Goal: Transaction & Acquisition: Purchase product/service

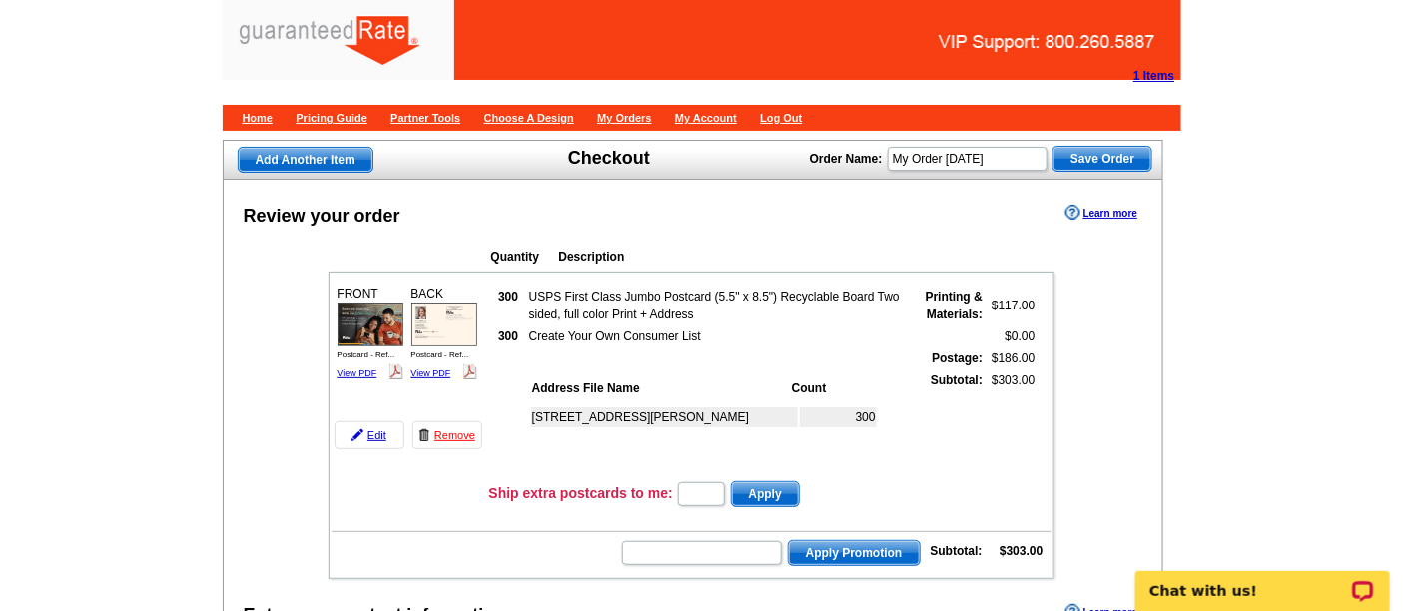
click at [1143, 69] on strong "1 Items" at bounding box center [1153, 76] width 41 height 14
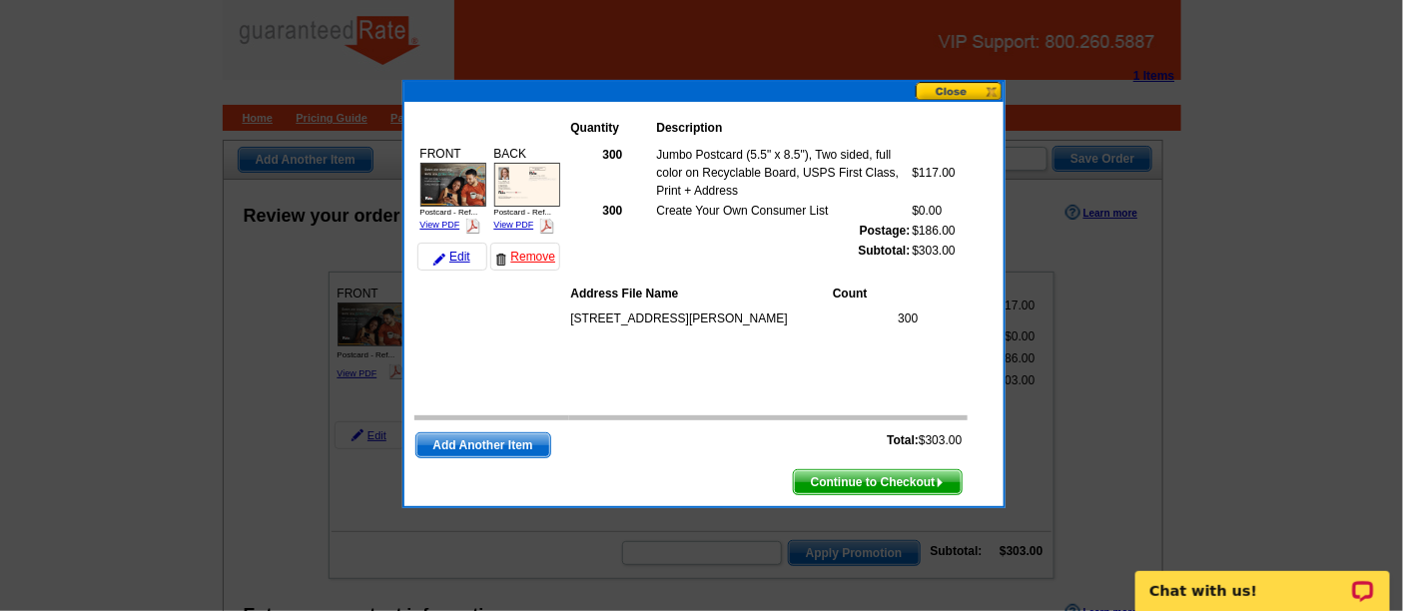
click at [947, 91] on button at bounding box center [960, 91] width 88 height 19
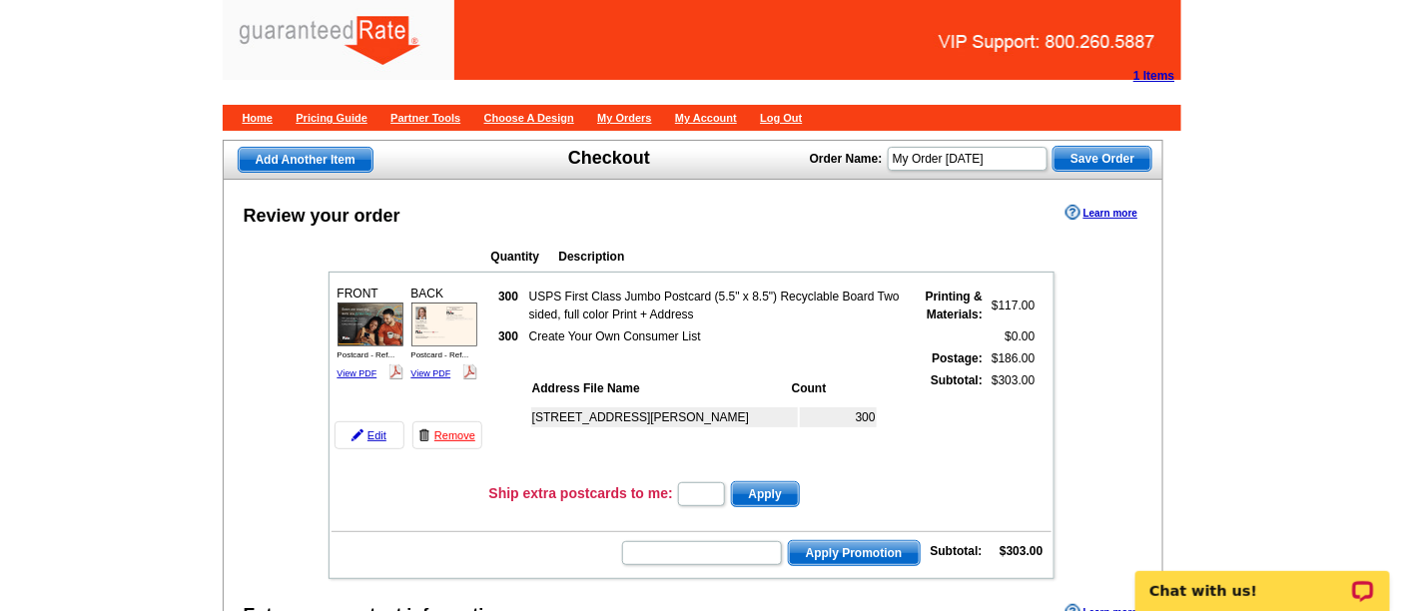
click at [1148, 72] on strong "1 Items" at bounding box center [1153, 76] width 41 height 14
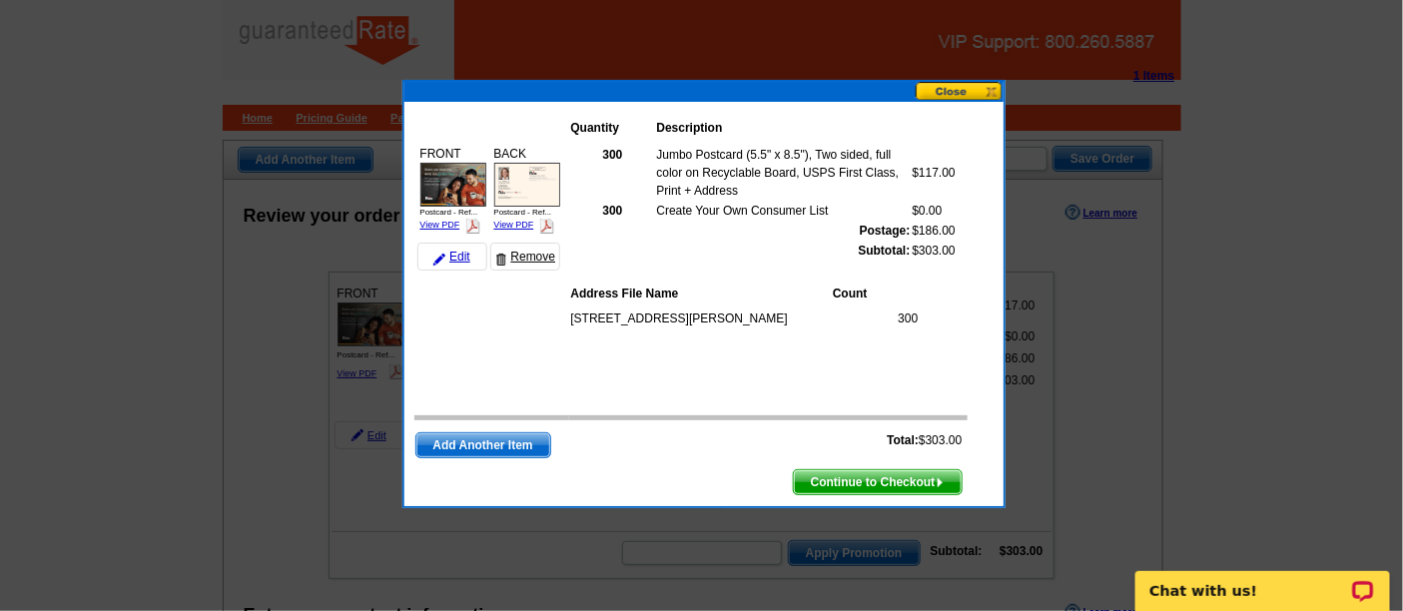
click at [525, 261] on link "Remove" at bounding box center [525, 257] width 70 height 28
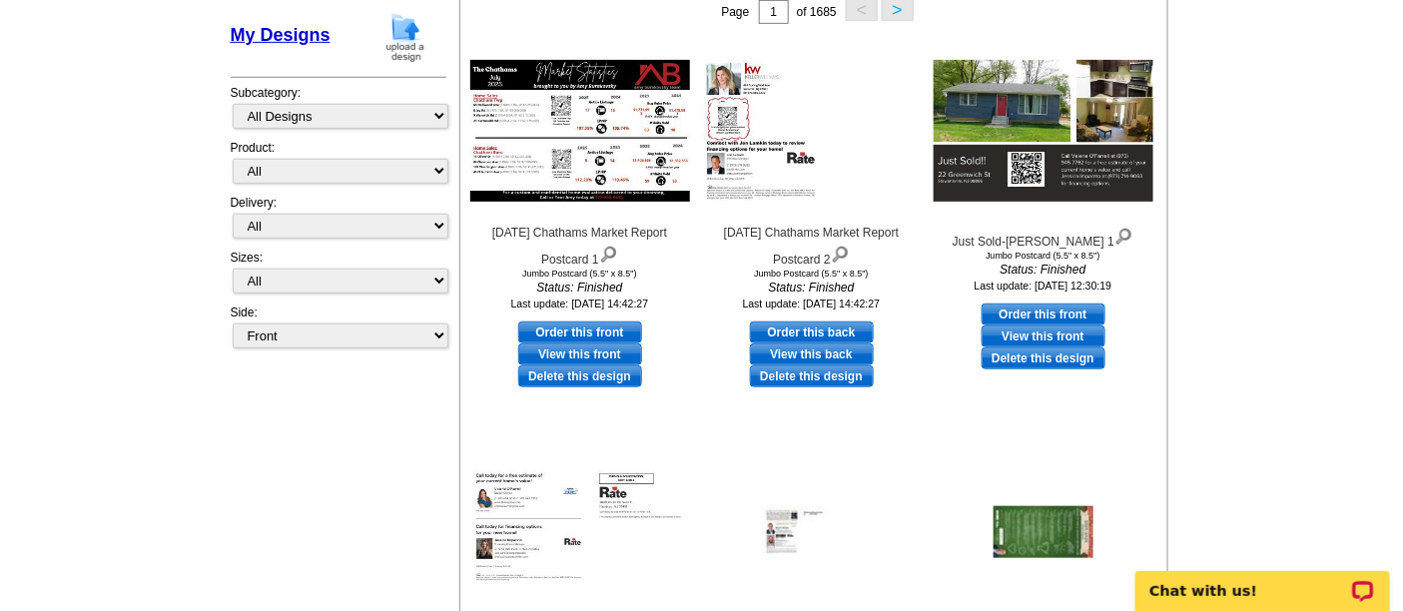
scroll to position [554, 0]
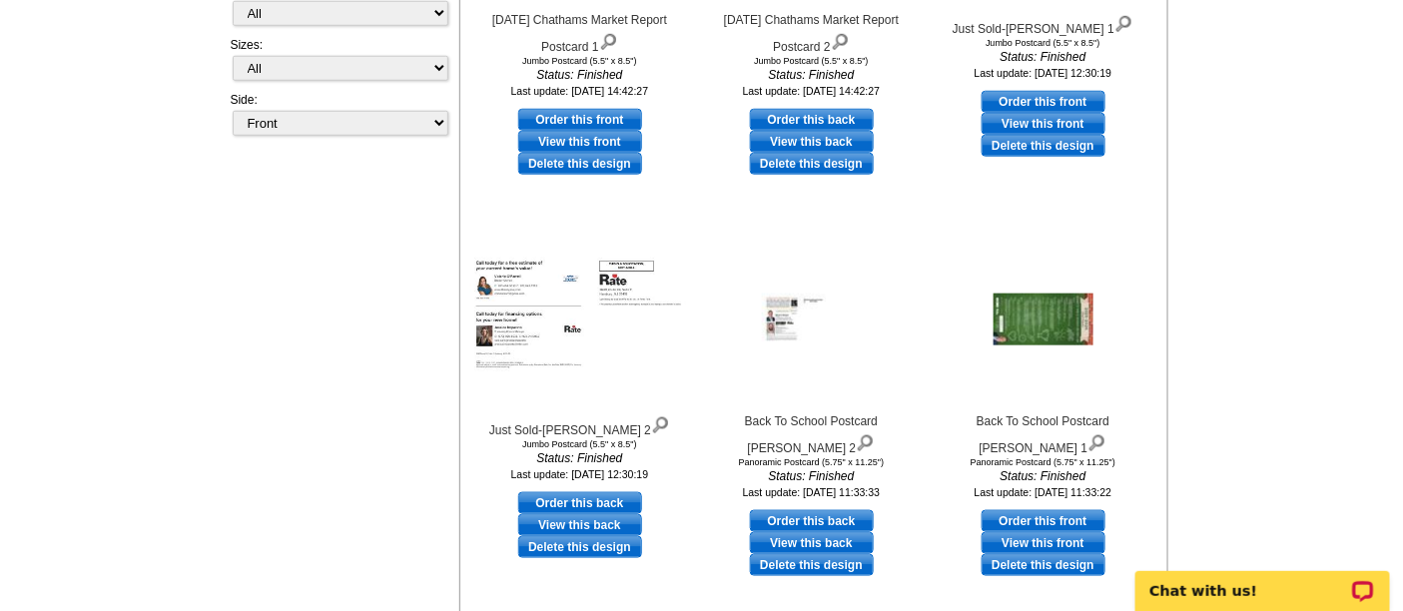
click at [1257, 204] on main "Need Help? call 800-260-5887, chat with support, or have our designers make som…" at bounding box center [701, 186] width 1403 height 1224
click at [1255, 199] on main "Need Help? call 800-260-5887, chat with support, or have our designers make som…" at bounding box center [701, 186] width 1403 height 1224
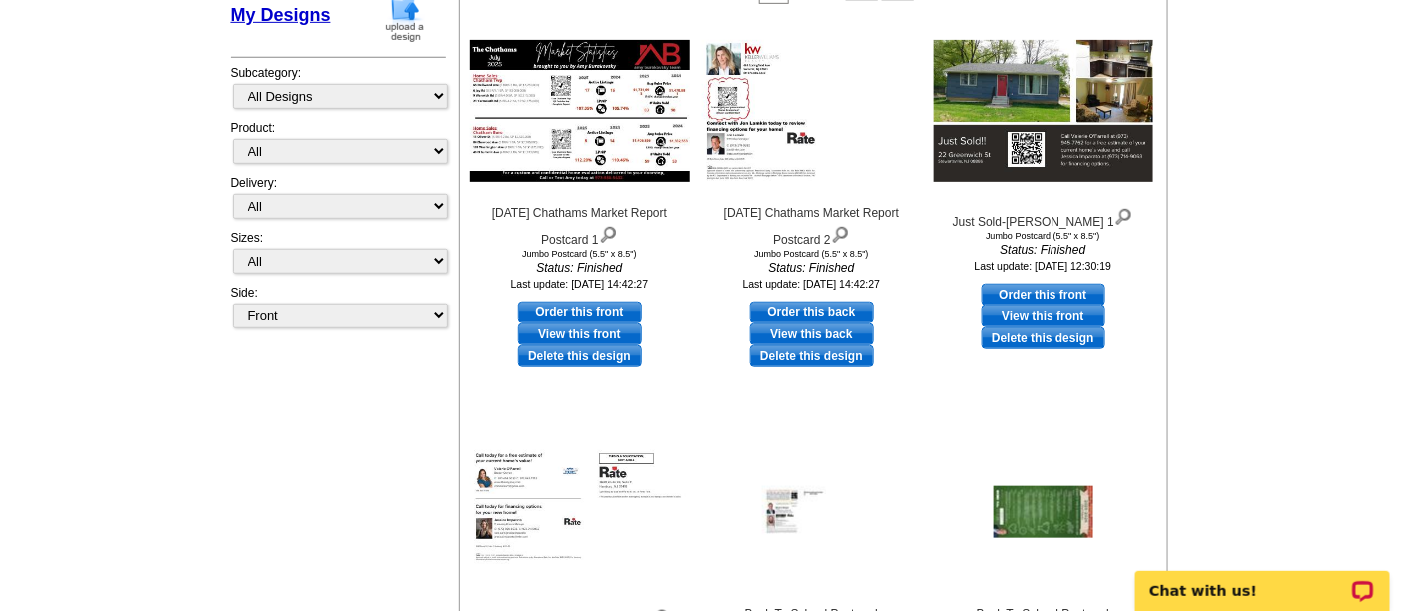
scroll to position [333, 0]
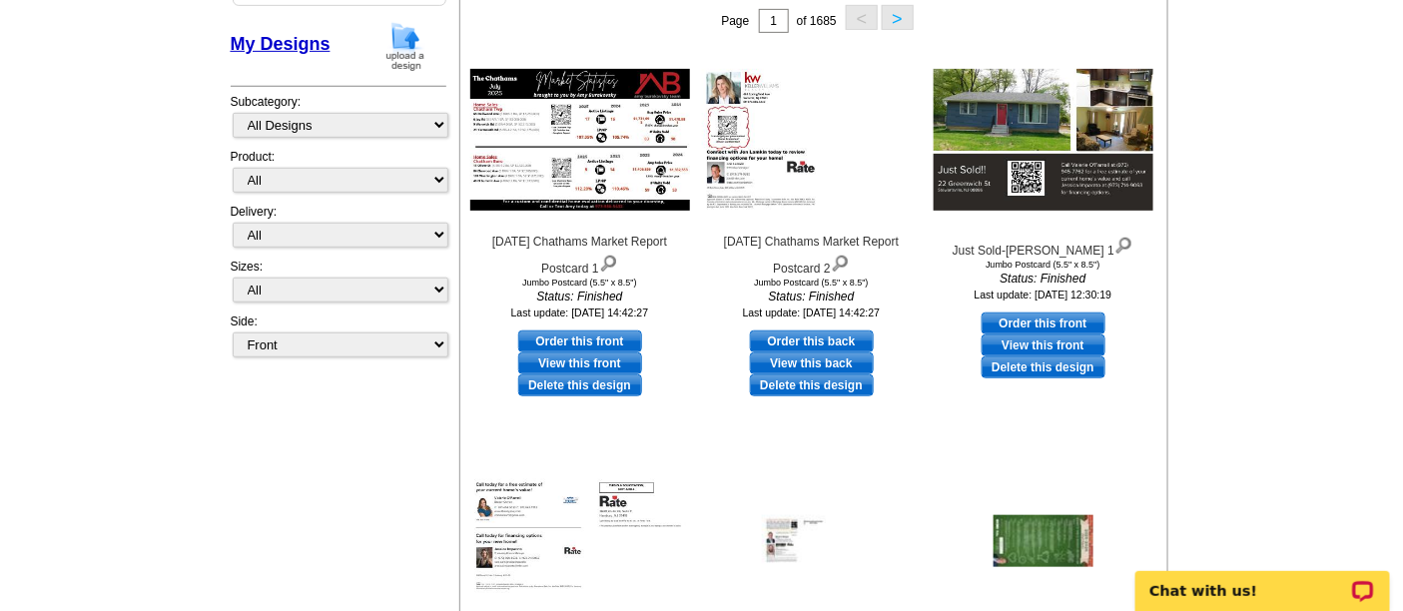
click at [1255, 199] on main "Need Help? call 800-260-5887, chat with support, or have our designers make som…" at bounding box center [701, 407] width 1403 height 1224
click at [1247, 158] on main "Need Help? call 800-260-5887, chat with support, or have our designers make som…" at bounding box center [701, 407] width 1403 height 1224
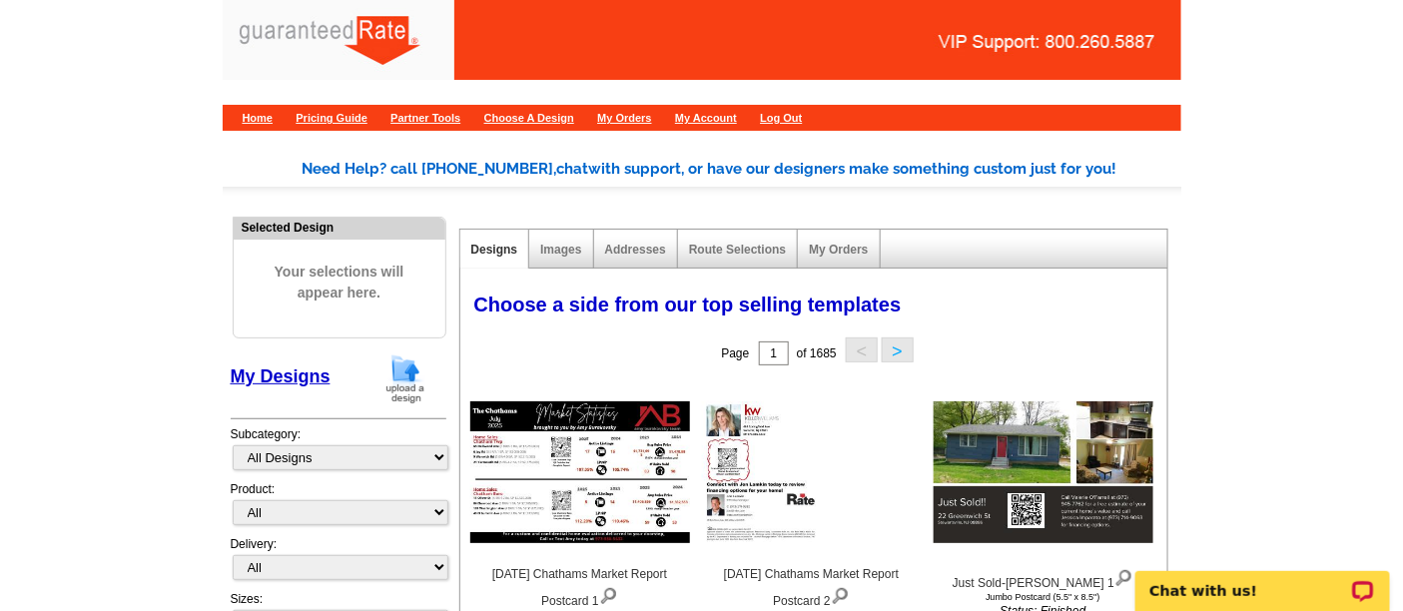
scroll to position [222, 0]
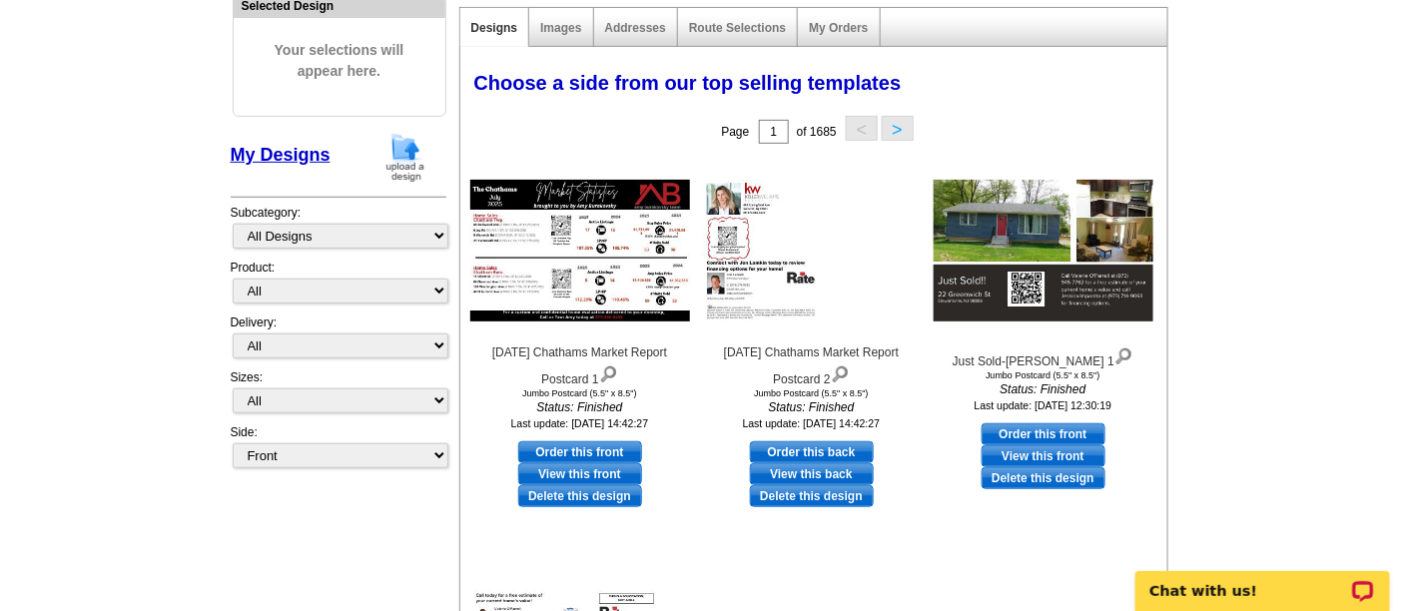
click at [1239, 192] on main "Need Help? call 800-260-5887, chat with support, or have our designers make som…" at bounding box center [701, 518] width 1403 height 1224
click at [1223, 200] on main "Need Help? call 800-260-5887, chat with support, or have our designers make som…" at bounding box center [701, 518] width 1403 height 1224
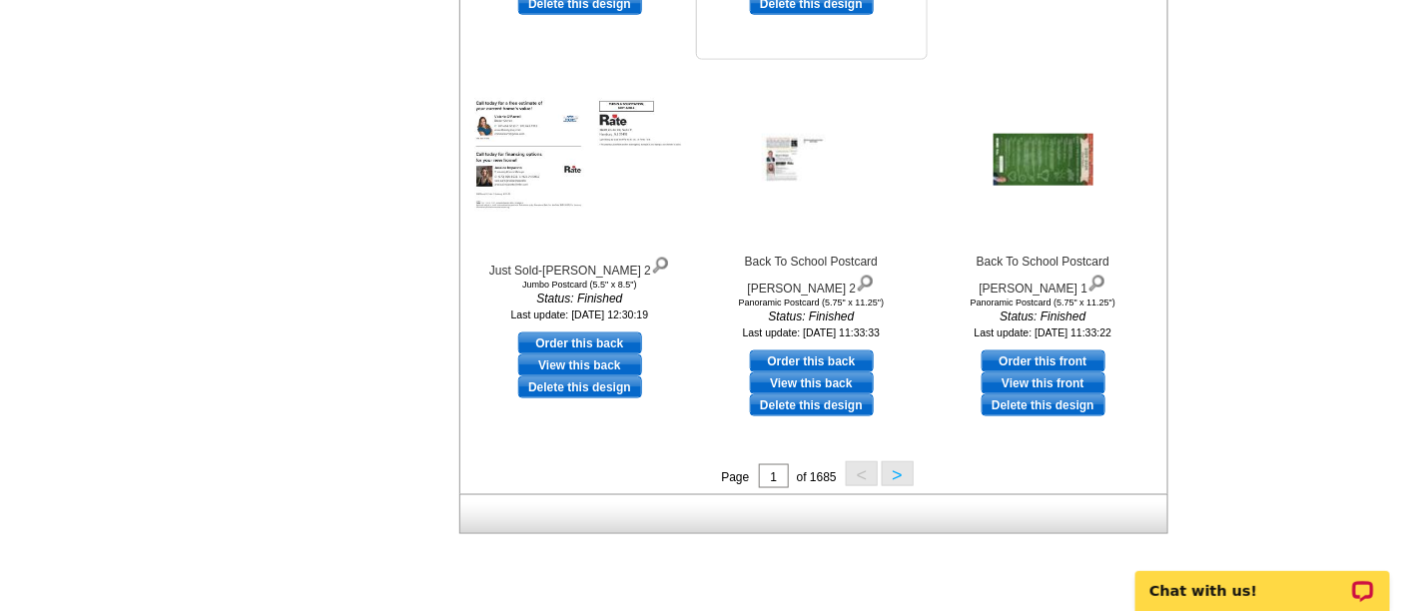
scroll to position [819, 0]
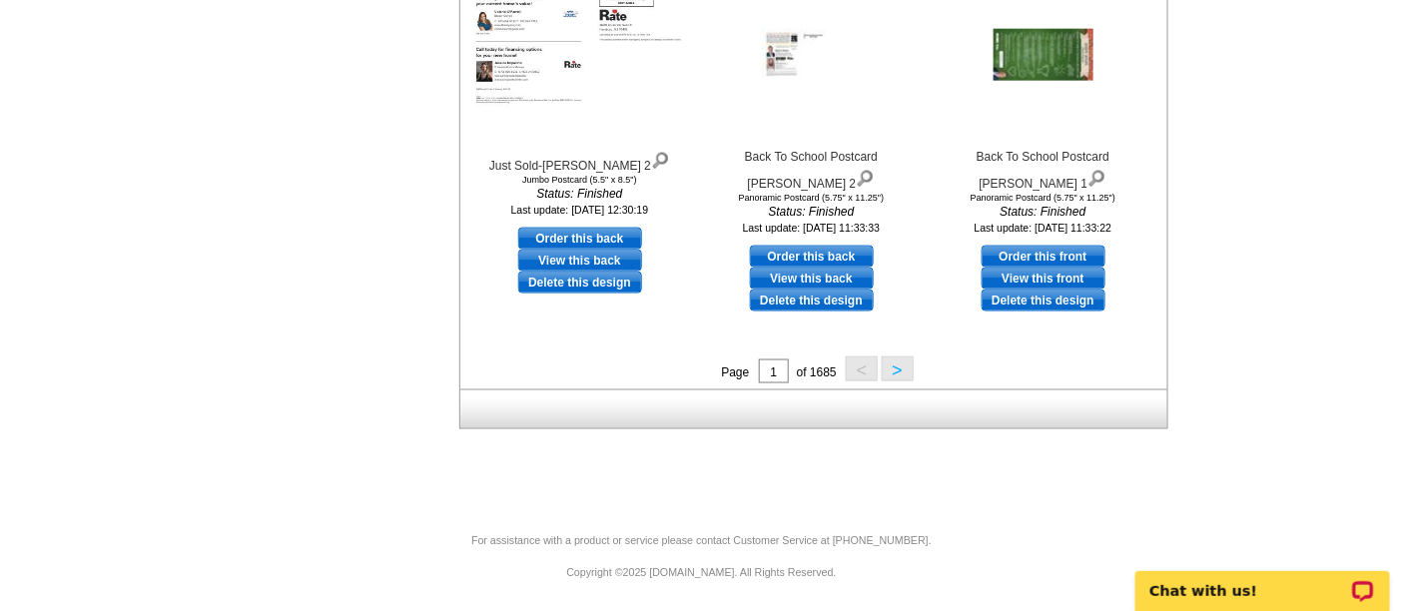
click at [895, 365] on button ">" at bounding box center [898, 368] width 32 height 25
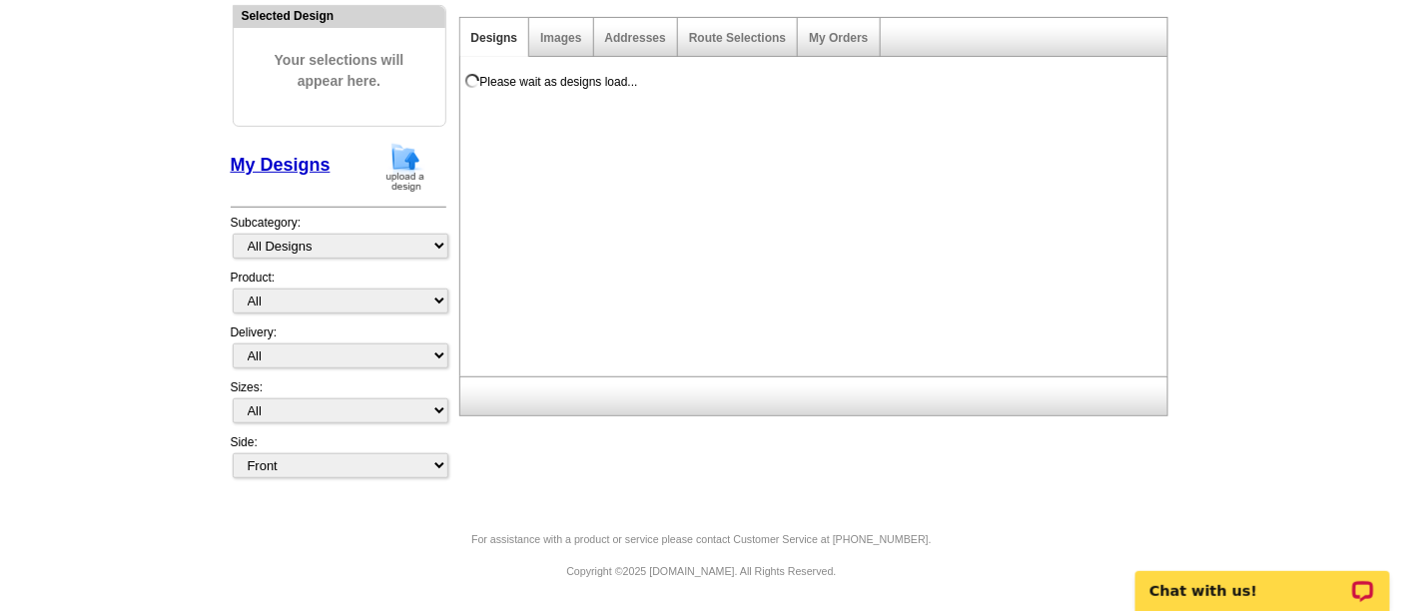
scroll to position [203, 0]
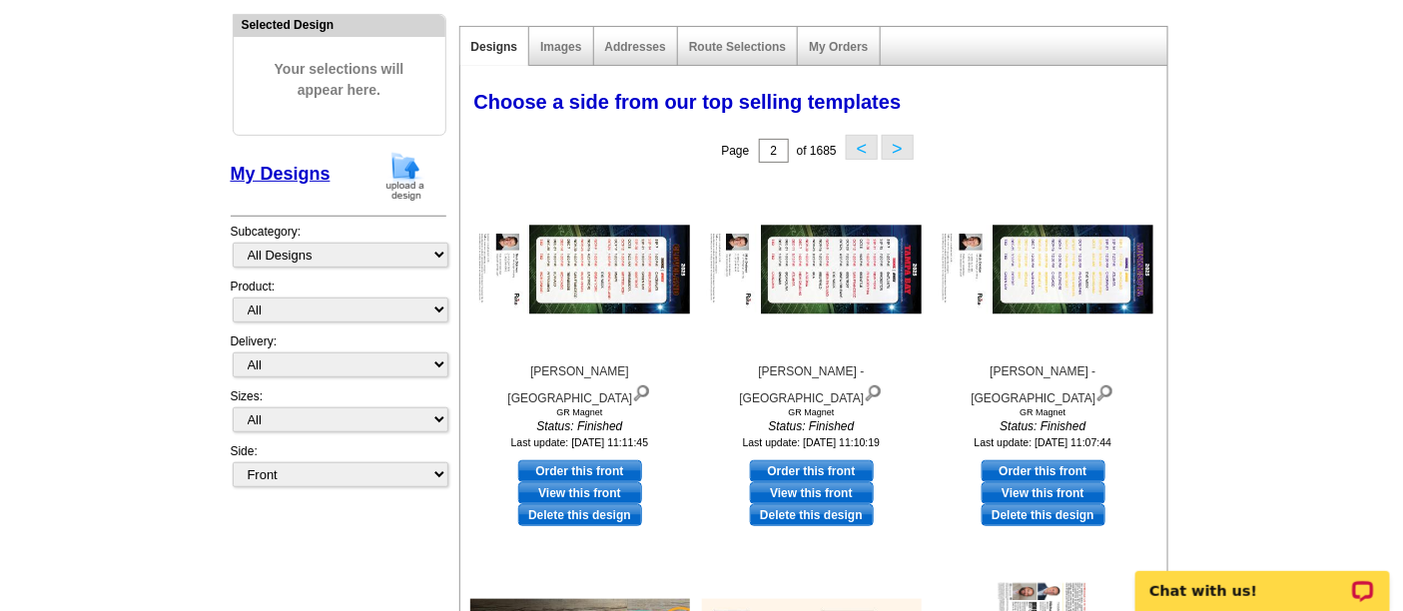
click at [1233, 231] on main "Need Help? call 800-260-5887, chat with support, or have our designers make som…" at bounding box center [701, 537] width 1403 height 1224
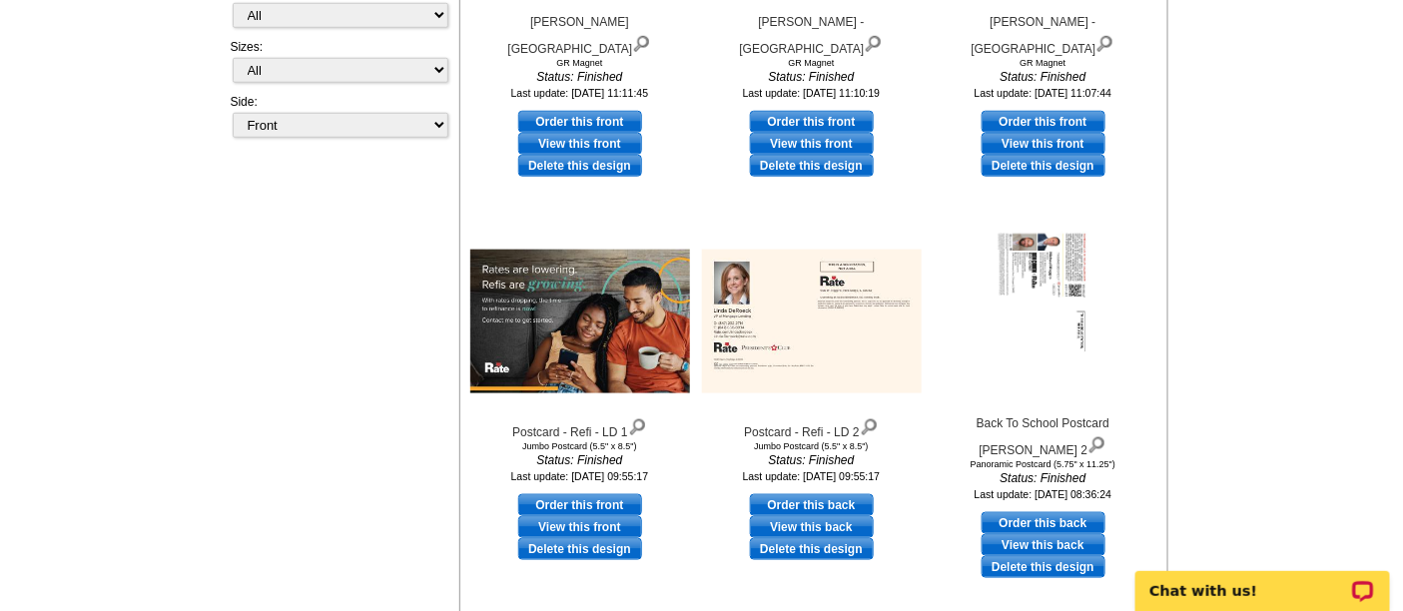
scroll to position [757, 0]
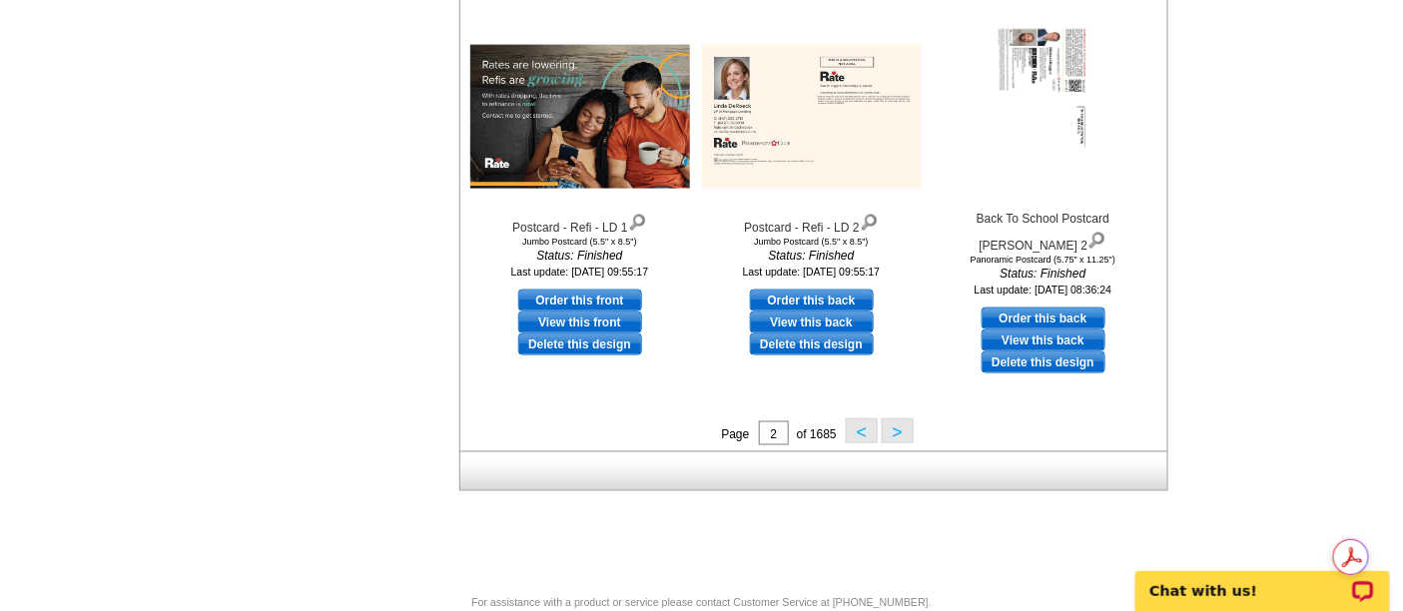
click at [586, 292] on link "Order this front" at bounding box center [580, 301] width 124 height 22
select select "2"
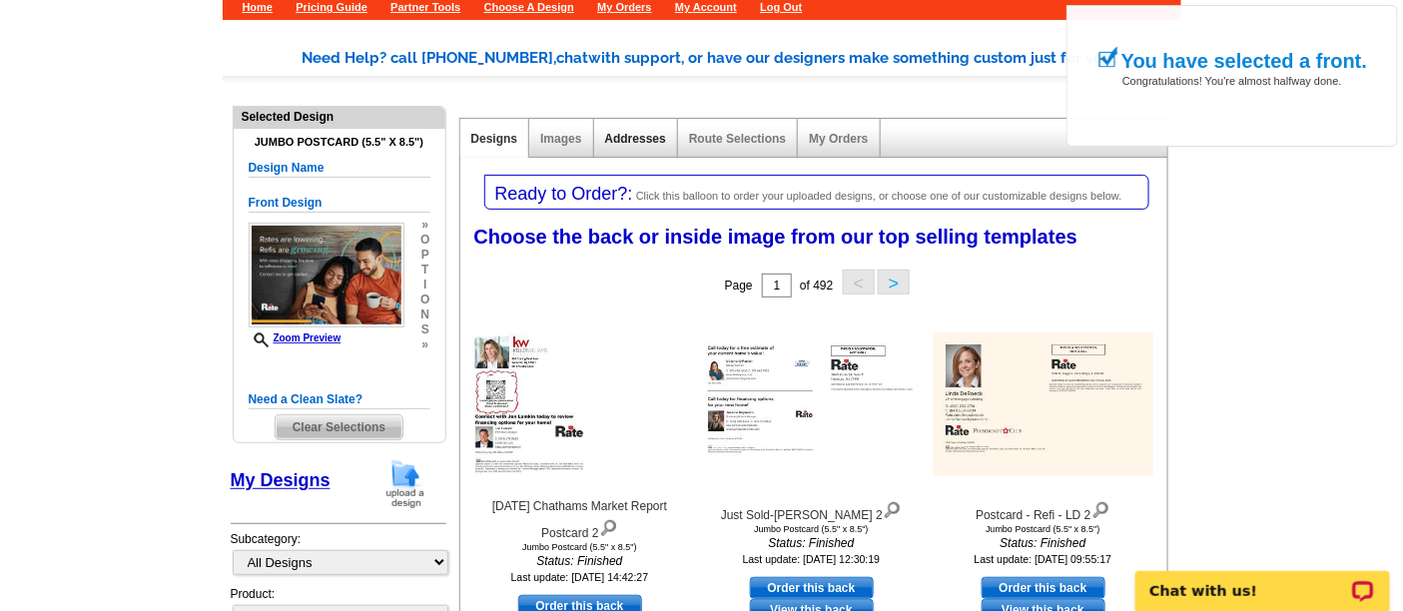
scroll to position [222, 0]
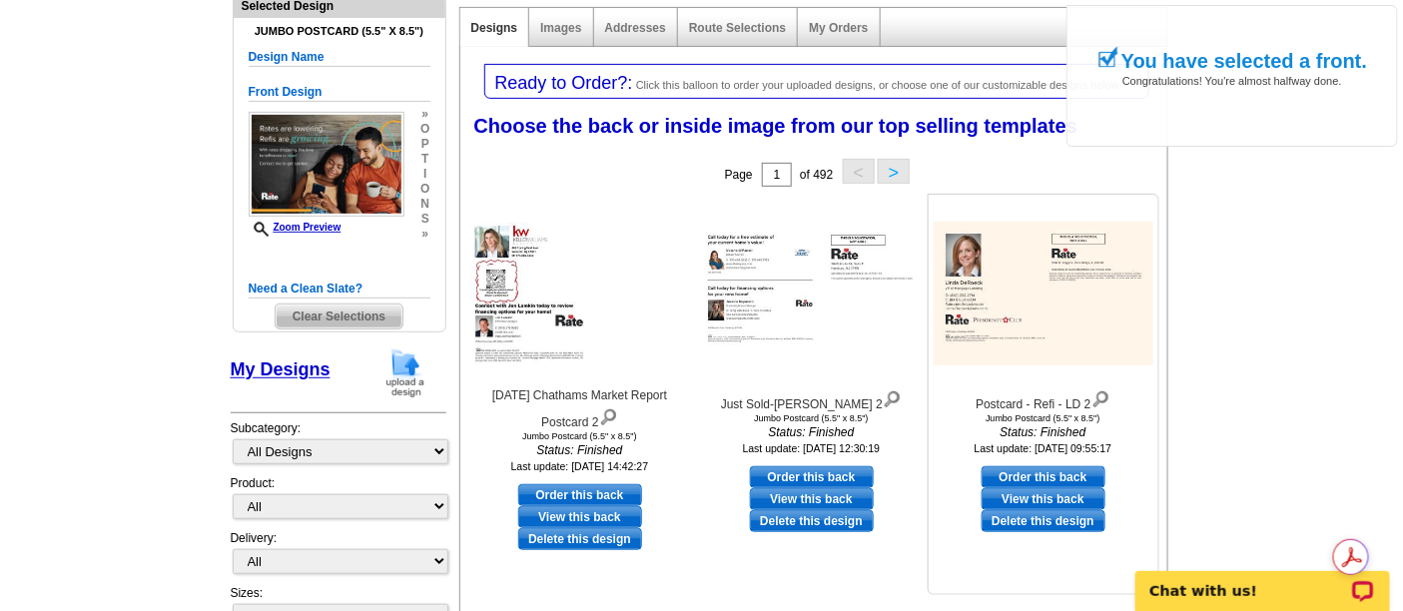
click at [1038, 470] on link "Order this back" at bounding box center [1044, 477] width 124 height 22
select select "front"
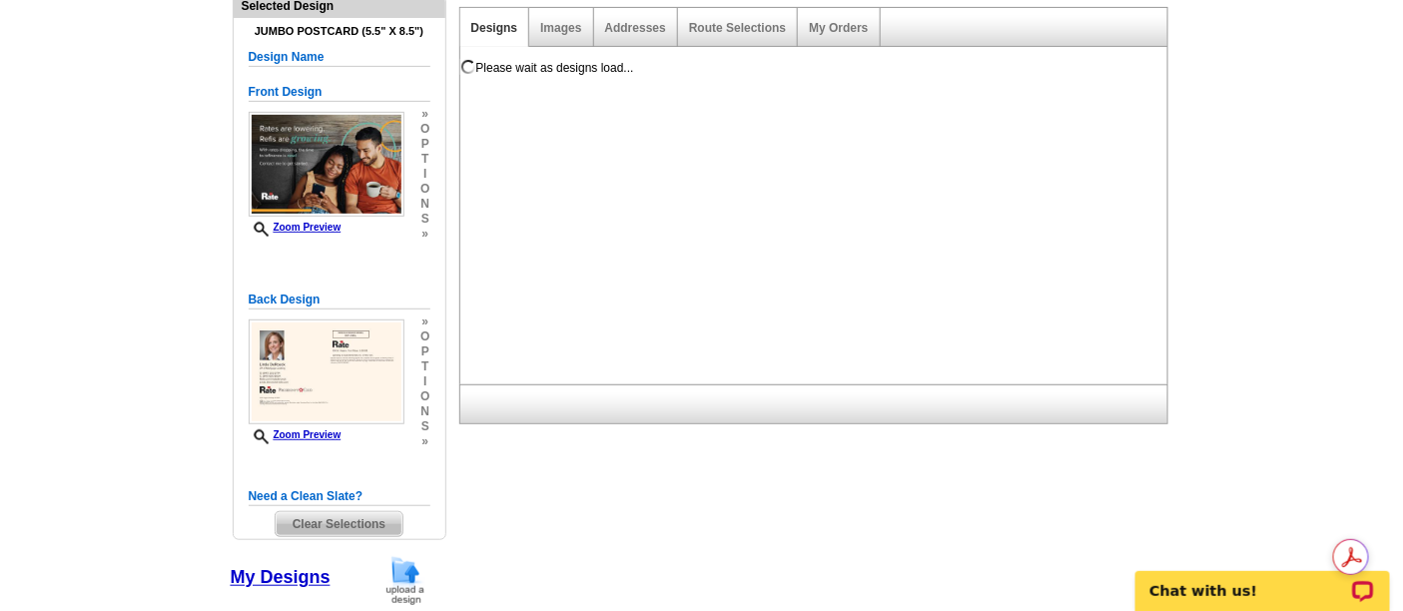
scroll to position [0, 0]
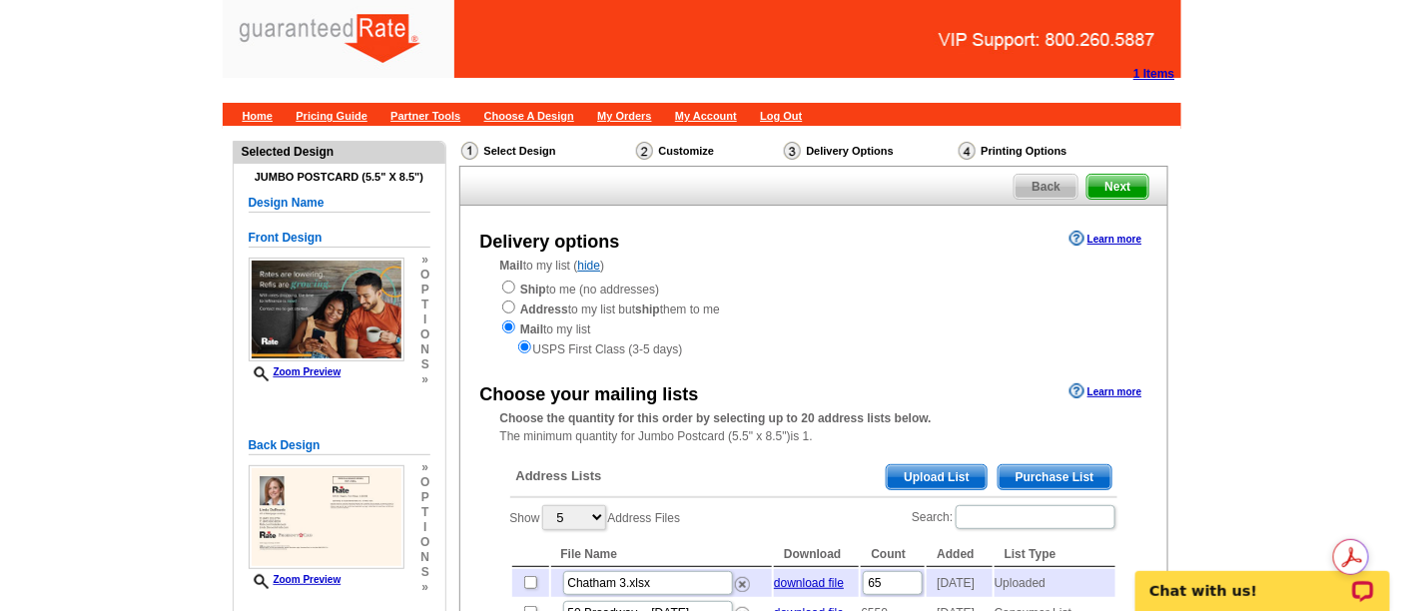
scroll to position [111, 0]
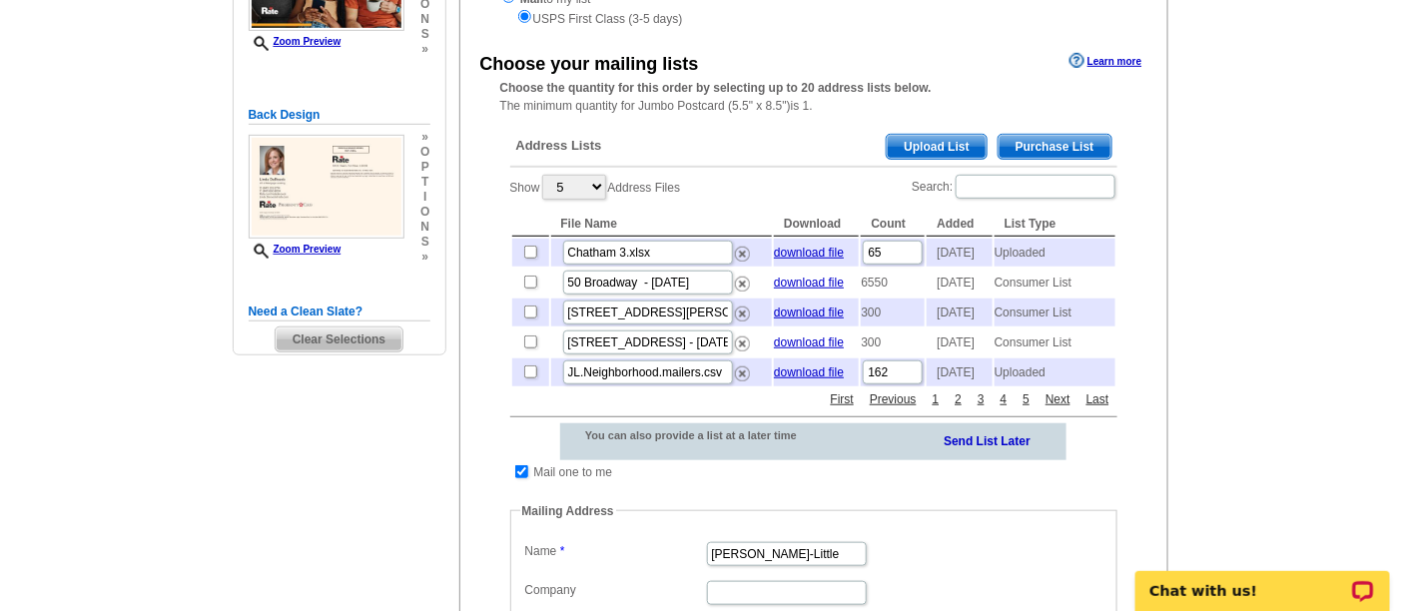
scroll to position [443, 0]
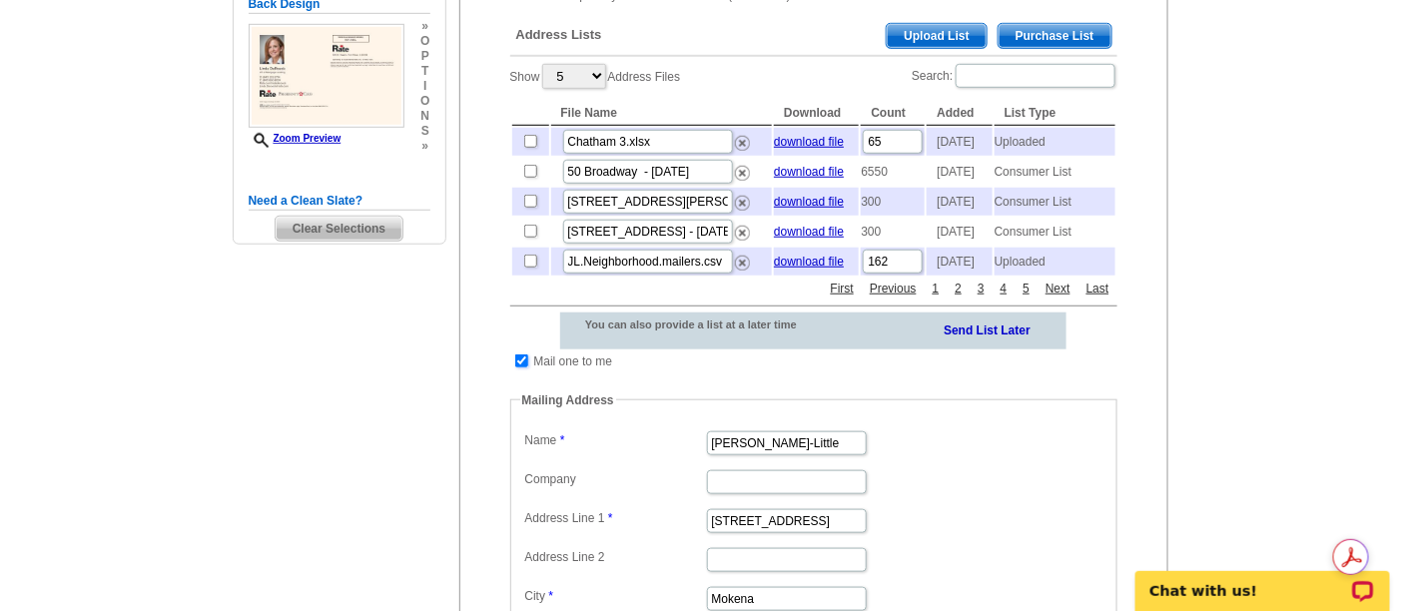
click at [518, 367] on input "checkbox" at bounding box center [521, 360] width 13 height 13
checkbox input "false"
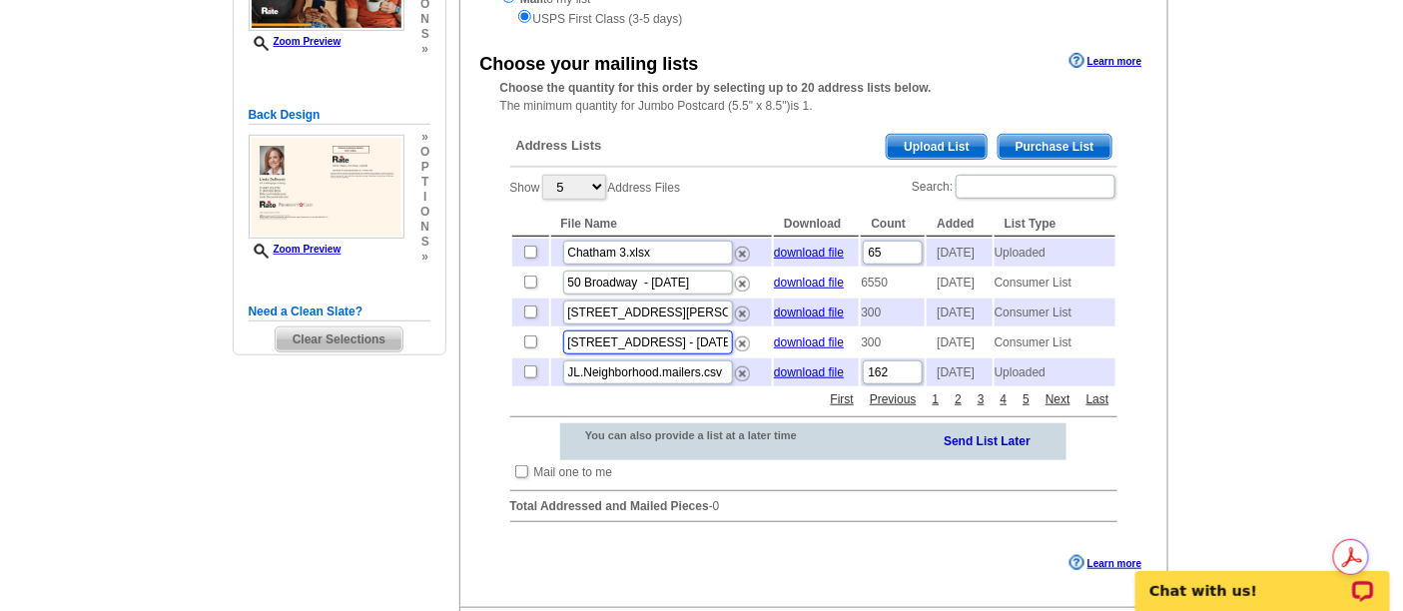
scroll to position [0, 14]
drag, startPoint x: 697, startPoint y: 360, endPoint x: 745, endPoint y: 360, distance: 47.9
click at [745, 356] on td "[STREET_ADDRESS] - [DATE] [PERSON_NAME]" at bounding box center [662, 343] width 222 height 28
click at [696, 354] on input "[STREET_ADDRESS] - [DATE] [PERSON_NAME]" at bounding box center [648, 343] width 170 height 24
click at [460, 384] on div "Choose your mailing lists Learn more Choose the quantity for this order by sele…" at bounding box center [813, 293] width 707 height 490
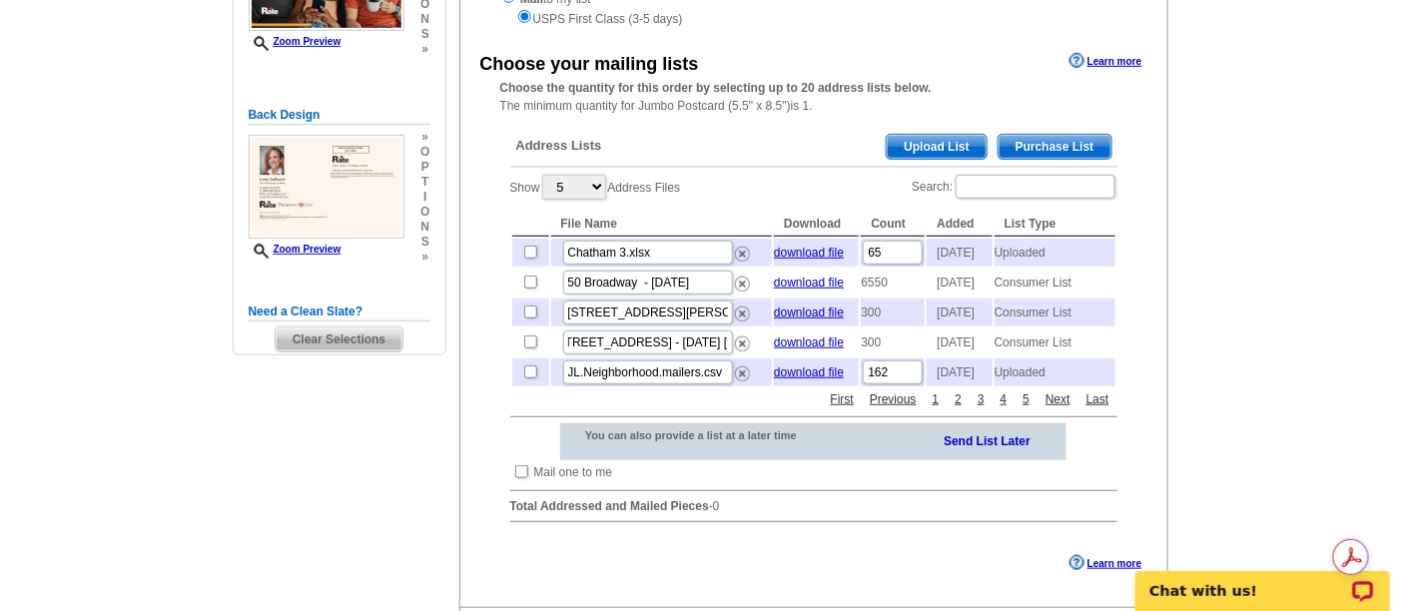
scroll to position [0, 0]
click at [1265, 236] on main "Need Help? call [PHONE_NUMBER], chat with support, or have our designers make s…" at bounding box center [701, 273] width 1403 height 956
click at [1032, 139] on span "Purchase List" at bounding box center [1055, 147] width 113 height 24
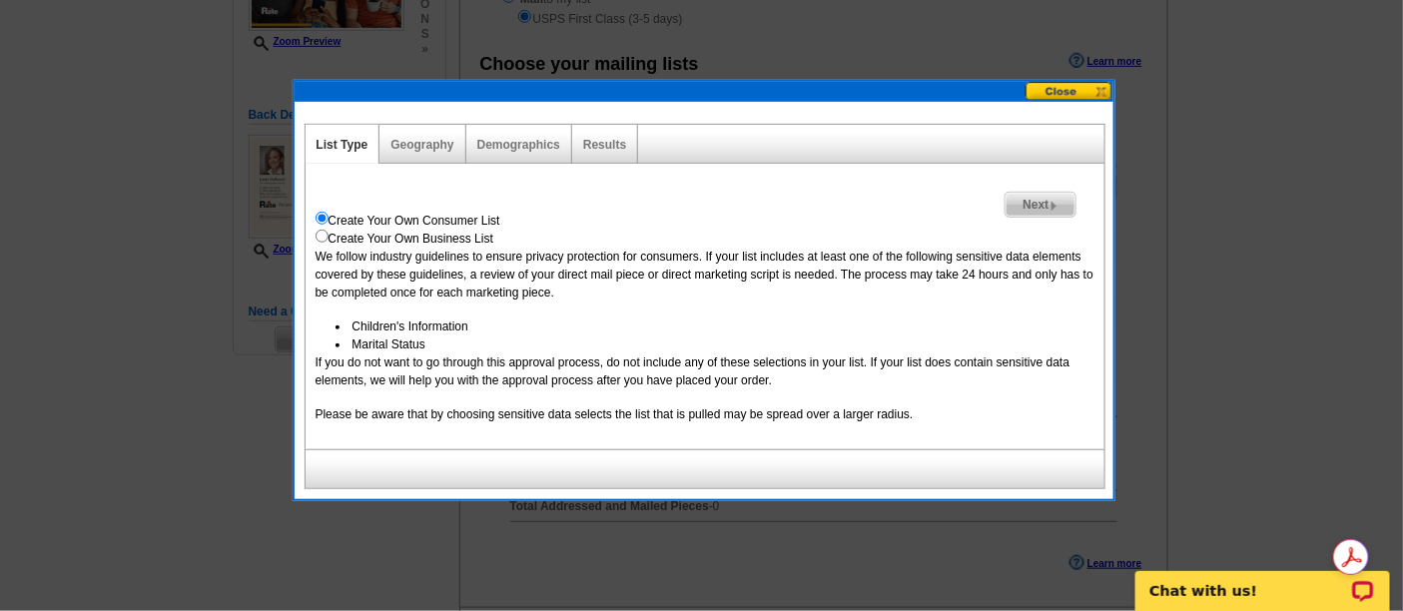
click at [1025, 210] on span "Next" at bounding box center [1040, 205] width 69 height 24
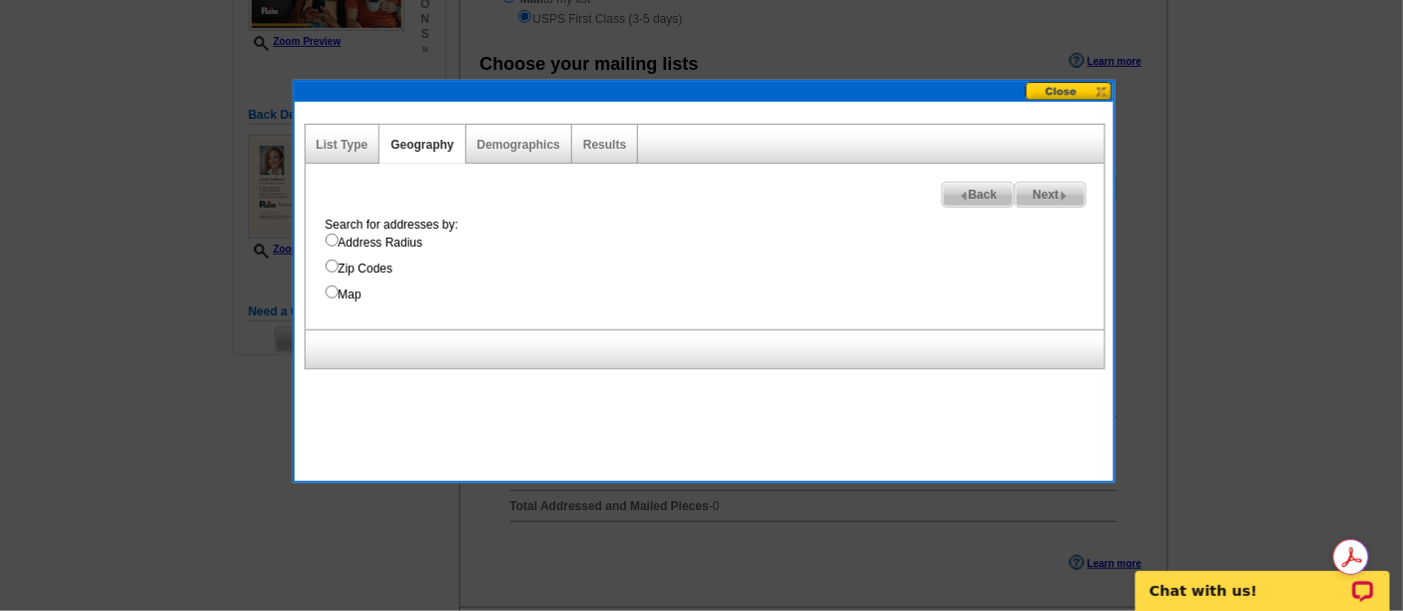
click at [355, 294] on label "Map" at bounding box center [715, 295] width 779 height 18
click at [339, 294] on input "Map" at bounding box center [332, 292] width 13 height 13
radio input "true"
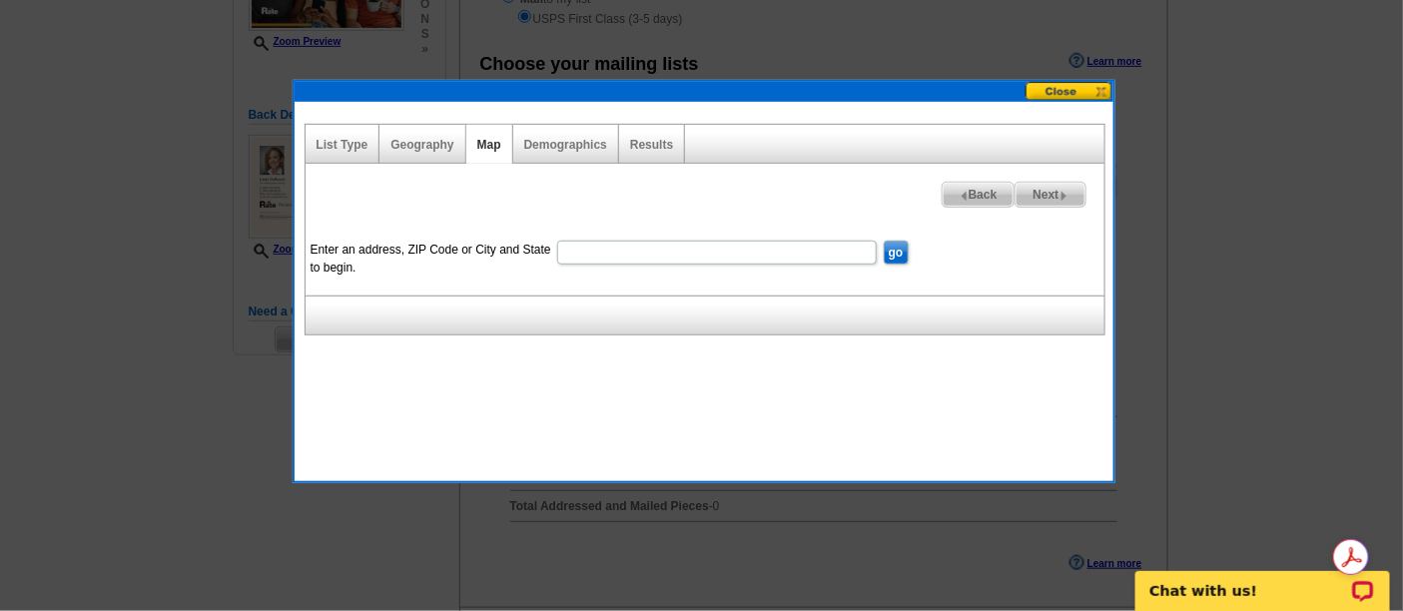
click at [778, 255] on input "Enter an address, ZIP Code or City and State to begin." at bounding box center [717, 253] width 320 height 24
type input "[STREET_ADDRESS]"
click at [894, 244] on input "go" at bounding box center [896, 253] width 25 height 24
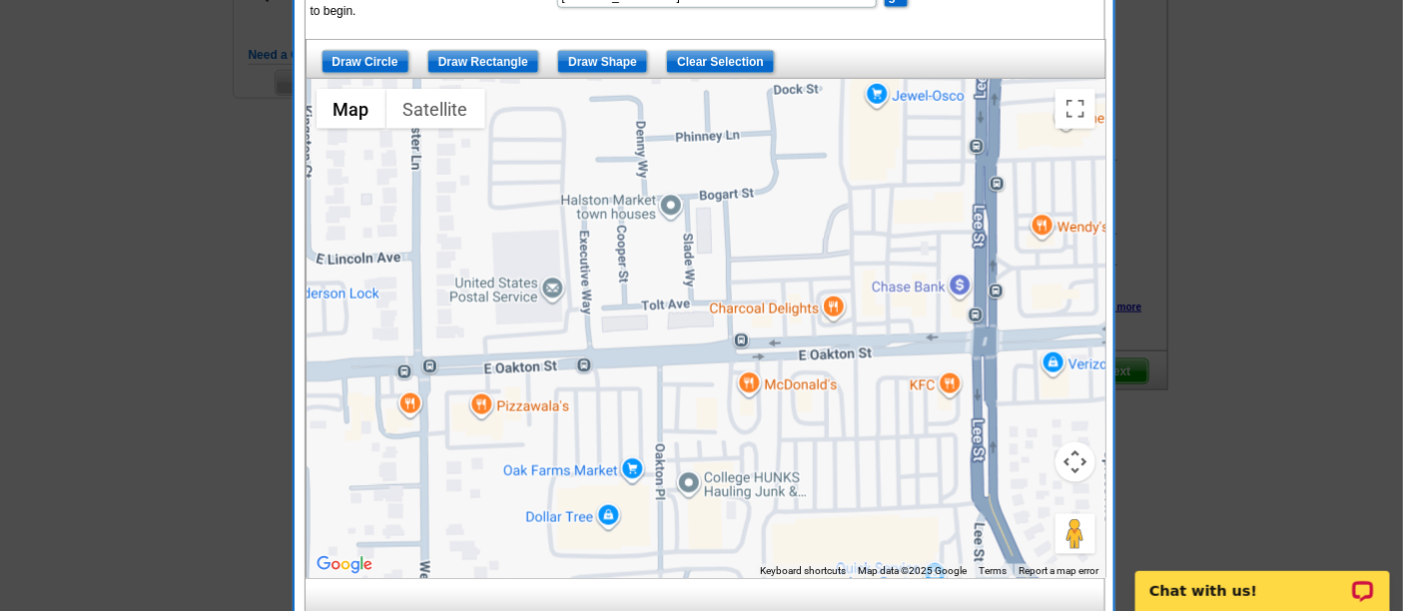
scroll to position [606, 0]
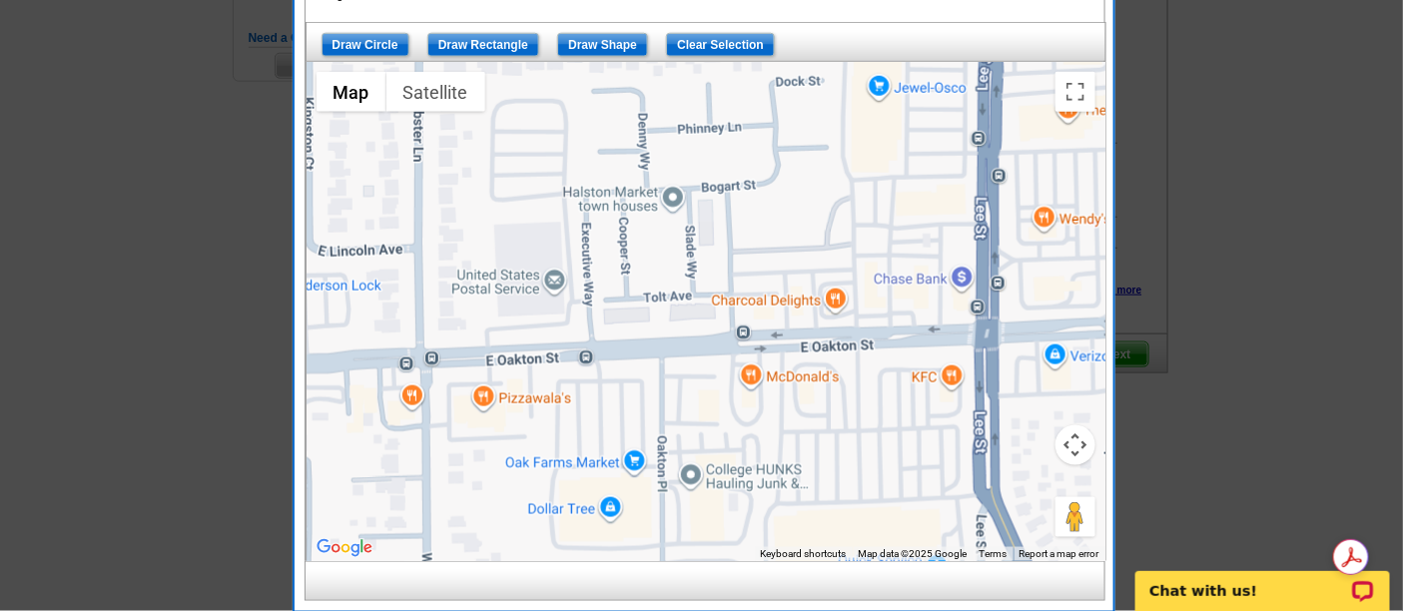
drag, startPoint x: 689, startPoint y: 309, endPoint x: 701, endPoint y: 355, distance: 48.4
click at [701, 355] on div at bounding box center [706, 311] width 799 height 499
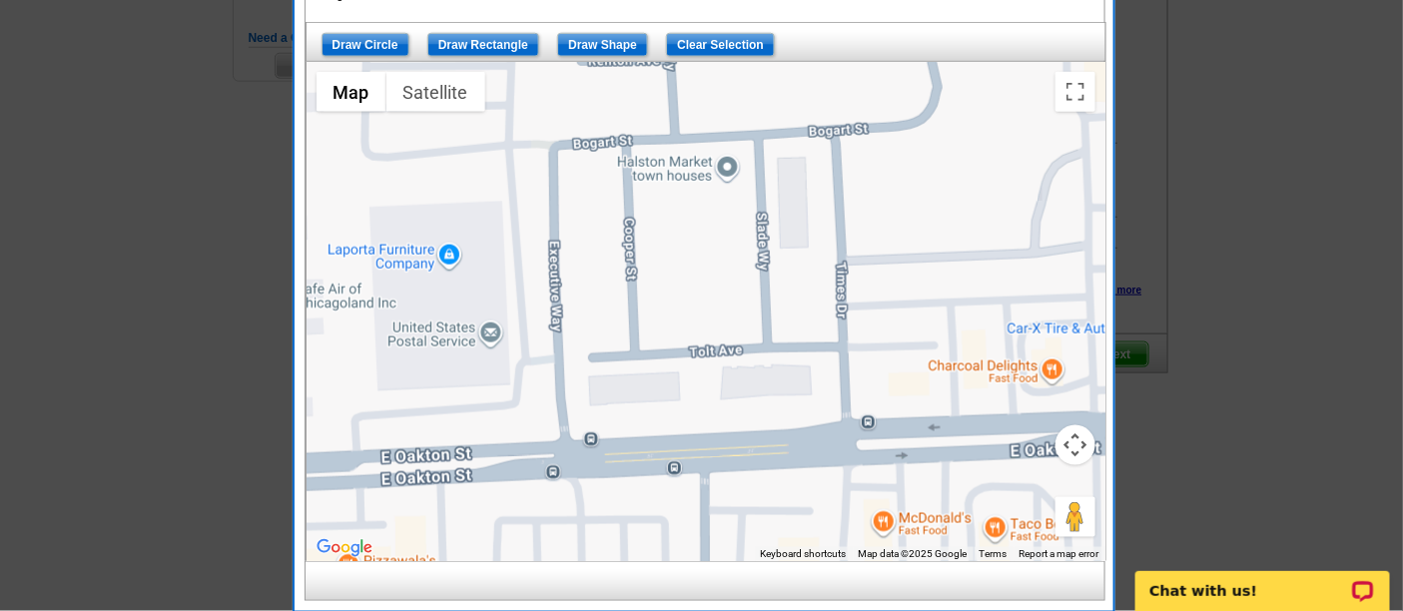
drag, startPoint x: 684, startPoint y: 288, endPoint x: 686, endPoint y: 306, distance: 18.1
click at [686, 306] on div at bounding box center [706, 311] width 799 height 499
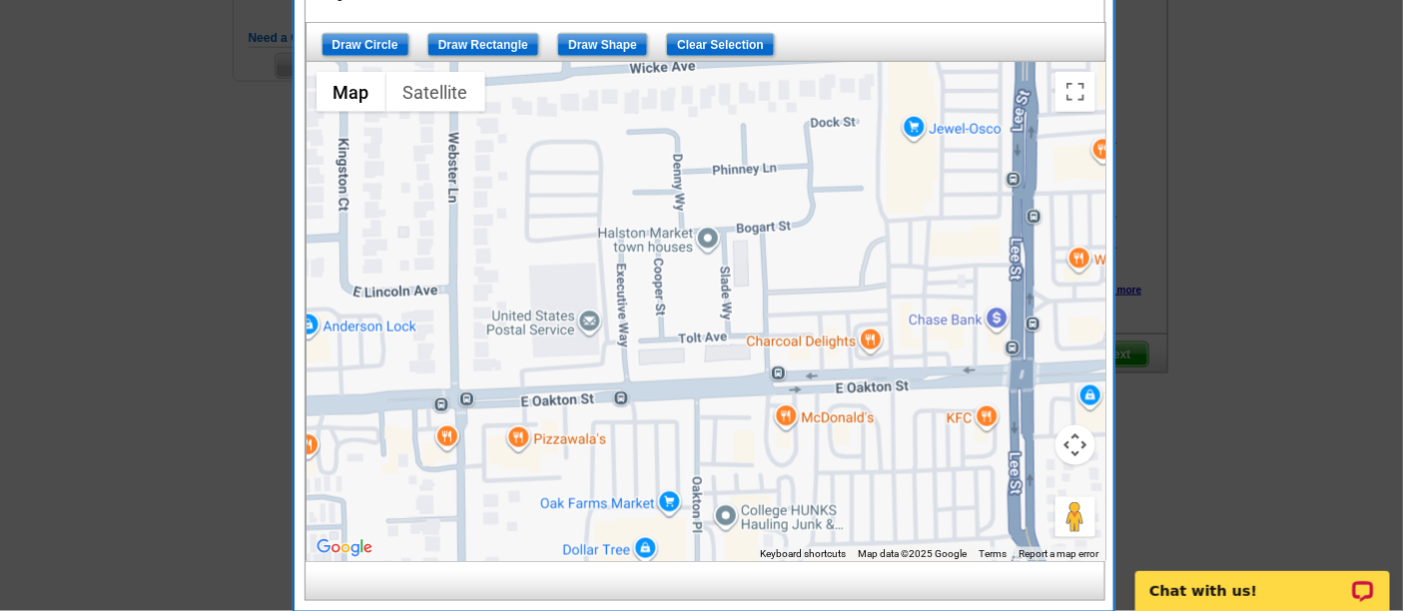
drag, startPoint x: 677, startPoint y: 302, endPoint x: 693, endPoint y: 325, distance: 28.0
click at [692, 325] on div at bounding box center [706, 311] width 799 height 499
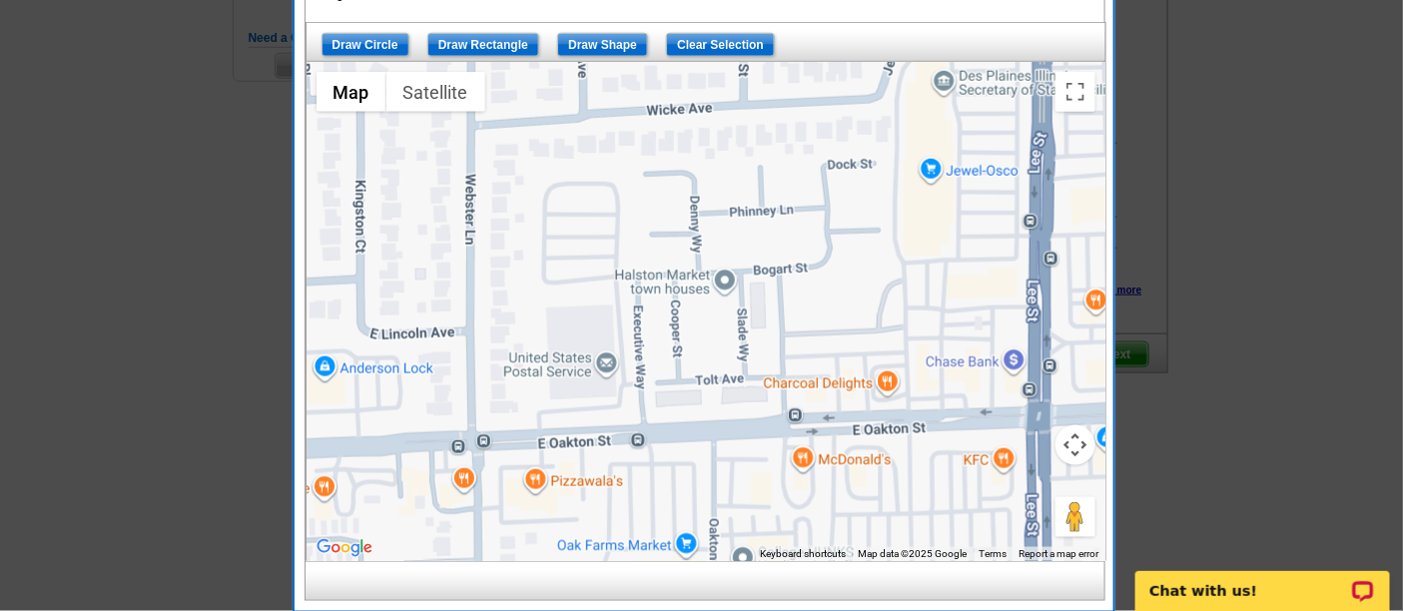
drag, startPoint x: 711, startPoint y: 284, endPoint x: 709, endPoint y: 302, distance: 18.1
click at [709, 302] on div at bounding box center [706, 311] width 799 height 499
drag, startPoint x: 709, startPoint y: 302, endPoint x: 701, endPoint y: 312, distance: 12.8
click at [701, 312] on div at bounding box center [706, 311] width 799 height 499
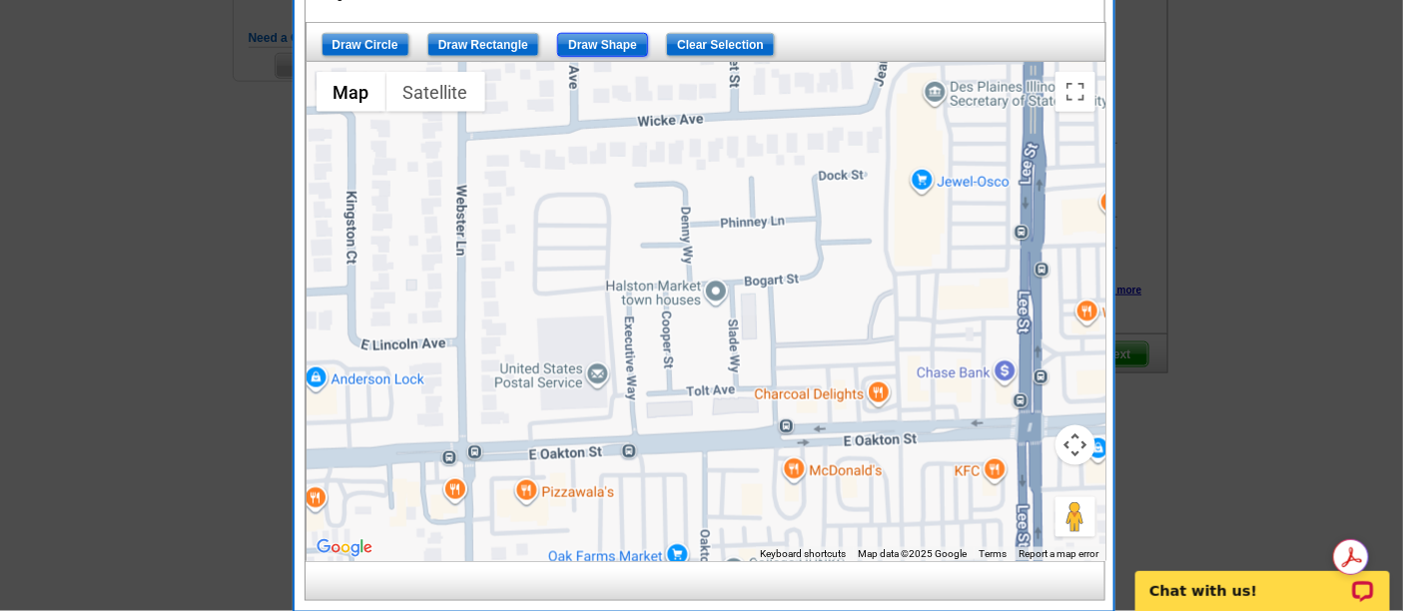
click at [614, 37] on input "Draw Shape" at bounding box center [602, 45] width 91 height 24
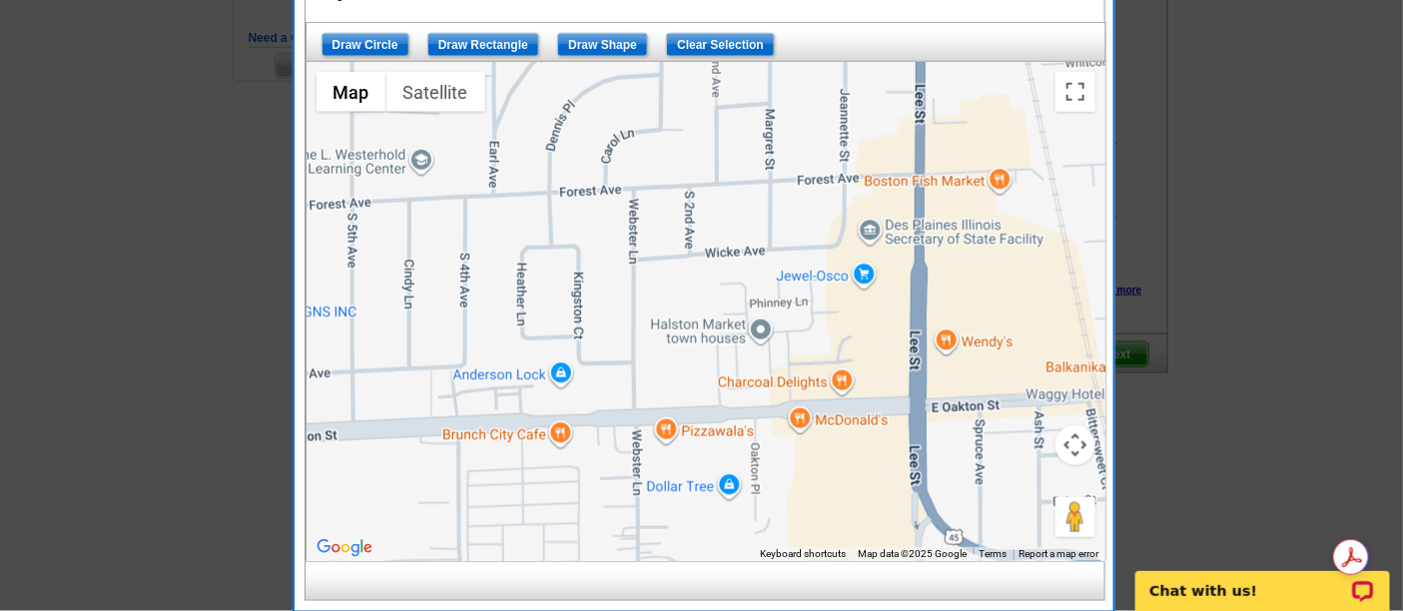
drag, startPoint x: 413, startPoint y: 396, endPoint x: 576, endPoint y: 398, distance: 162.8
click at [576, 398] on div at bounding box center [706, 311] width 799 height 499
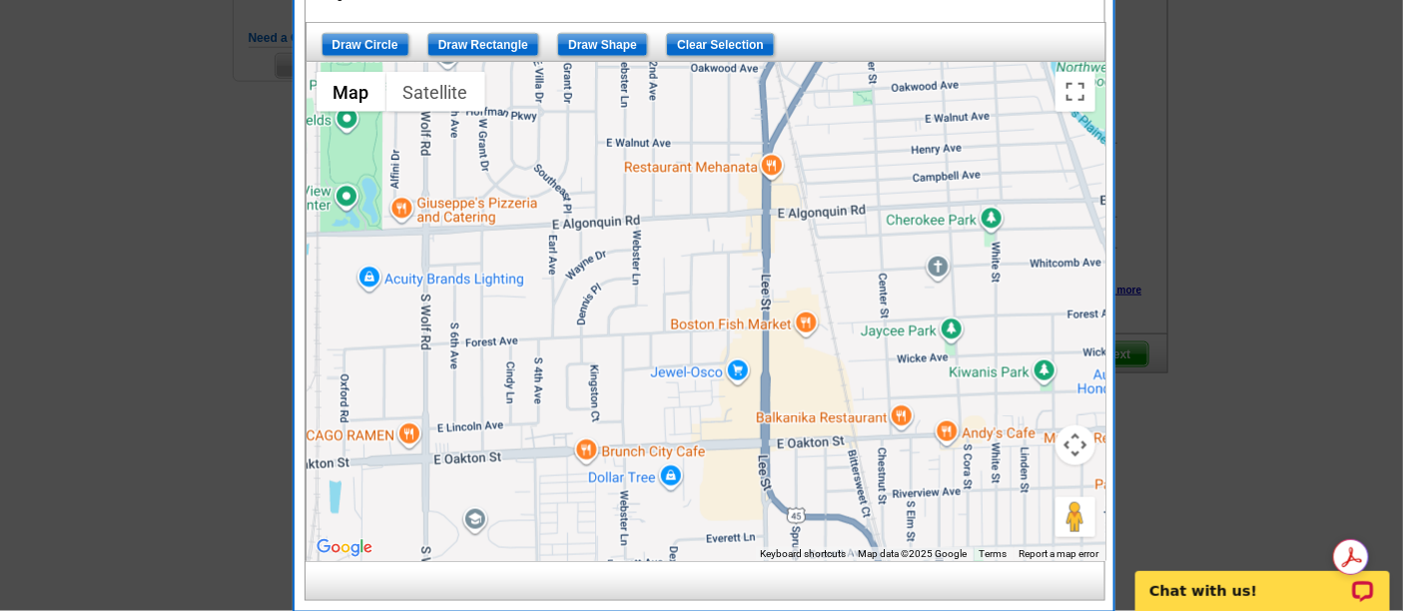
drag, startPoint x: 557, startPoint y: 388, endPoint x: 552, endPoint y: 426, distance: 38.3
click at [552, 427] on div at bounding box center [706, 311] width 799 height 499
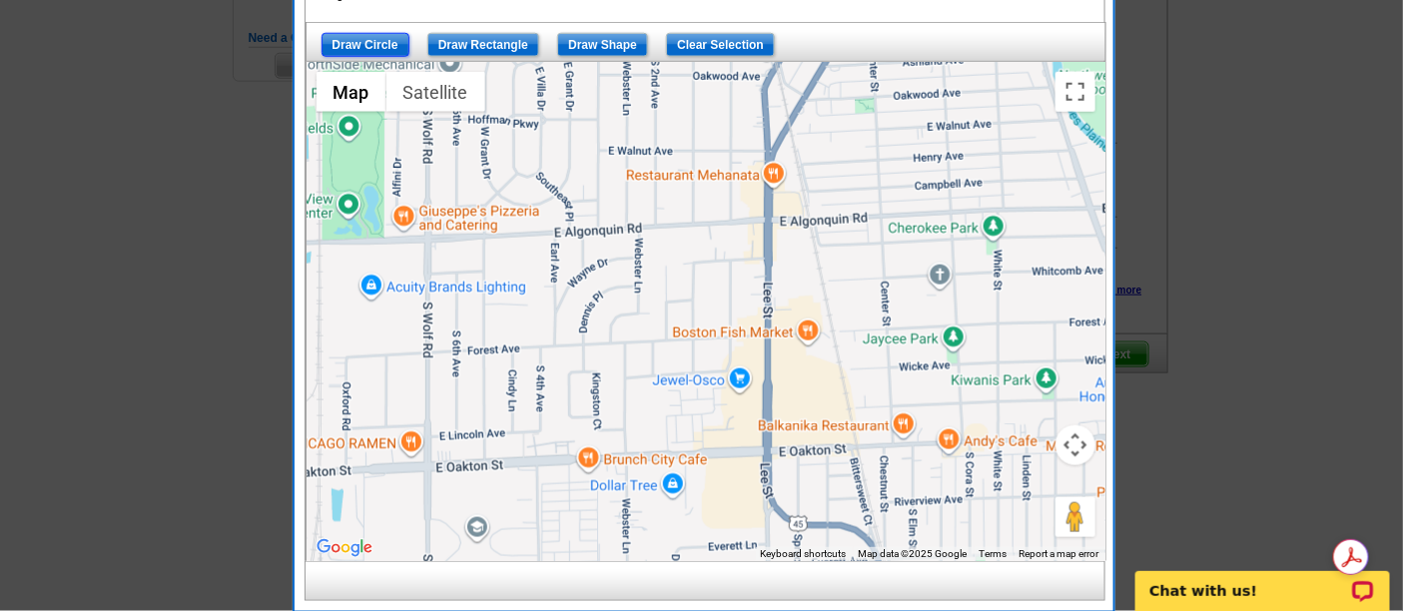
click at [371, 41] on input "Draw Circle" at bounding box center [366, 45] width 88 height 24
click at [610, 29] on div "Draw Circle Draw Rectangle Draw Shape Clear Selection" at bounding box center [706, 42] width 801 height 40
click at [610, 34] on input "Draw Shape" at bounding box center [602, 45] width 91 height 24
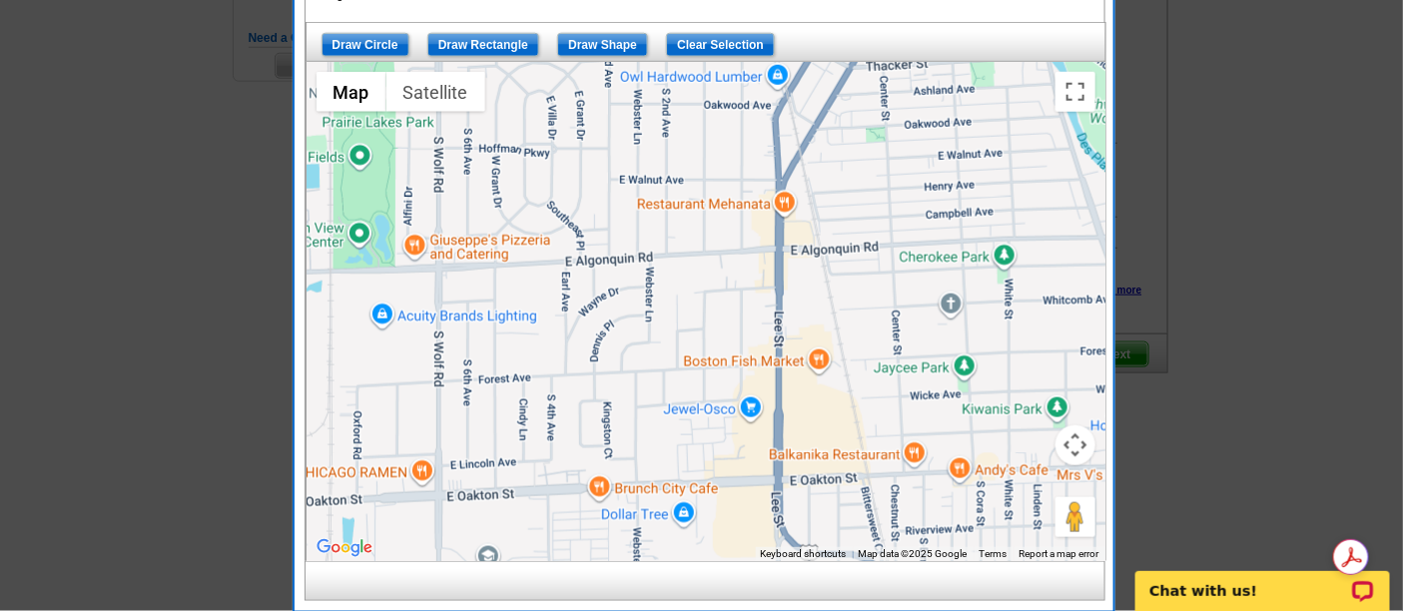
drag, startPoint x: 553, startPoint y: 451, endPoint x: 564, endPoint y: 483, distance: 33.8
click at [564, 483] on div at bounding box center [706, 311] width 799 height 499
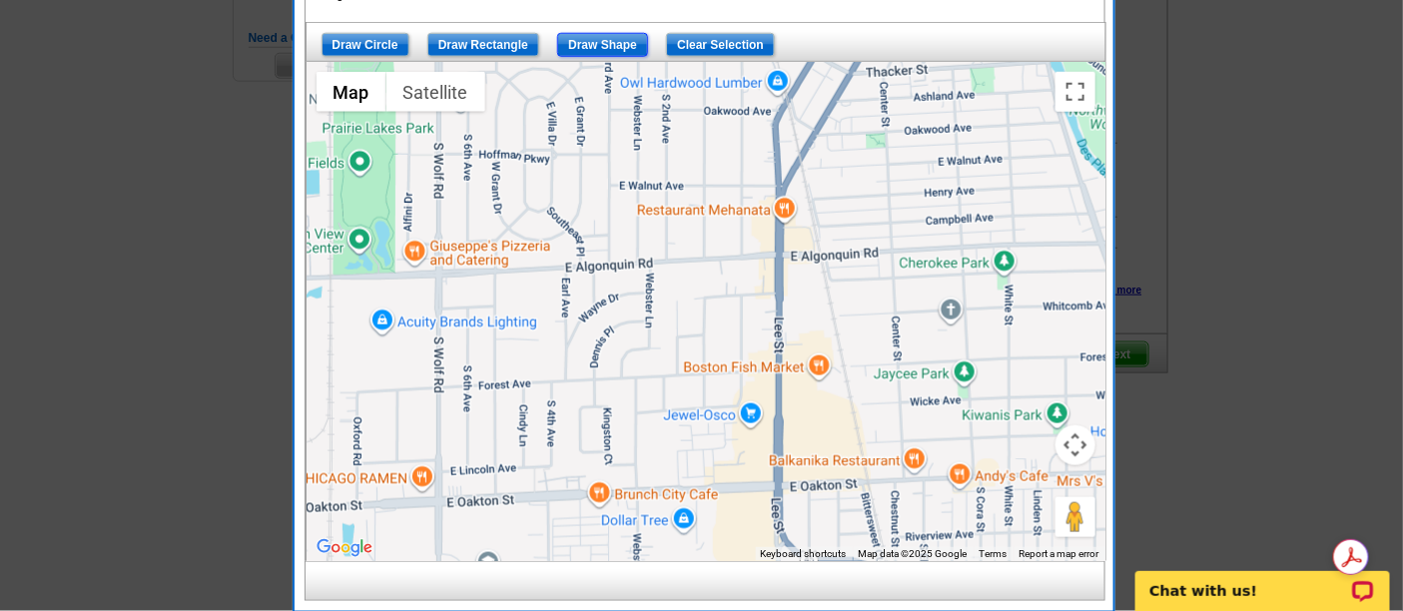
click at [591, 39] on input "Draw Shape" at bounding box center [602, 45] width 91 height 24
click at [562, 487] on div at bounding box center [706, 311] width 799 height 499
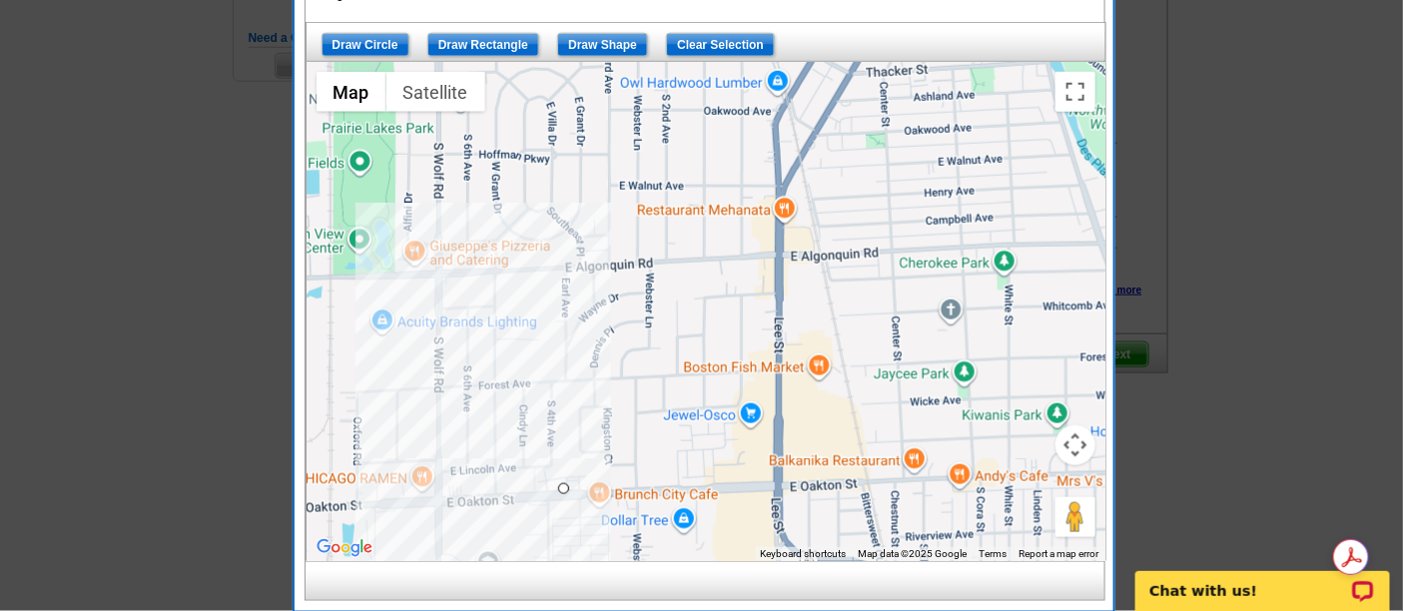
click at [561, 322] on div at bounding box center [706, 311] width 799 height 499
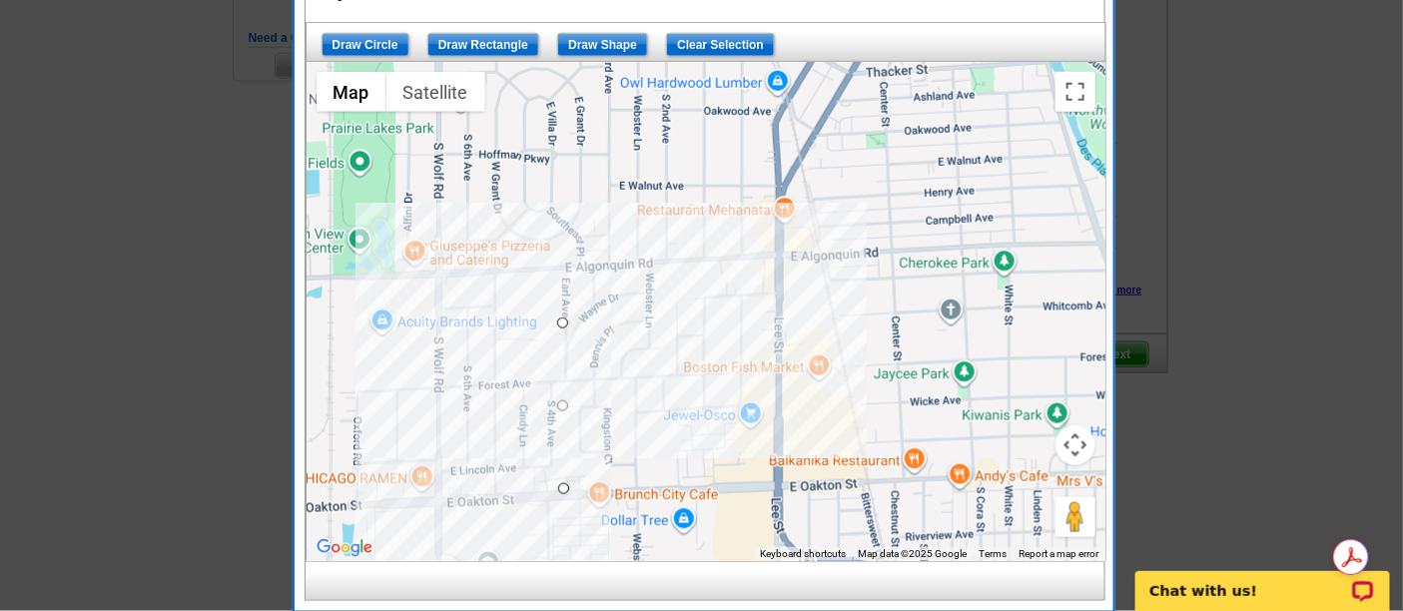
click at [749, 323] on div at bounding box center [706, 311] width 799 height 499
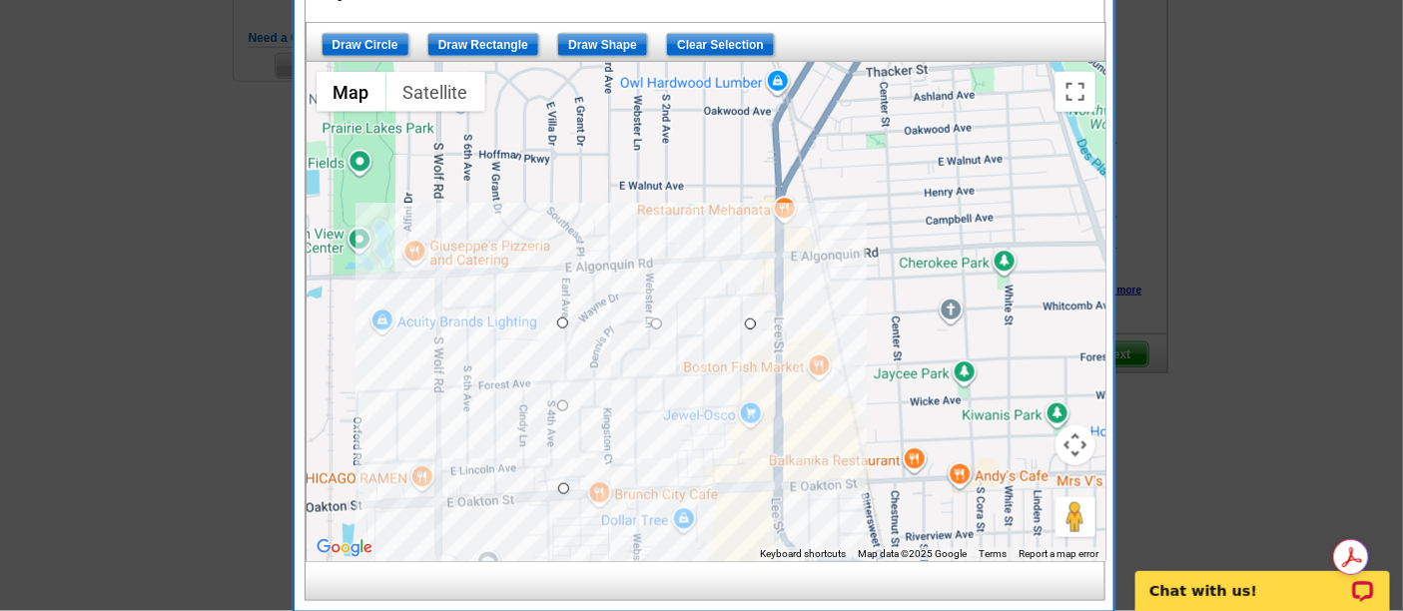
click at [749, 478] on div at bounding box center [706, 311] width 799 height 499
click at [563, 490] on div at bounding box center [706, 311] width 799 height 499
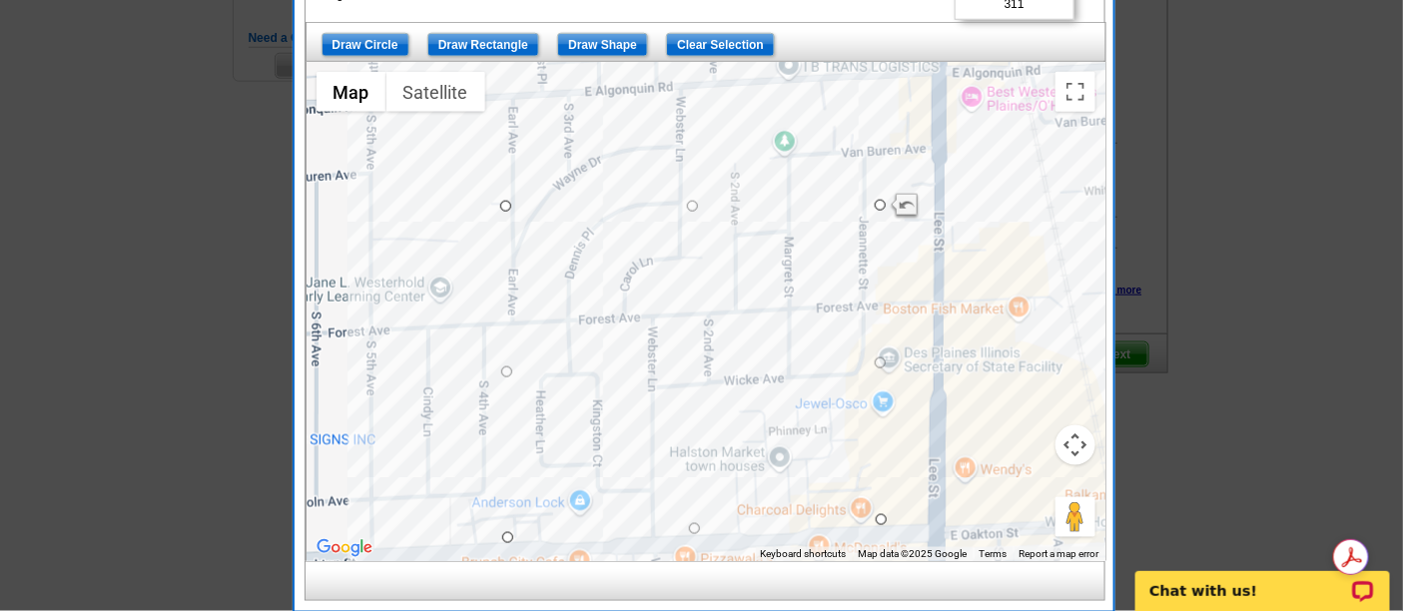
click at [880, 212] on div at bounding box center [706, 311] width 799 height 499
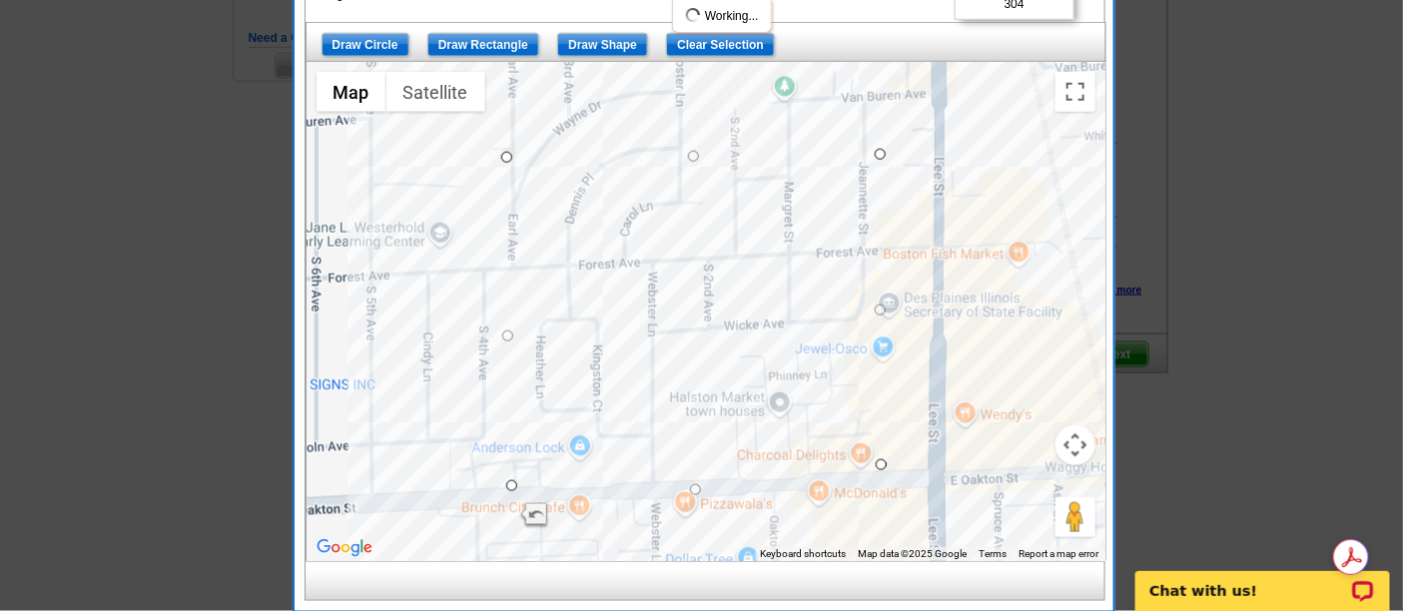
drag, startPoint x: 510, startPoint y: 530, endPoint x: 513, endPoint y: 475, distance: 55.0
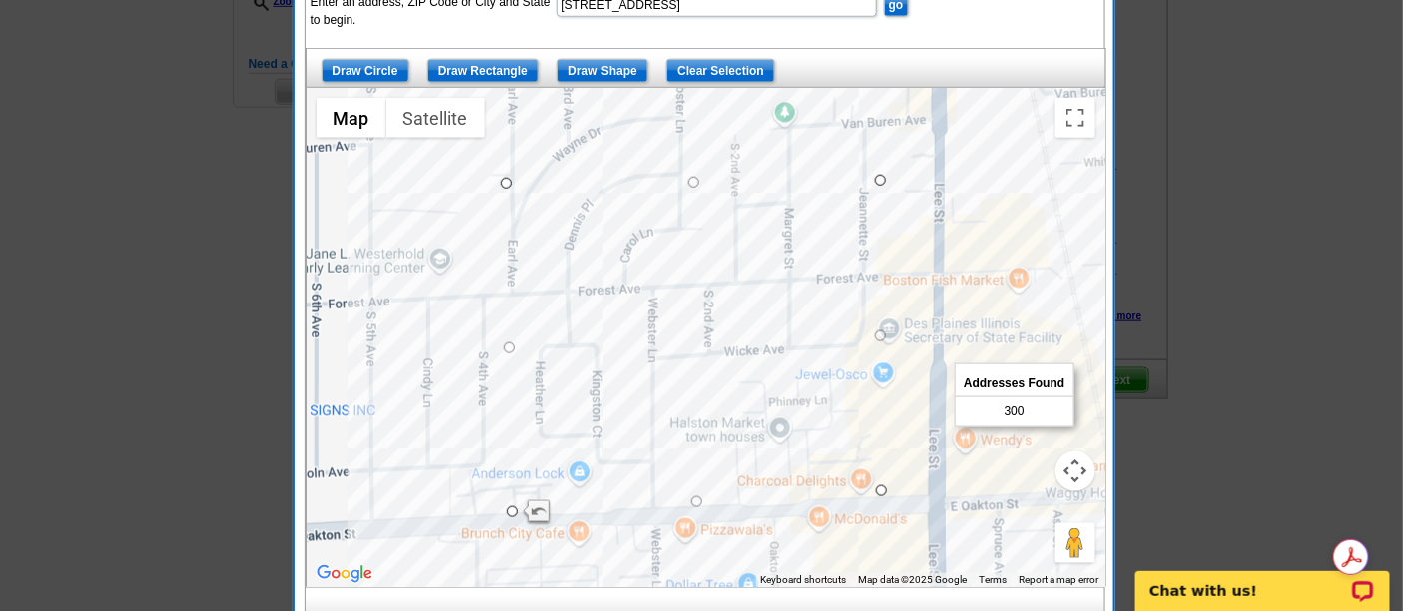
scroll to position [384, 0]
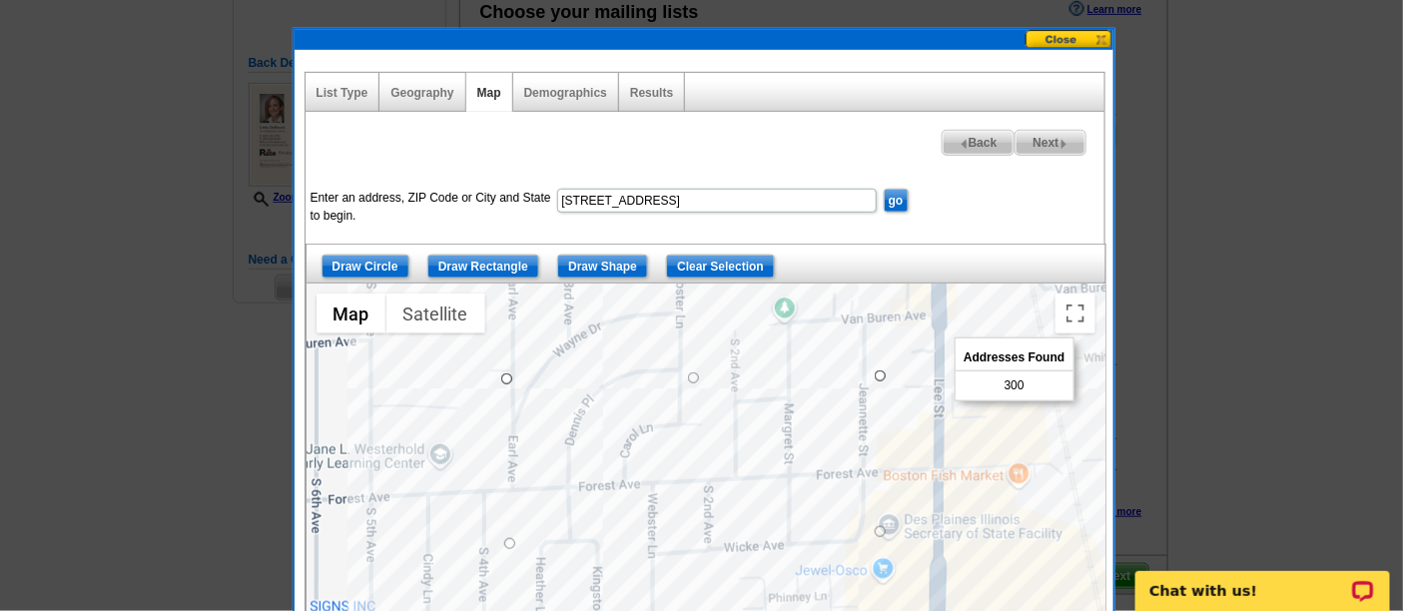
click at [644, 85] on div "Results" at bounding box center [652, 92] width 66 height 39
click at [648, 91] on link "Results" at bounding box center [651, 93] width 43 height 14
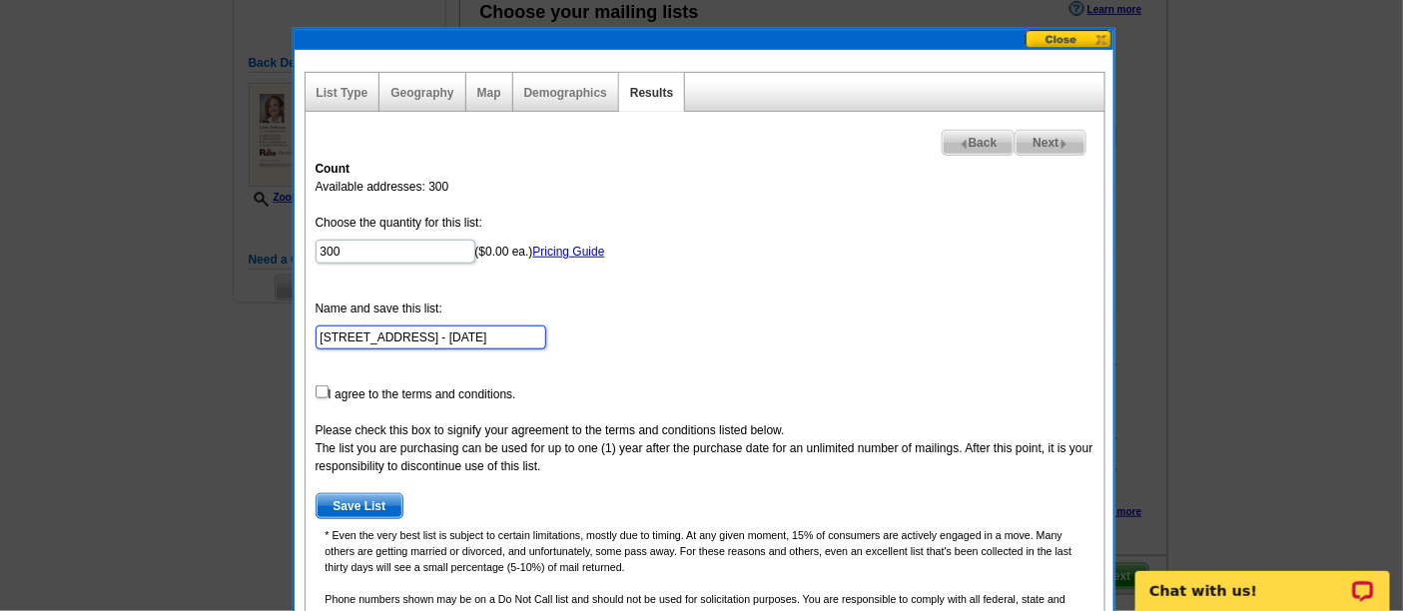
click at [435, 335] on input "[STREET_ADDRESS] - [DATE]" at bounding box center [431, 338] width 231 height 24
click at [322, 336] on input "[STREET_ADDRESS] - [DATE]" at bounding box center [431, 338] width 231 height 24
drag, startPoint x: 446, startPoint y: 333, endPoint x: 685, endPoint y: 322, distance: 238.9
click at [685, 322] on form "Choose the quantity for this list: 300 ($0.00 ea.) Pricing Guide Name and save …" at bounding box center [705, 367] width 779 height 306
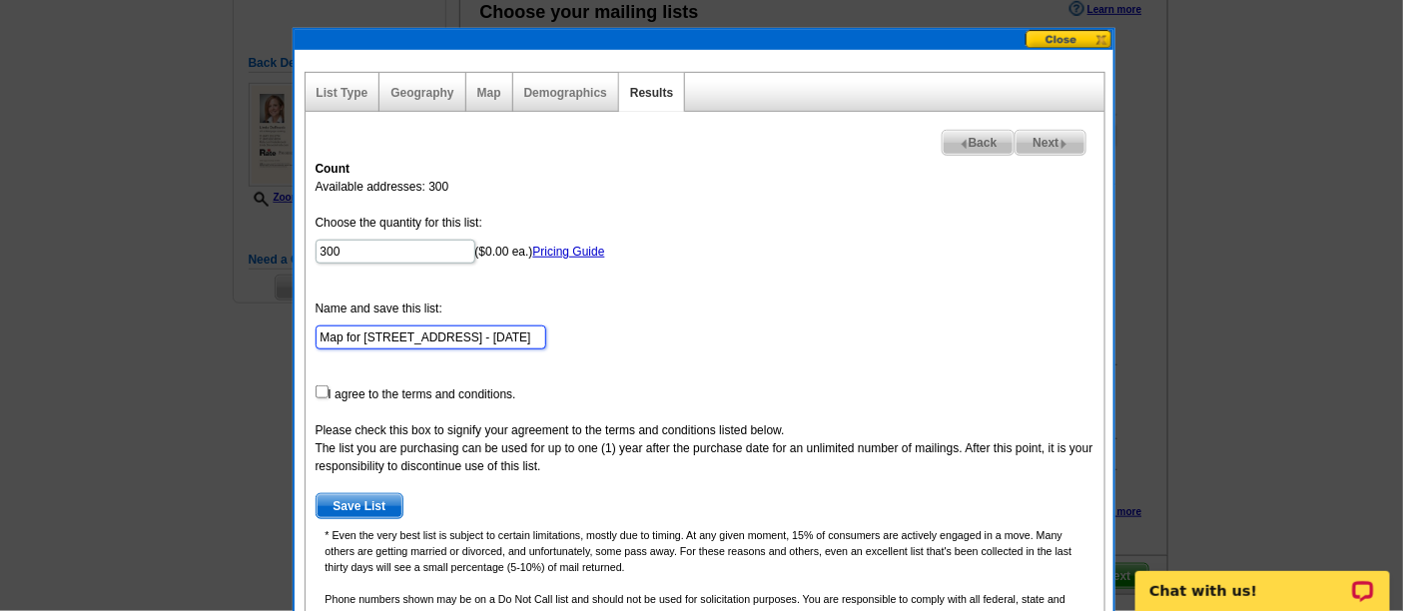
click at [526, 339] on input "Map for [STREET_ADDRESS] - [DATE]" at bounding box center [431, 338] width 231 height 24
type input "Map for [STREET_ADDRESS] - [DATE]"
click at [609, 332] on form "Choose the quantity for this list: 300 ($0.00 ea.) Pricing Guide Name and save …" at bounding box center [705, 367] width 779 height 306
click at [425, 394] on form "Choose the quantity for this list: 300 ($0.00 ea.) Pricing Guide Name and save …" at bounding box center [705, 367] width 779 height 306
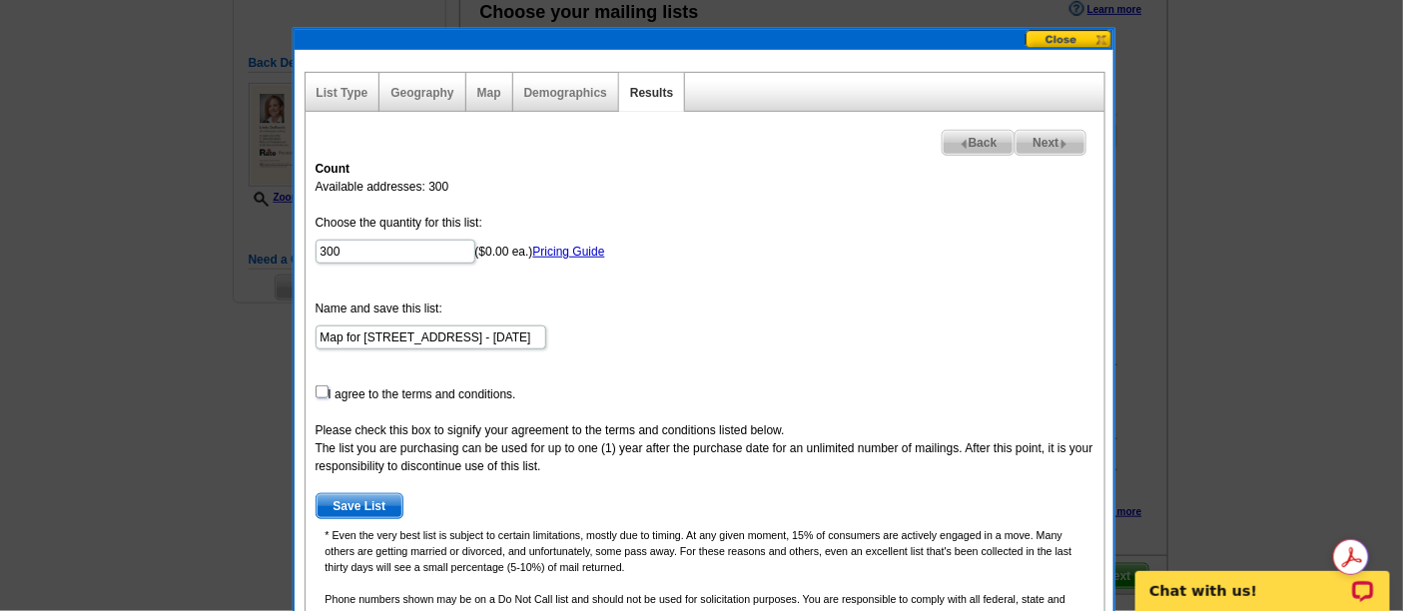
click at [326, 391] on input "checkbox" at bounding box center [322, 391] width 13 height 13
checkbox input "true"
click at [831, 250] on form "Choose the quantity for this list: 300 ($0.00 ea.) Pricing Guide Name and save …" at bounding box center [705, 367] width 779 height 306
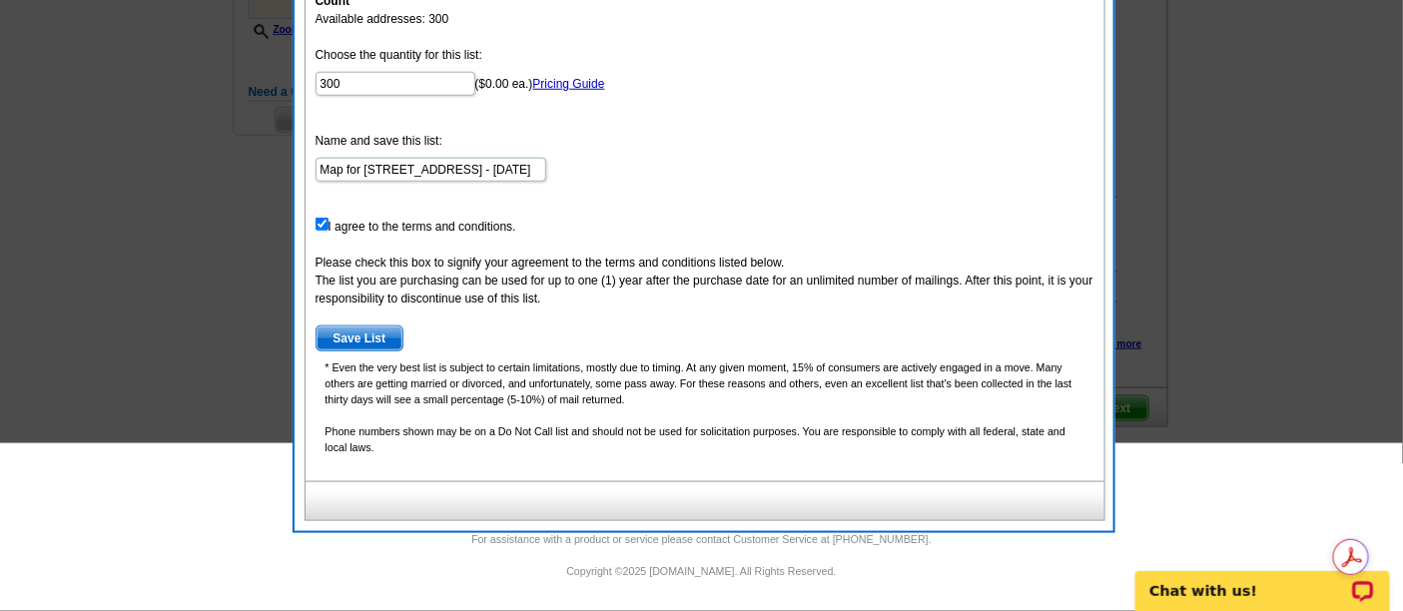
scroll to position [586, 0]
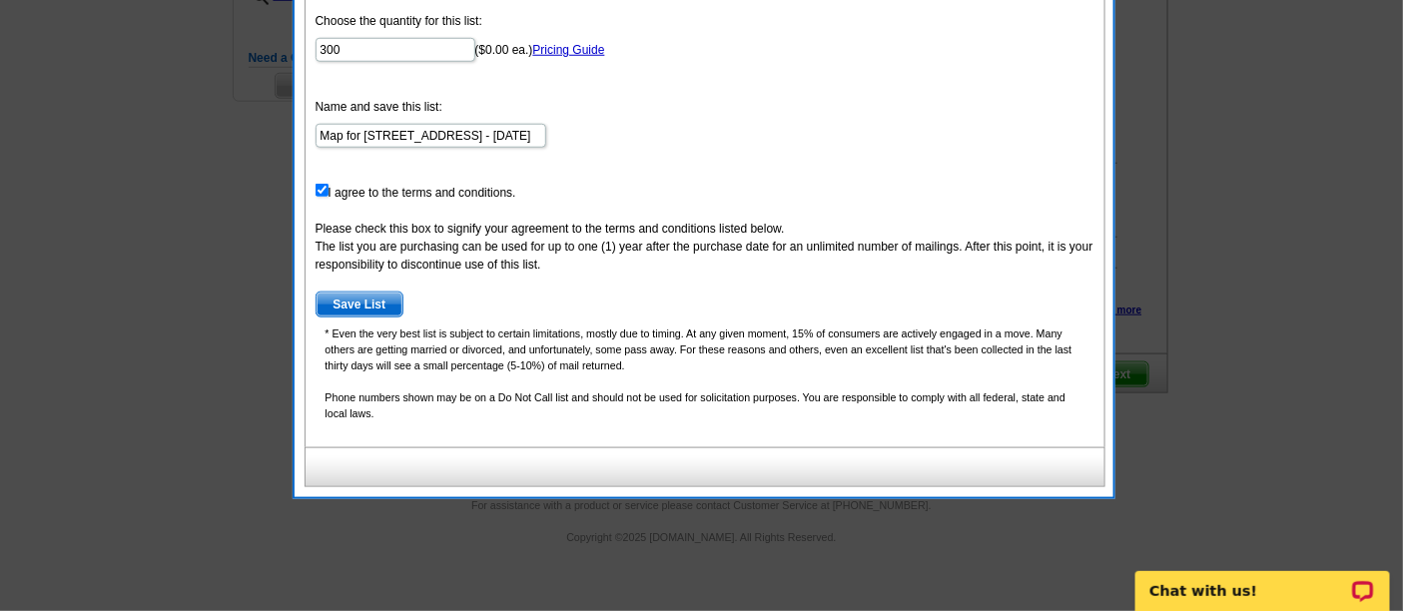
click at [368, 305] on span "Save List" at bounding box center [360, 305] width 87 height 24
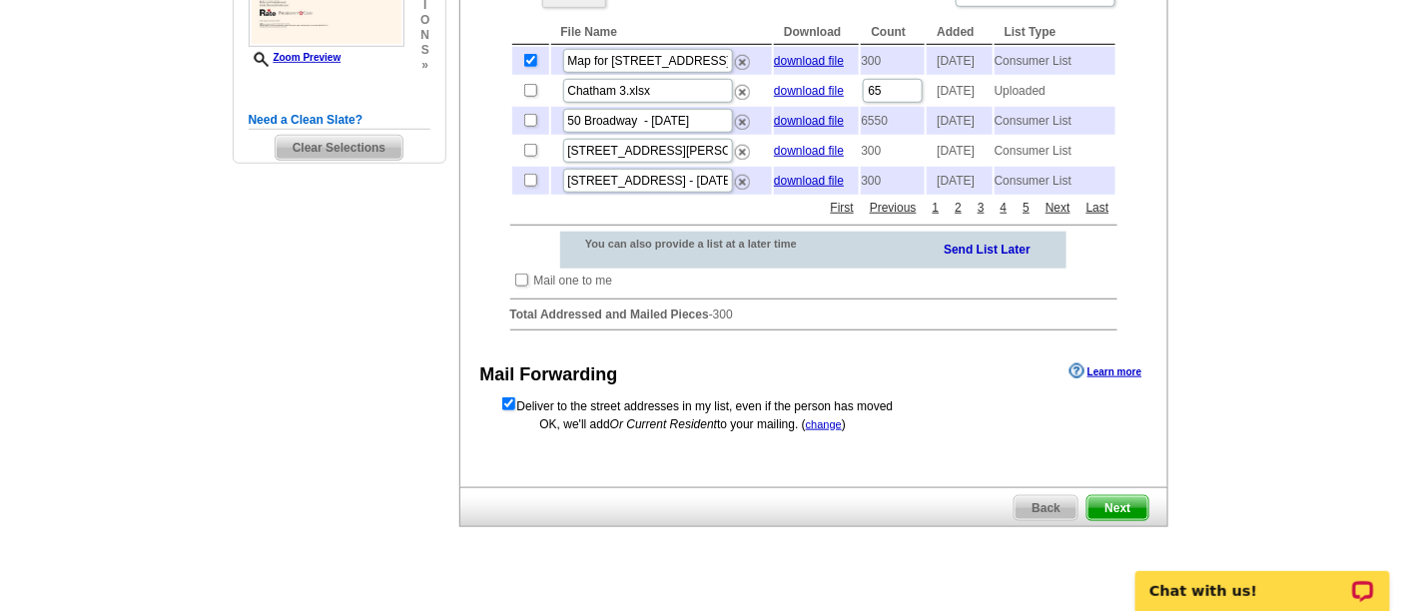
scroll to position [658, 0]
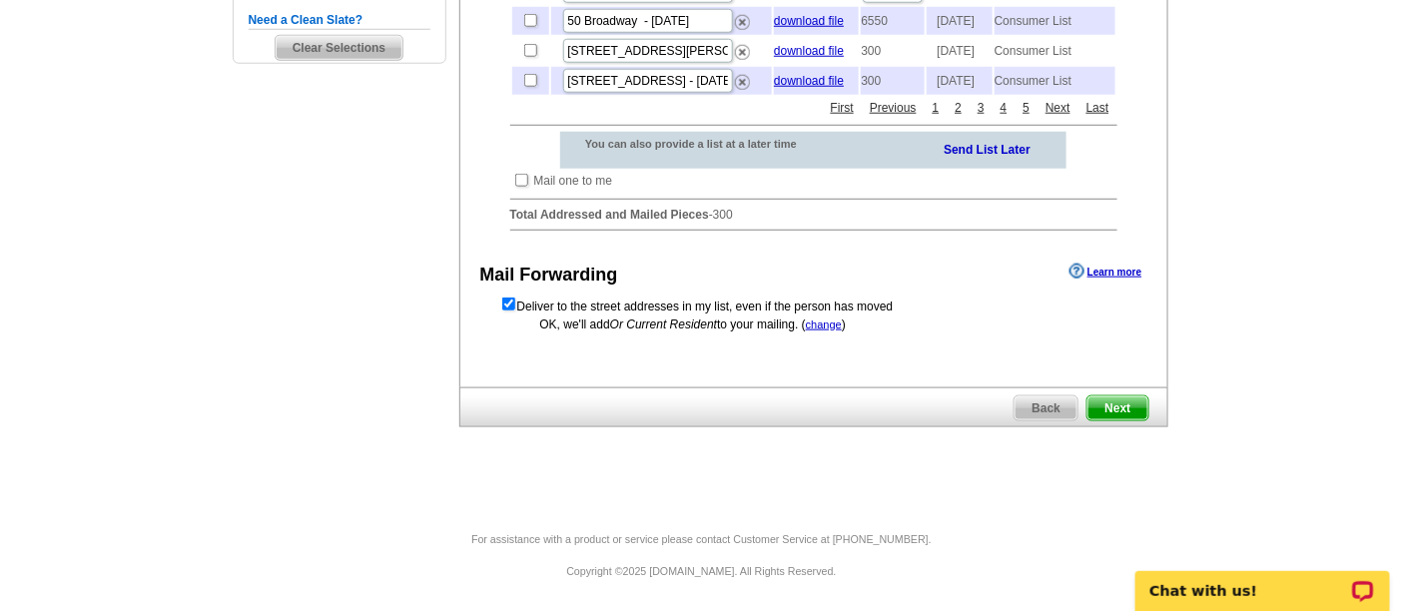
click at [1115, 408] on span "Next" at bounding box center [1117, 408] width 60 height 24
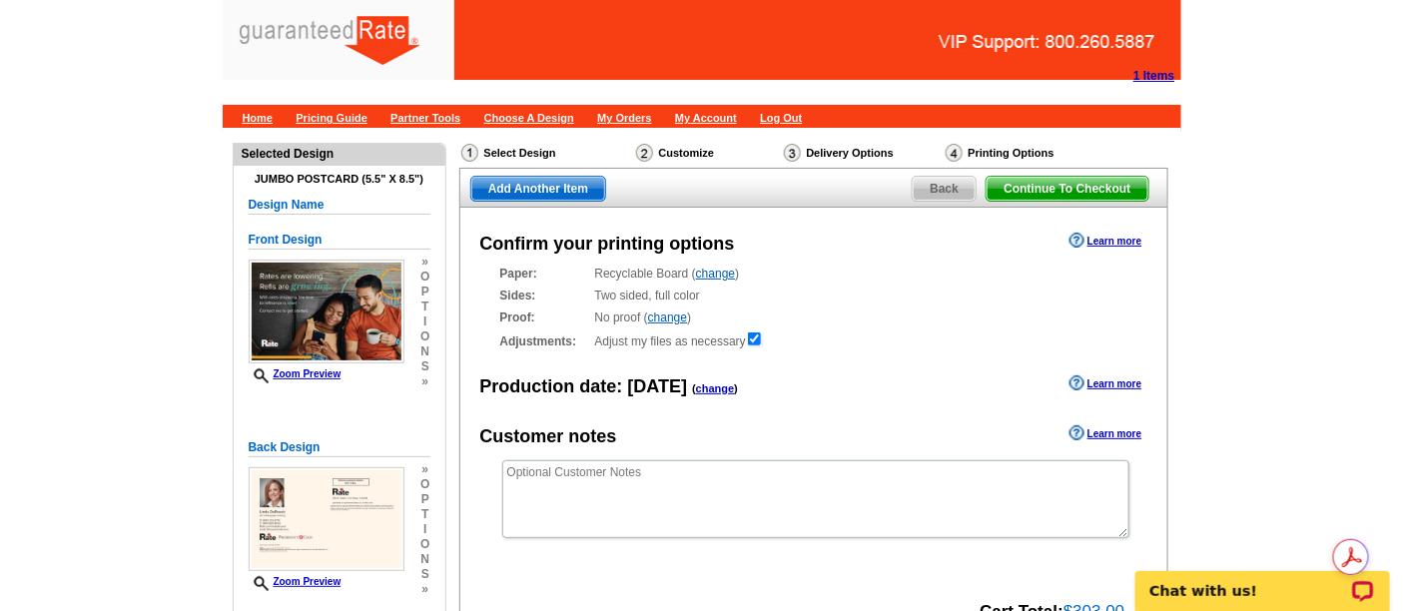
click at [1272, 258] on main "Need Help? call [PHONE_NUMBER], chat with support, or have our designers make s…" at bounding box center [701, 470] width 1403 height 685
click at [1239, 314] on main "Need Help? call [PHONE_NUMBER], chat with support, or have our designers make s…" at bounding box center [701, 470] width 1403 height 685
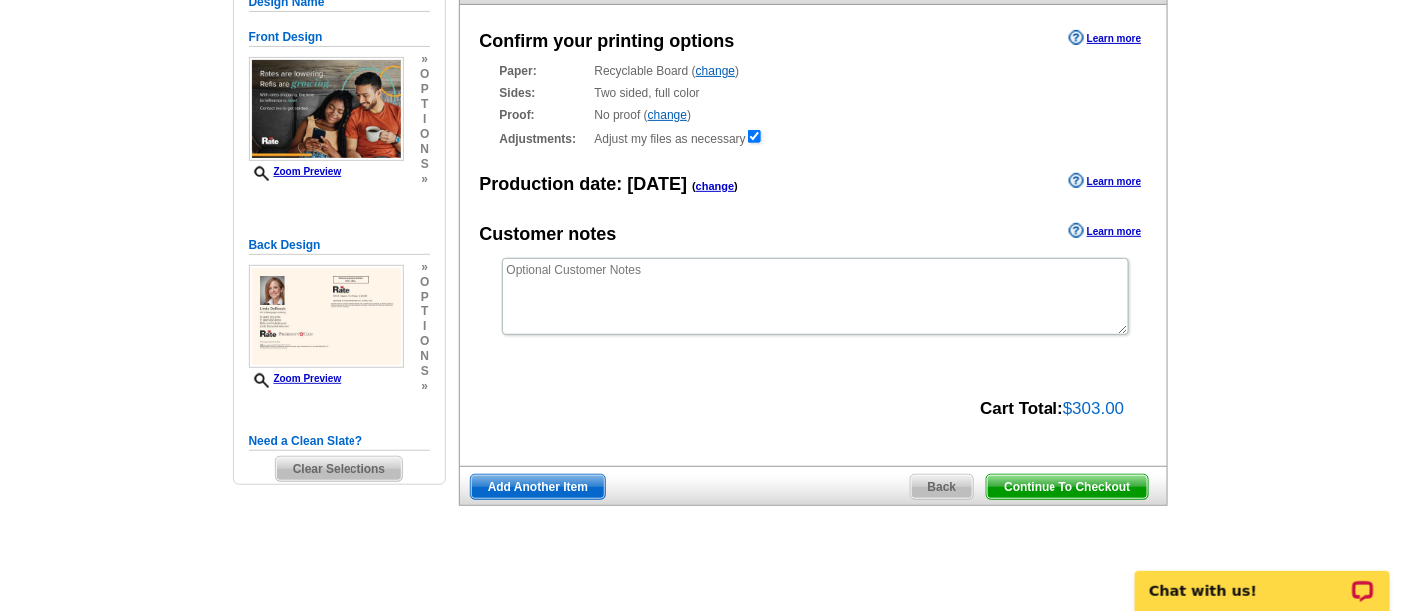
scroll to position [281, 0]
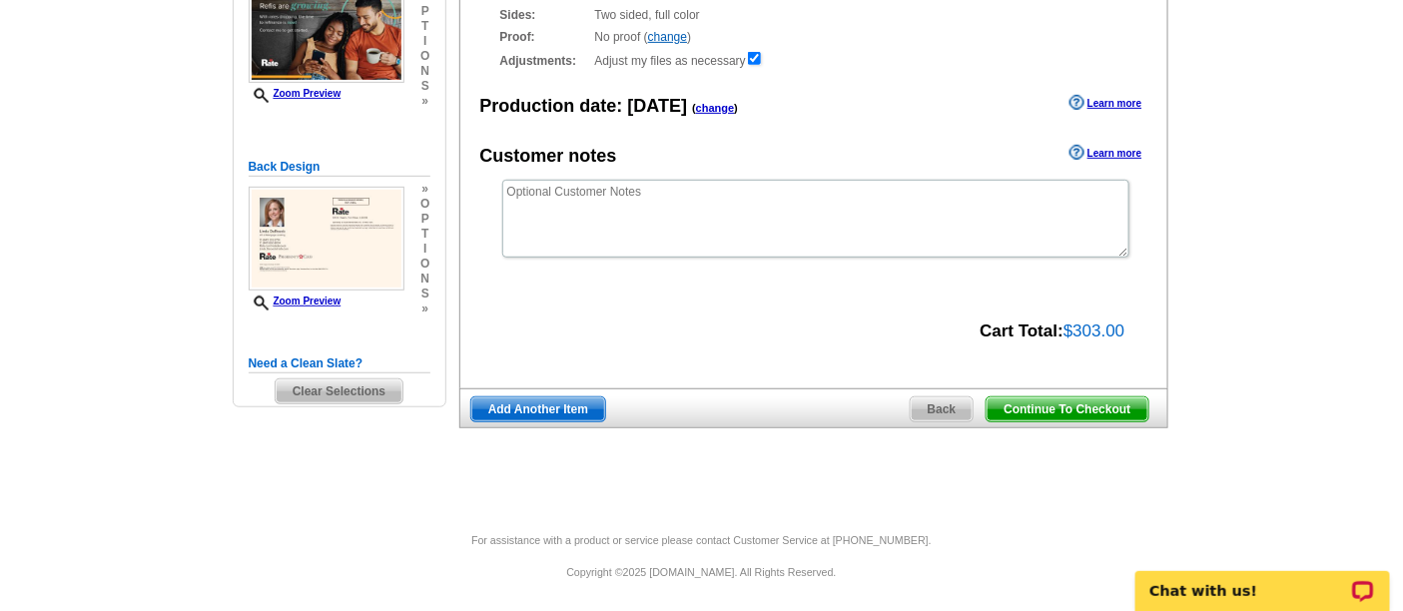
click at [1075, 416] on span "Continue To Checkout" at bounding box center [1067, 409] width 161 height 24
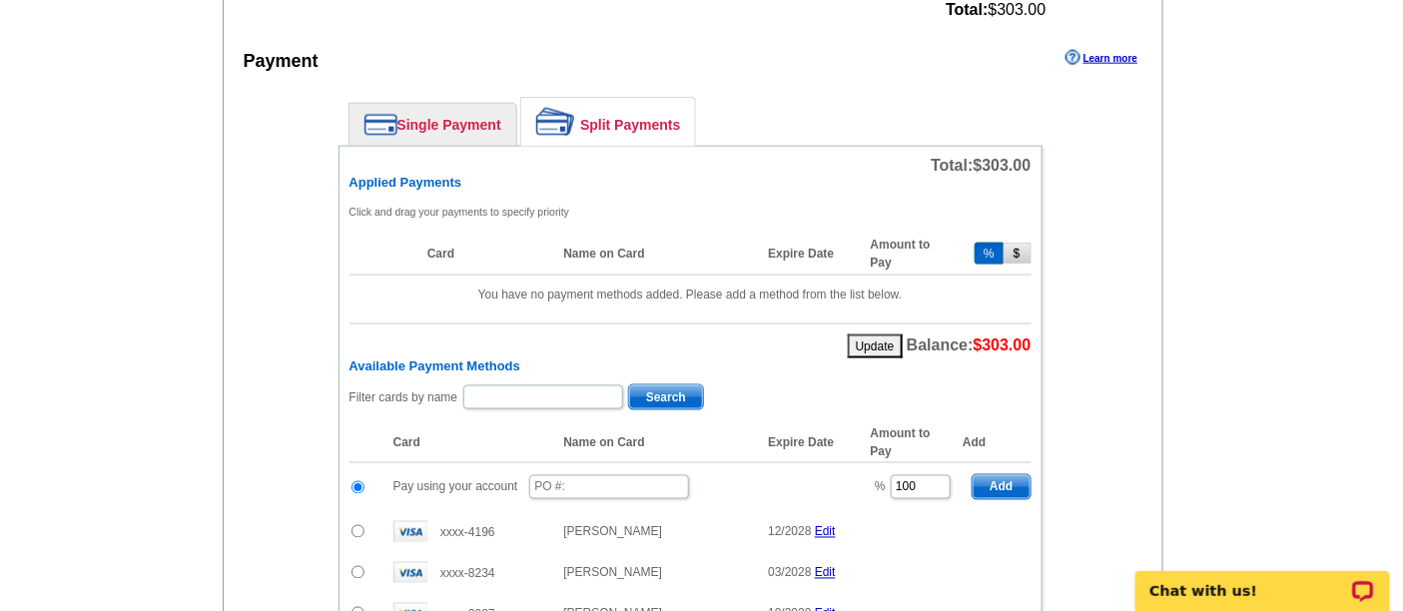
scroll to position [887, 0]
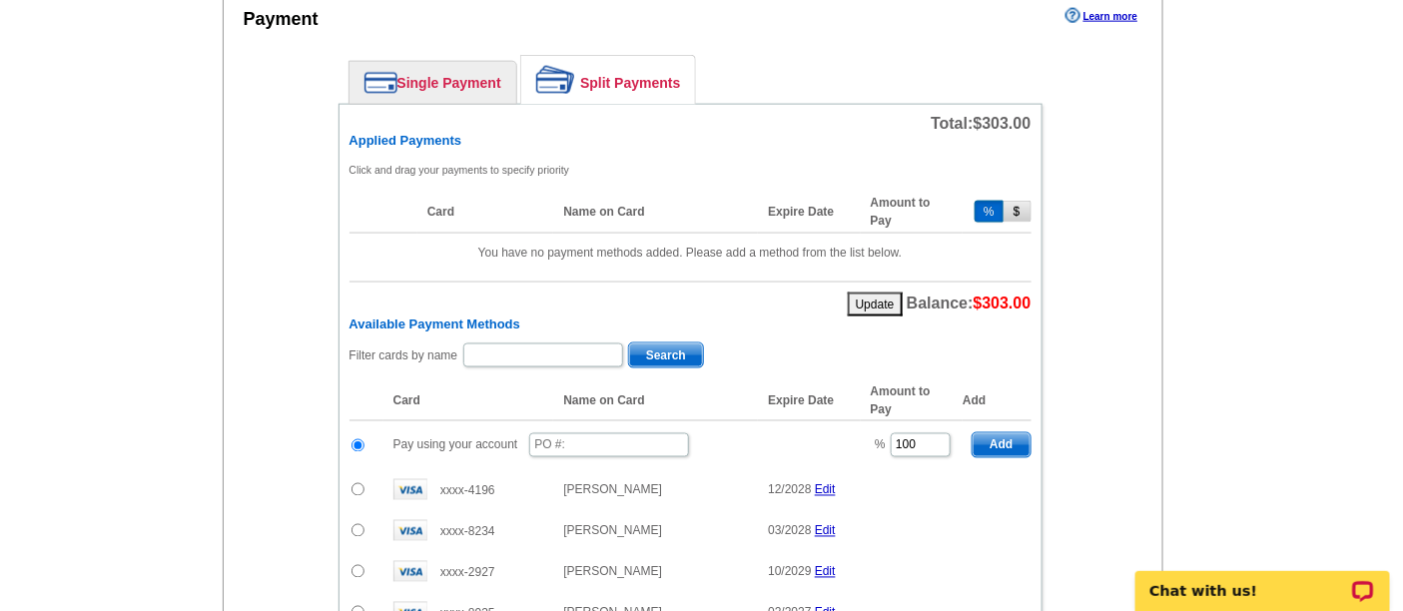
click at [433, 70] on link "Single Payment" at bounding box center [432, 83] width 167 height 42
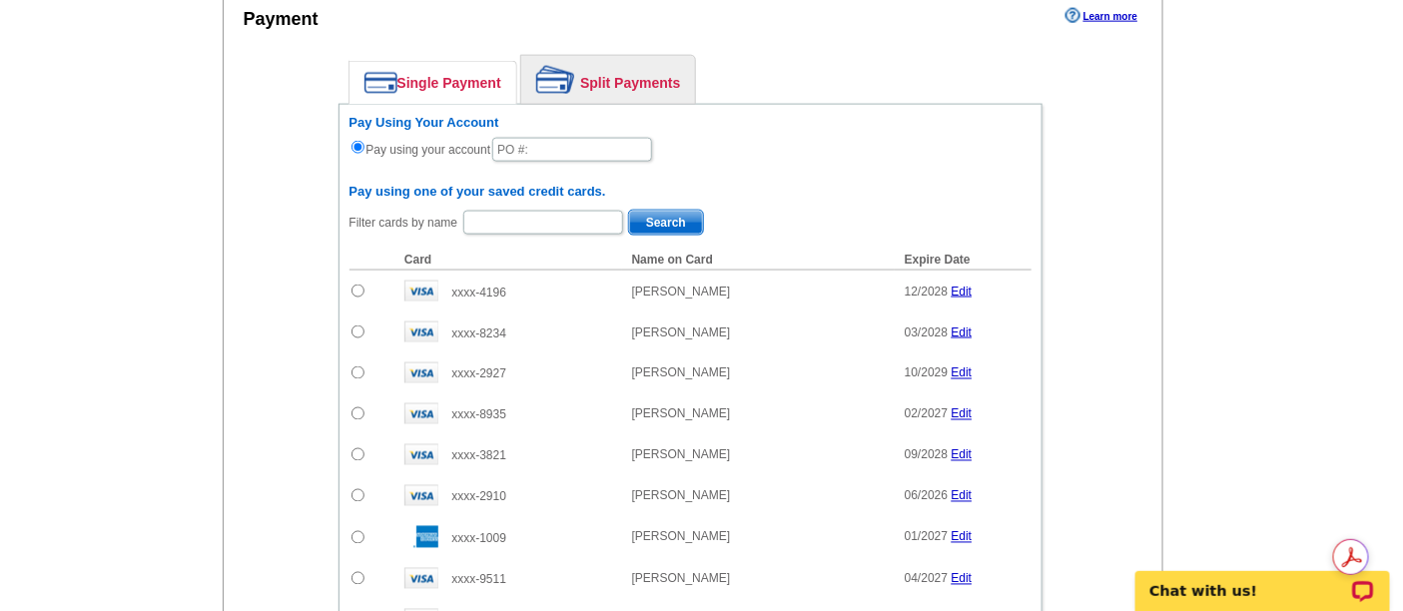
click at [477, 209] on div "Filter cards by name Search" at bounding box center [690, 224] width 682 height 31
drag, startPoint x: 491, startPoint y: 211, endPoint x: 364, endPoint y: 227, distance: 127.8
click at [491, 211] on input "text" at bounding box center [543, 223] width 160 height 24
click at [148, 214] on main "Add Another Item Checkout Order Name: My Order 2025-08-08 Save Order Review you…" at bounding box center [701, 123] width 1403 height 1764
drag, startPoint x: 462, startPoint y: 205, endPoint x: 491, endPoint y: 218, distance: 31.7
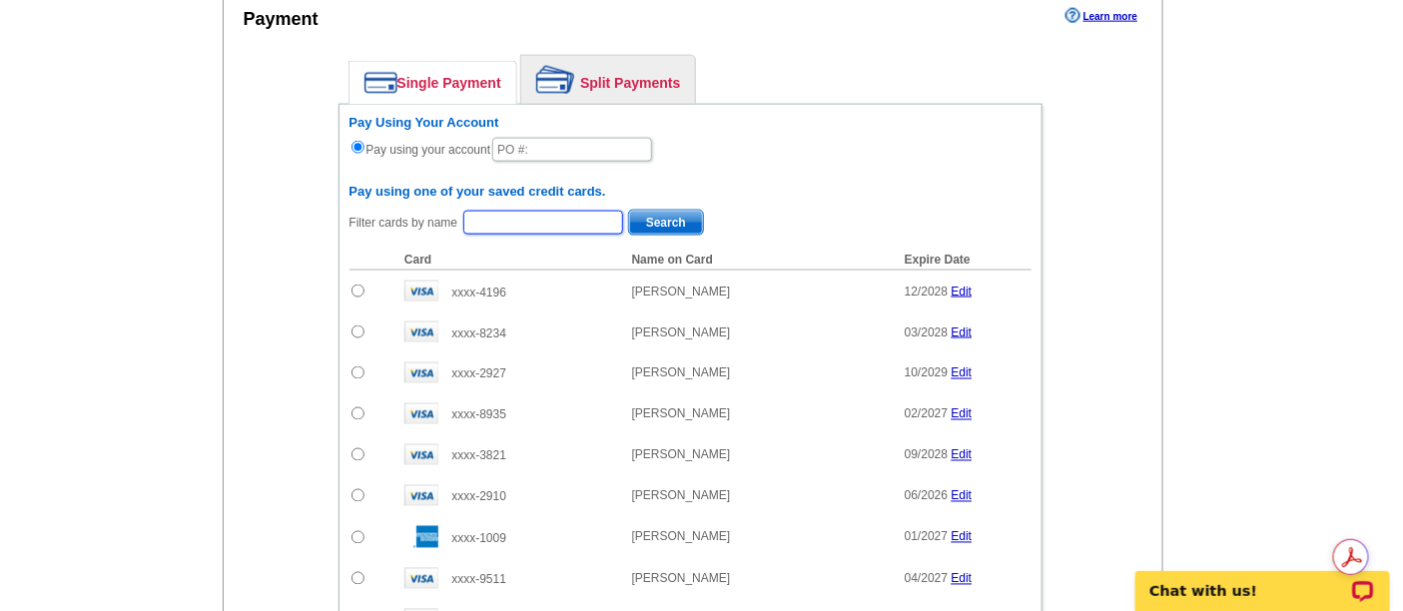
click at [463, 211] on input "text" at bounding box center [543, 223] width 160 height 24
click at [493, 218] on input "text" at bounding box center [543, 223] width 160 height 24
click at [245, 177] on div "Enter your contact information Learn more Who May We Contact If Needed? Full Na…" at bounding box center [694, 320] width 940 height 1217
click at [532, 141] on input "text" at bounding box center [572, 150] width 160 height 24
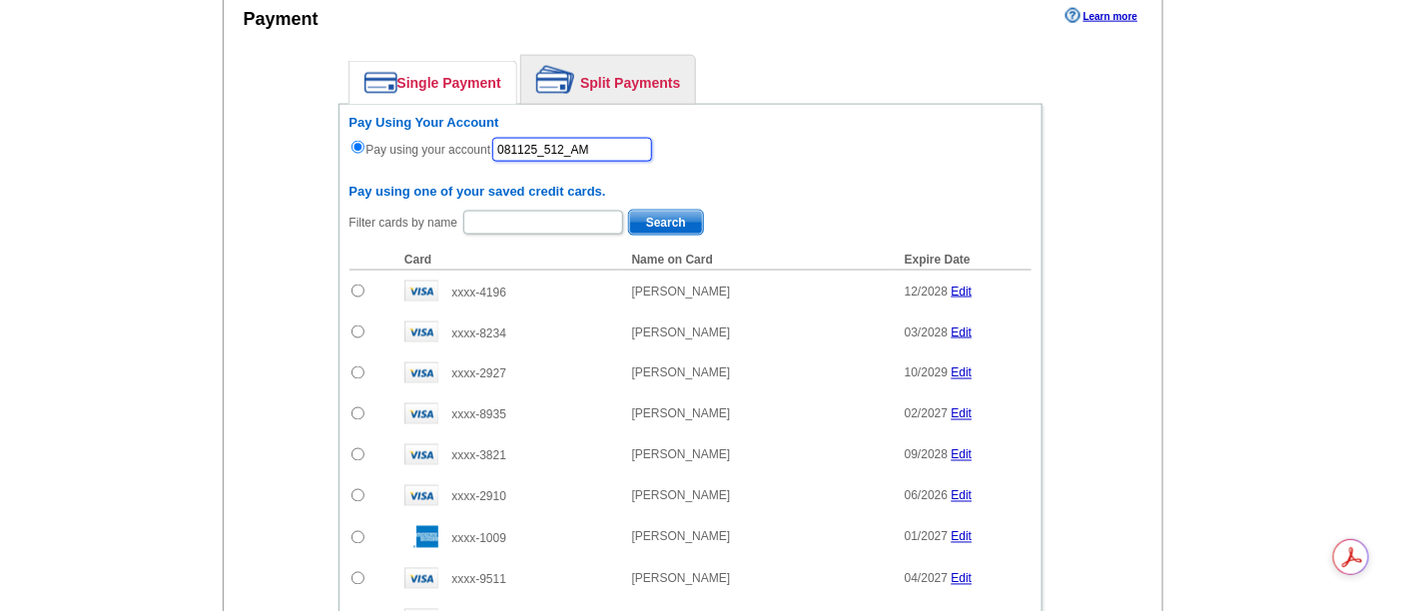
type input "081125_512_AM"
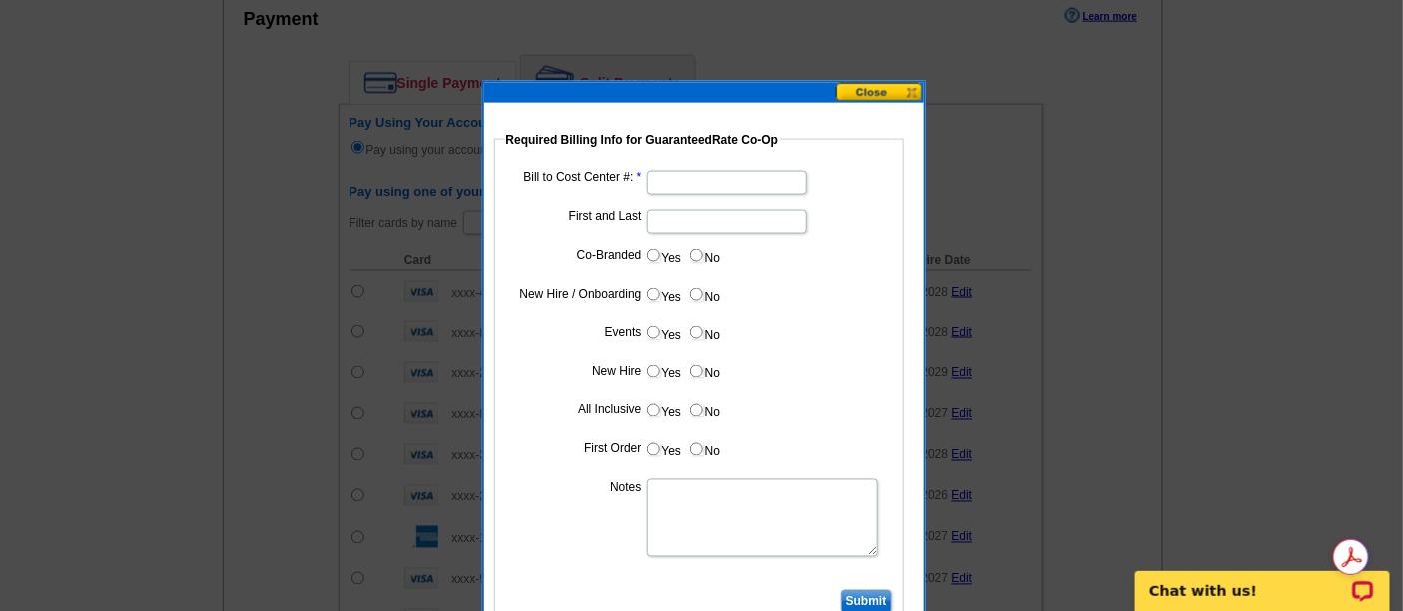
click at [735, 177] on input "Bill to Cost Center #:" at bounding box center [727, 183] width 160 height 24
type input "1282"
click at [557, 244] on dd "Yes No" at bounding box center [698, 259] width 389 height 31
click at [683, 210] on input "First and Last" at bounding box center [727, 222] width 160 height 24
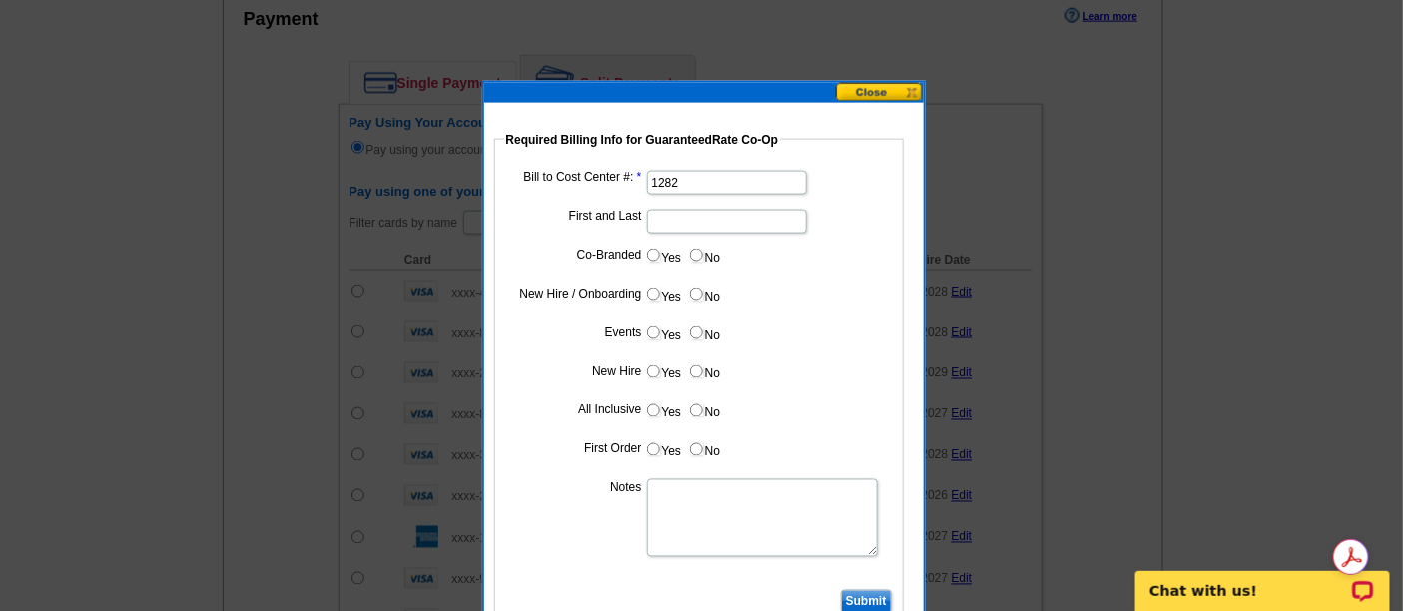
click at [661, 214] on input "First and Last" at bounding box center [727, 222] width 160 height 24
type input "Linda DeRoeck"
click at [693, 253] on input "No" at bounding box center [696, 255] width 13 height 13
radio input "true"
click at [712, 293] on label "No" at bounding box center [704, 294] width 32 height 23
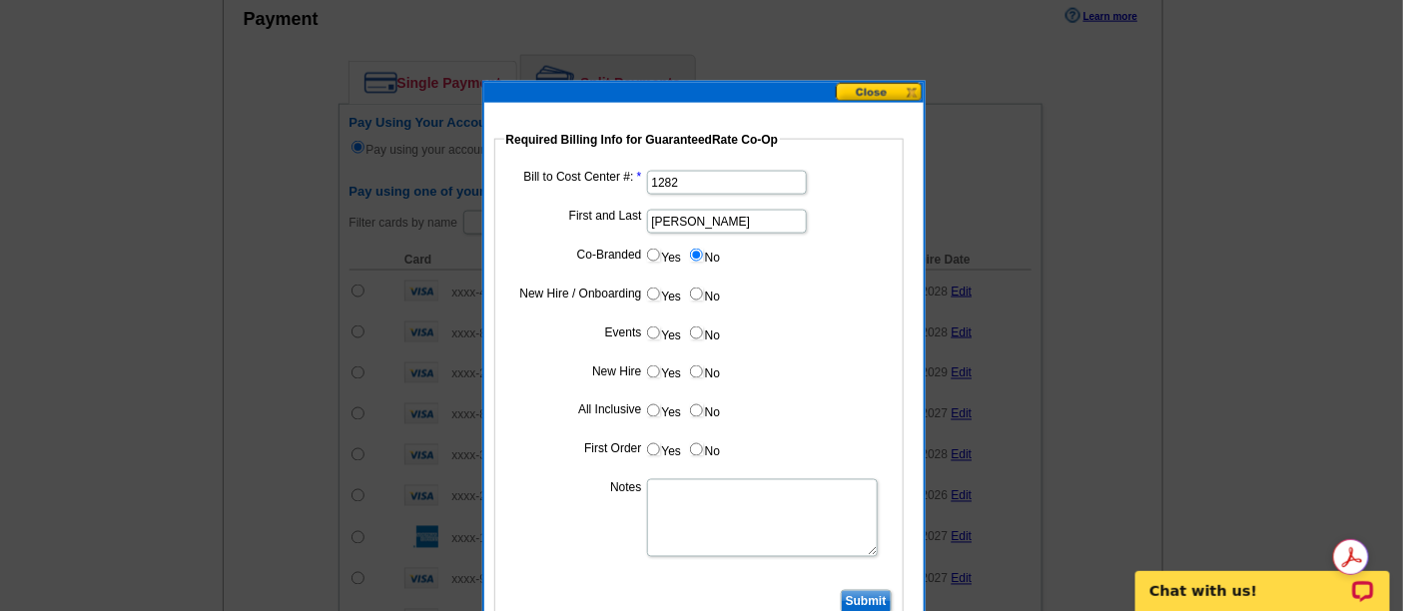
click at [703, 293] on input "No" at bounding box center [696, 294] width 13 height 13
radio input "true"
click at [703, 337] on label "No" at bounding box center [704, 333] width 32 height 23
click at [703, 337] on input "No" at bounding box center [696, 333] width 13 height 13
radio input "true"
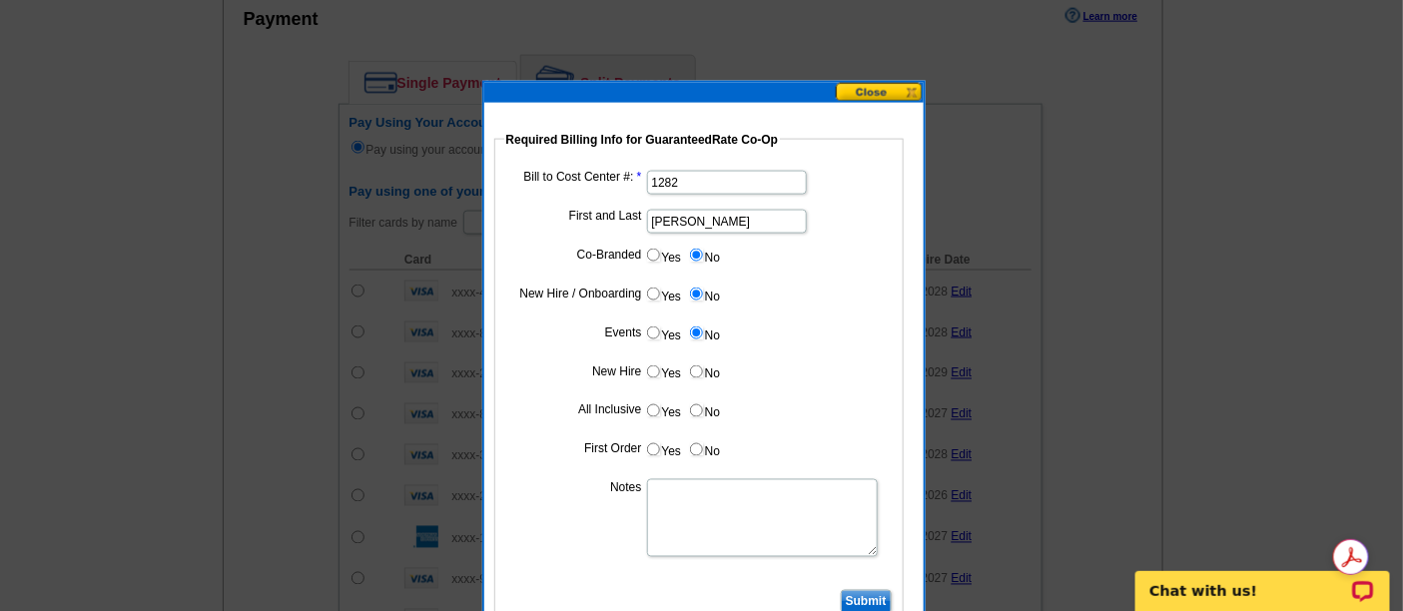
click at [701, 369] on input "No" at bounding box center [696, 371] width 13 height 13
radio input "true"
click at [700, 409] on input "No" at bounding box center [696, 410] width 13 height 13
radio input "true"
click at [702, 455] on label "No" at bounding box center [704, 449] width 32 height 23
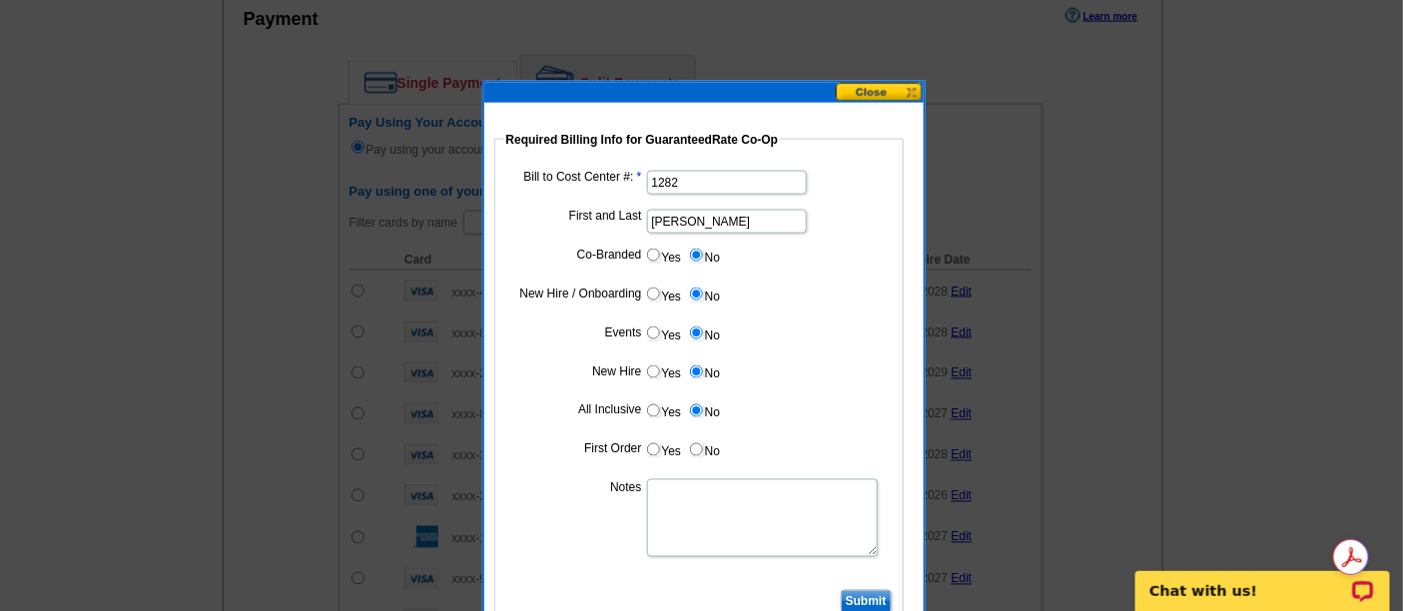
click at [702, 455] on input "No" at bounding box center [696, 449] width 13 height 13
radio input "true"
click at [578, 401] on label "All Inclusive" at bounding box center [575, 410] width 133 height 18
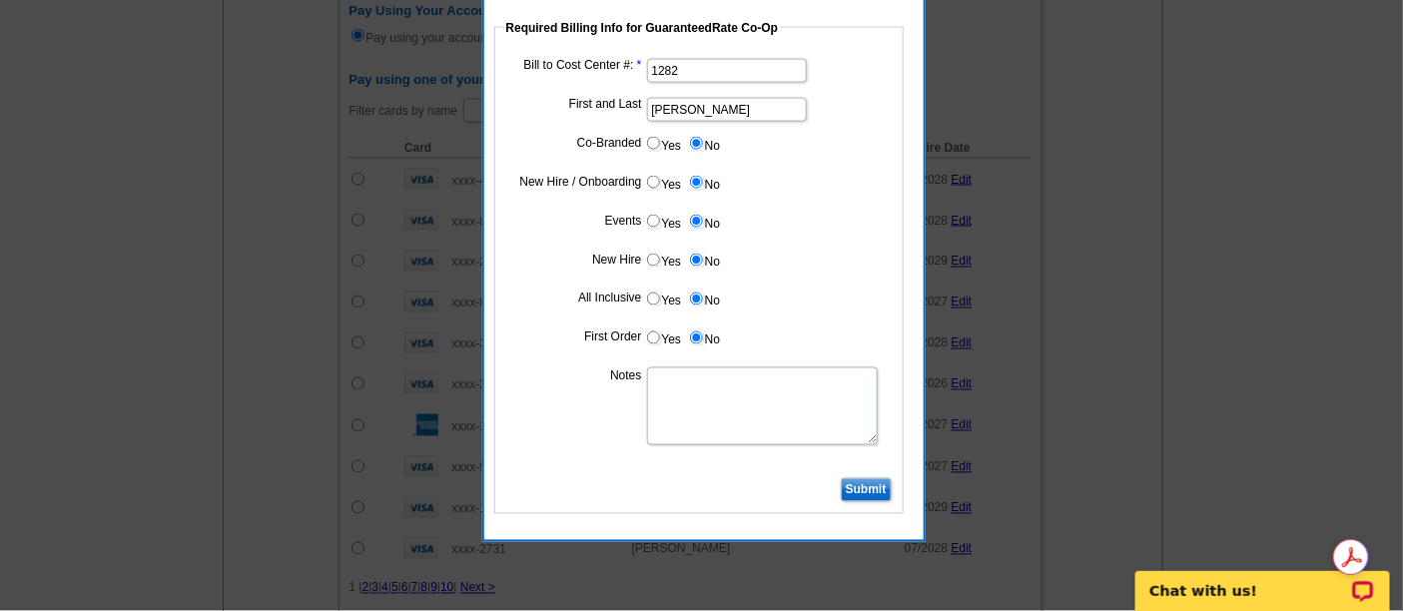
click at [869, 487] on input "Submit" at bounding box center [866, 490] width 51 height 24
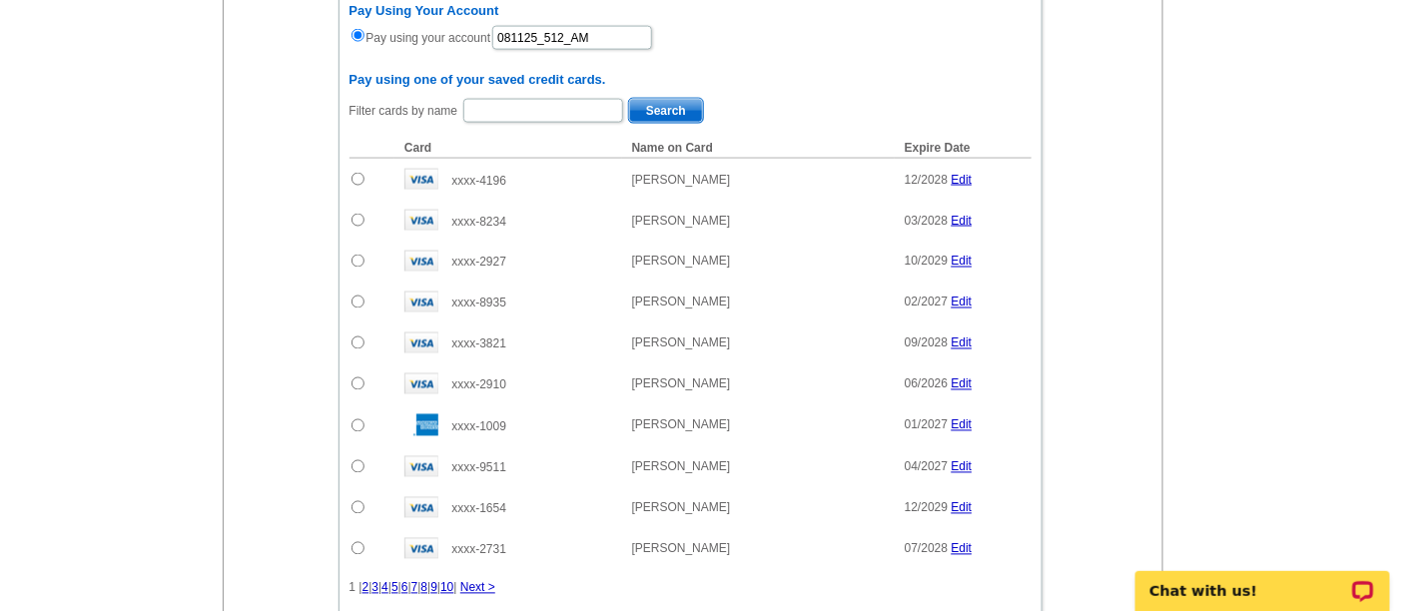
scroll to position [776, 0]
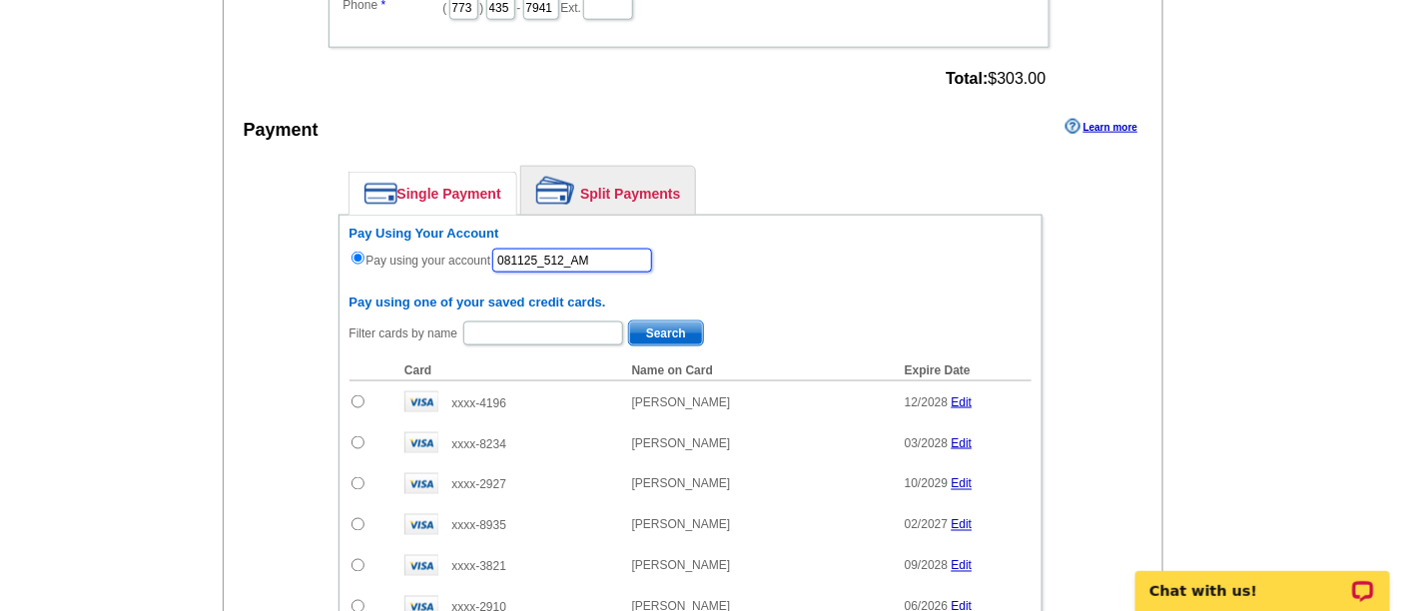
click at [566, 249] on input "081125_512_AM" at bounding box center [572, 261] width 160 height 24
click at [212, 265] on main "Add Another Item Checkout Order Name: My Order 2025-08-08 Save Order Review you…" at bounding box center [701, 234] width 1403 height 1764
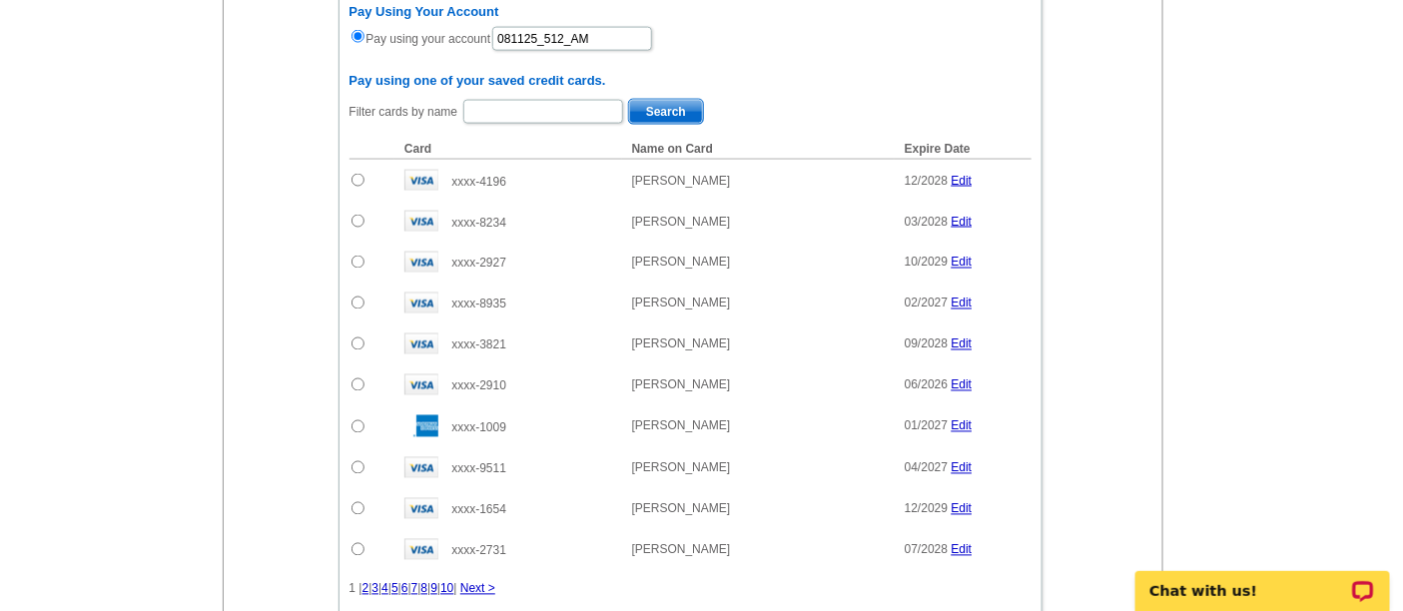
scroll to position [1220, 0]
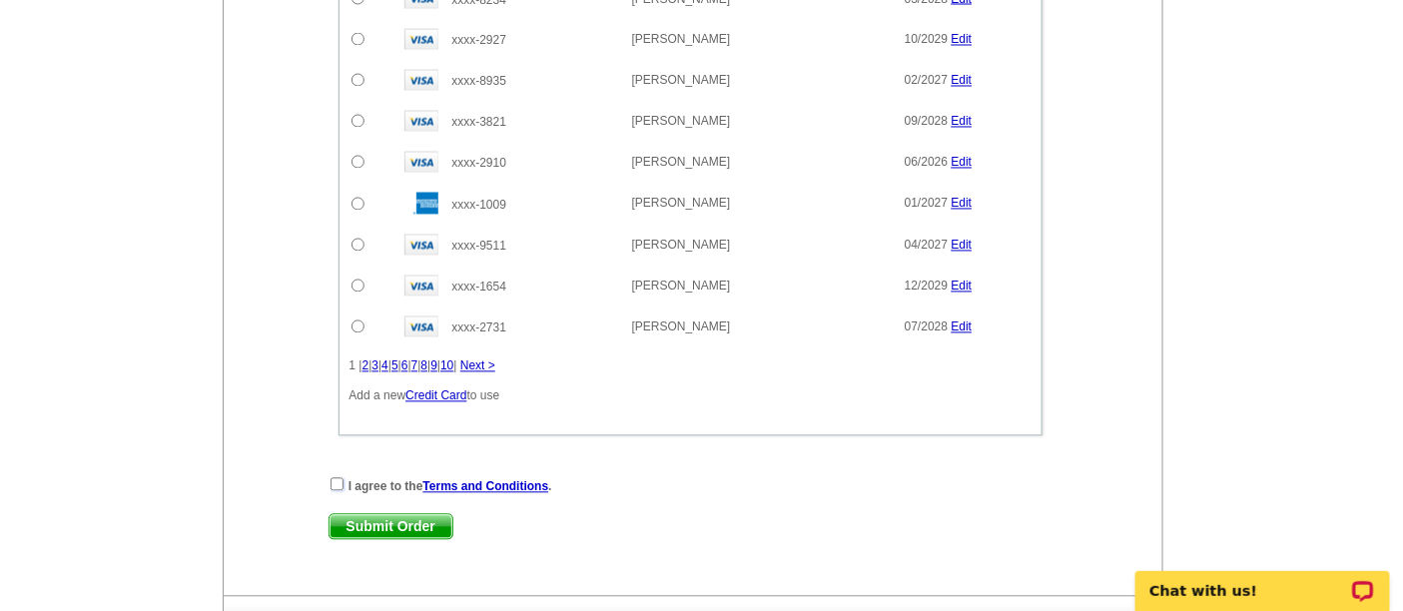
click at [339, 478] on input "checkbox" at bounding box center [337, 484] width 13 height 13
checkbox input "true"
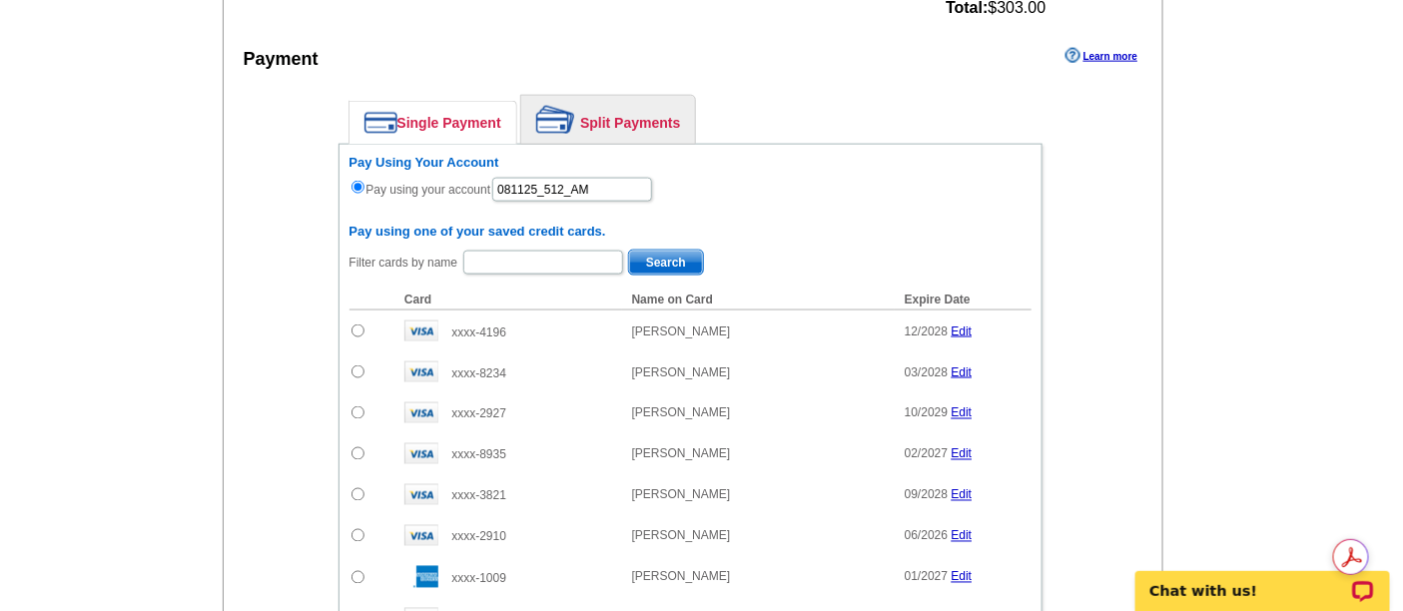
scroll to position [665, 0]
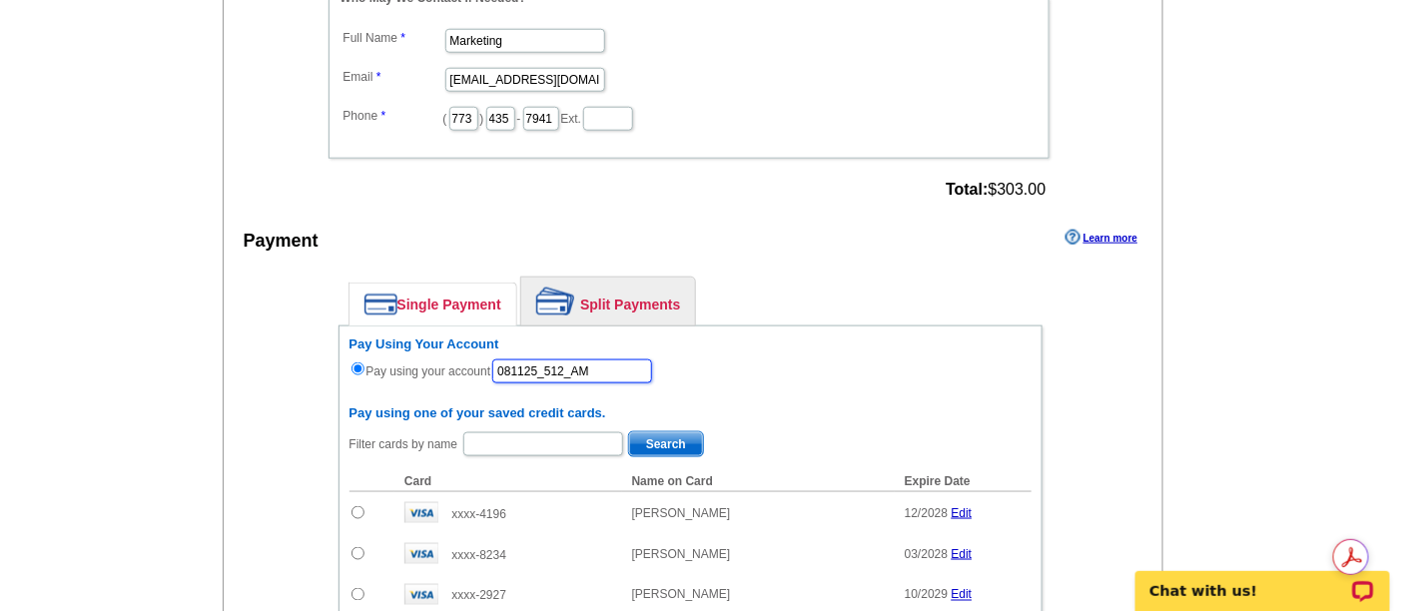
click at [619, 359] on input "081125_512_AM" at bounding box center [572, 371] width 160 height 24
click at [620, 359] on input "081125_512_AM" at bounding box center [572, 371] width 160 height 24
click at [652, 364] on input "081125_512_AM" at bounding box center [572, 371] width 160 height 24
click at [823, 362] on div "Pay Using Your Account Pay using your account 081125_512_AM" at bounding box center [690, 361] width 682 height 49
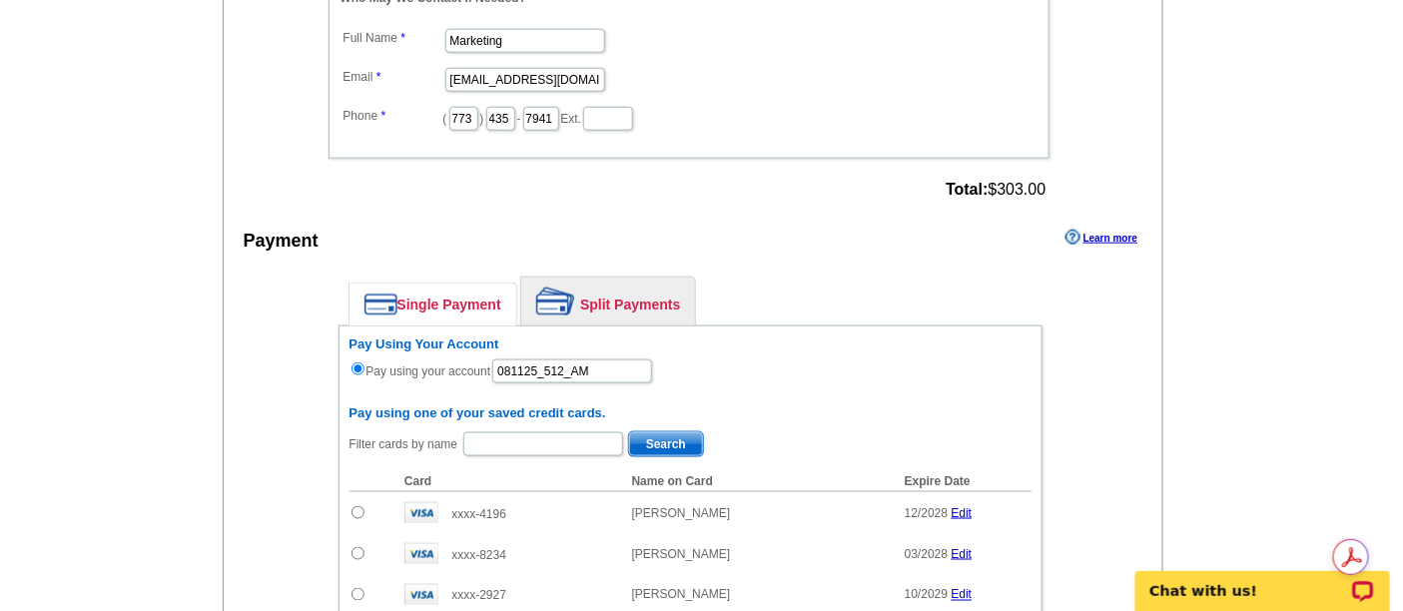
click at [580, 339] on h6 "Pay Using Your Account" at bounding box center [690, 345] width 682 height 16
click at [590, 359] on input "081125_512_AM" at bounding box center [572, 371] width 160 height 24
click at [614, 359] on input "081125_512_AM" at bounding box center [572, 371] width 160 height 24
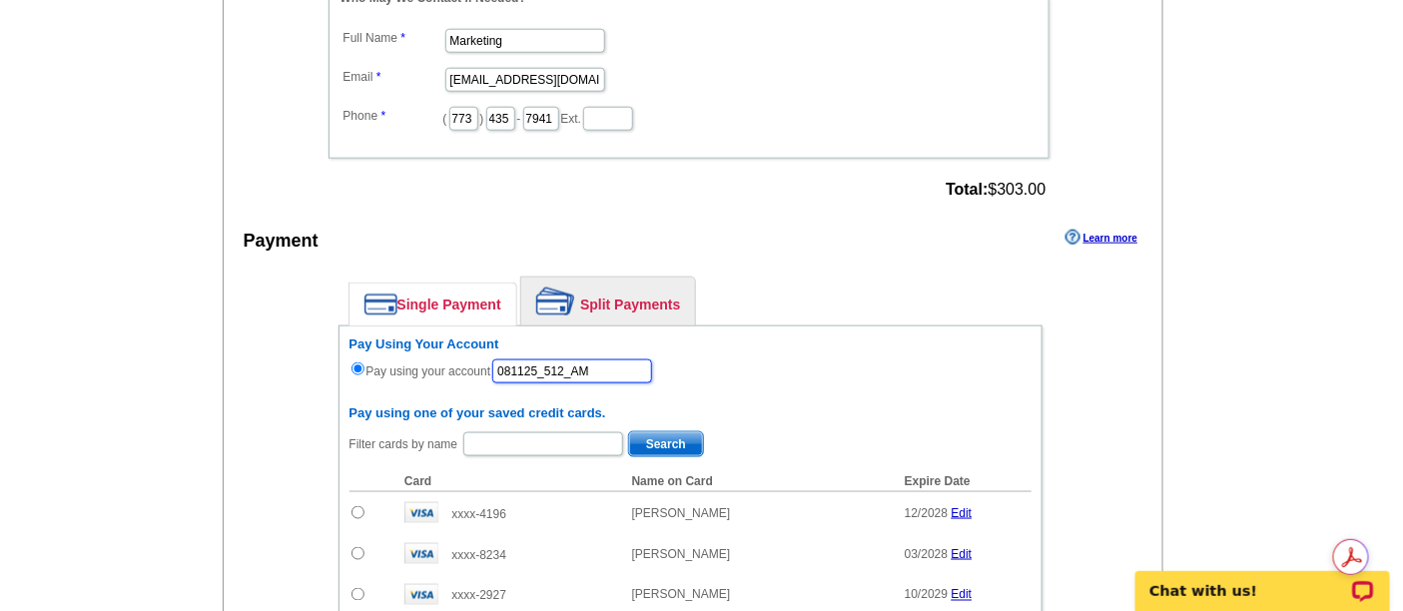
click at [623, 359] on input "081125_512_AM" at bounding box center [572, 371] width 160 height 24
click at [1101, 406] on div "Enter your contact information Learn more Who May We Contact If Needed? Full Na…" at bounding box center [694, 542] width 940 height 1217
click at [249, 341] on div "Enter your contact information Learn more Who May We Contact If Needed? Full Na…" at bounding box center [694, 542] width 940 height 1217
click at [358, 313] on link "Single Payment" at bounding box center [432, 305] width 167 height 42
click at [364, 345] on div "Pay Using Your Account Pay using your account 081125_512_AM" at bounding box center [690, 361] width 682 height 49
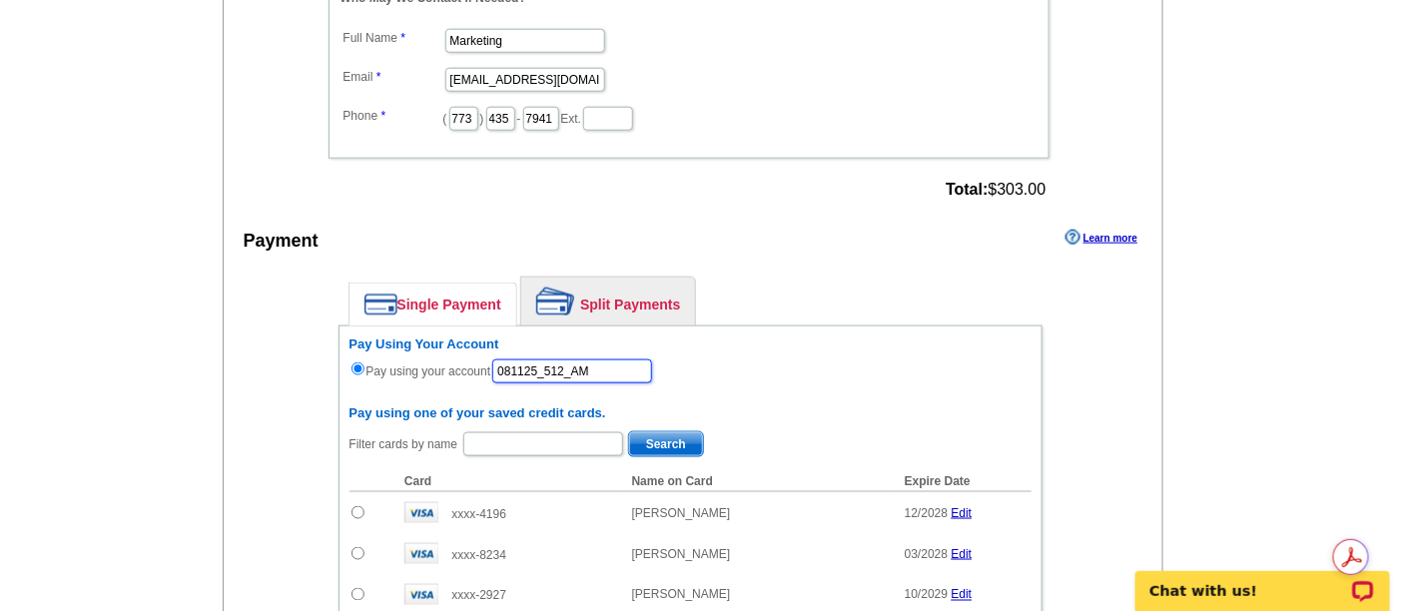
drag, startPoint x: 540, startPoint y: 357, endPoint x: 564, endPoint y: 358, distance: 24.0
click at [540, 359] on input "081125_512_AM" at bounding box center [572, 371] width 160 height 24
click at [574, 359] on input "081125_512_AM" at bounding box center [572, 371] width 160 height 24
type input "081125_513_AM"
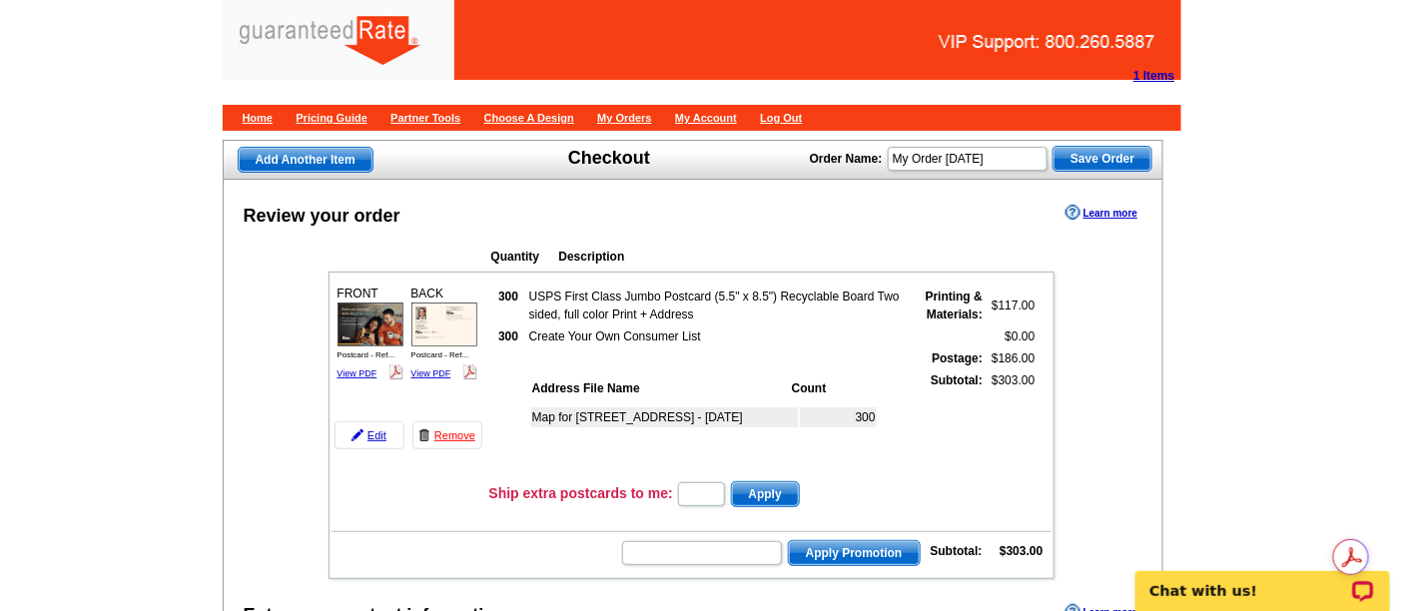
scroll to position [443, 0]
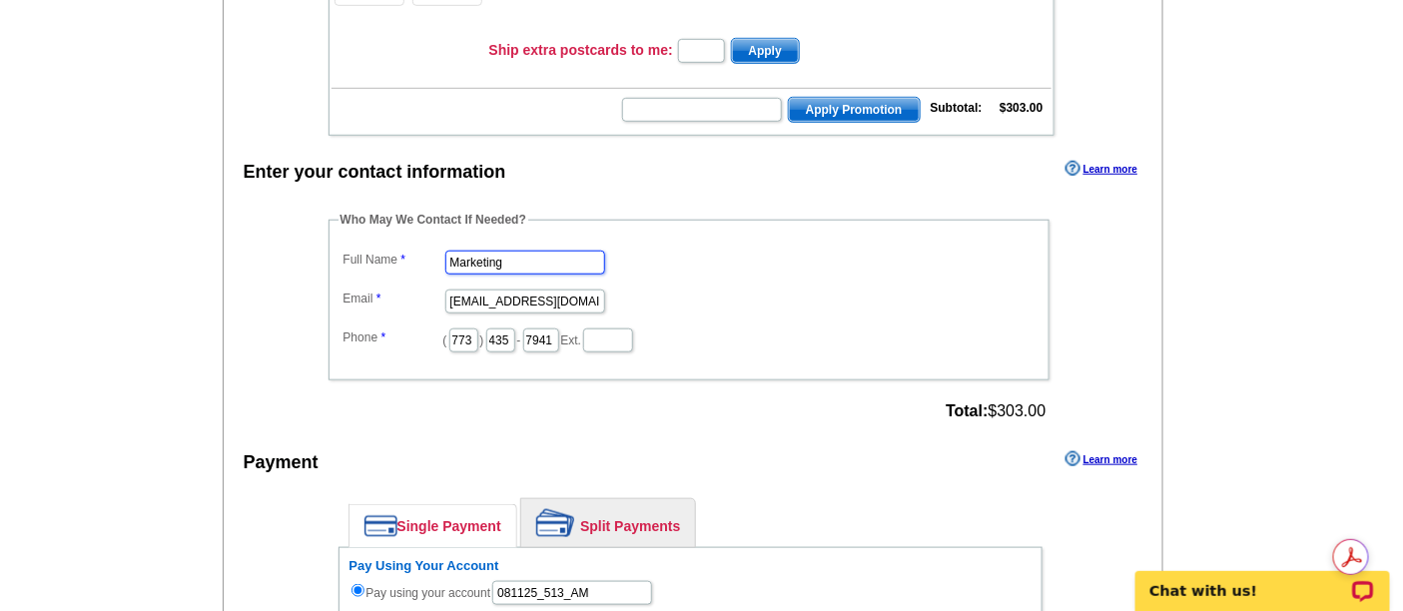
click at [499, 263] on input "Marketing" at bounding box center [525, 263] width 160 height 24
click at [508, 263] on input "Full Name" at bounding box center [525, 263] width 160 height 24
type input "Andrew Mayszak"
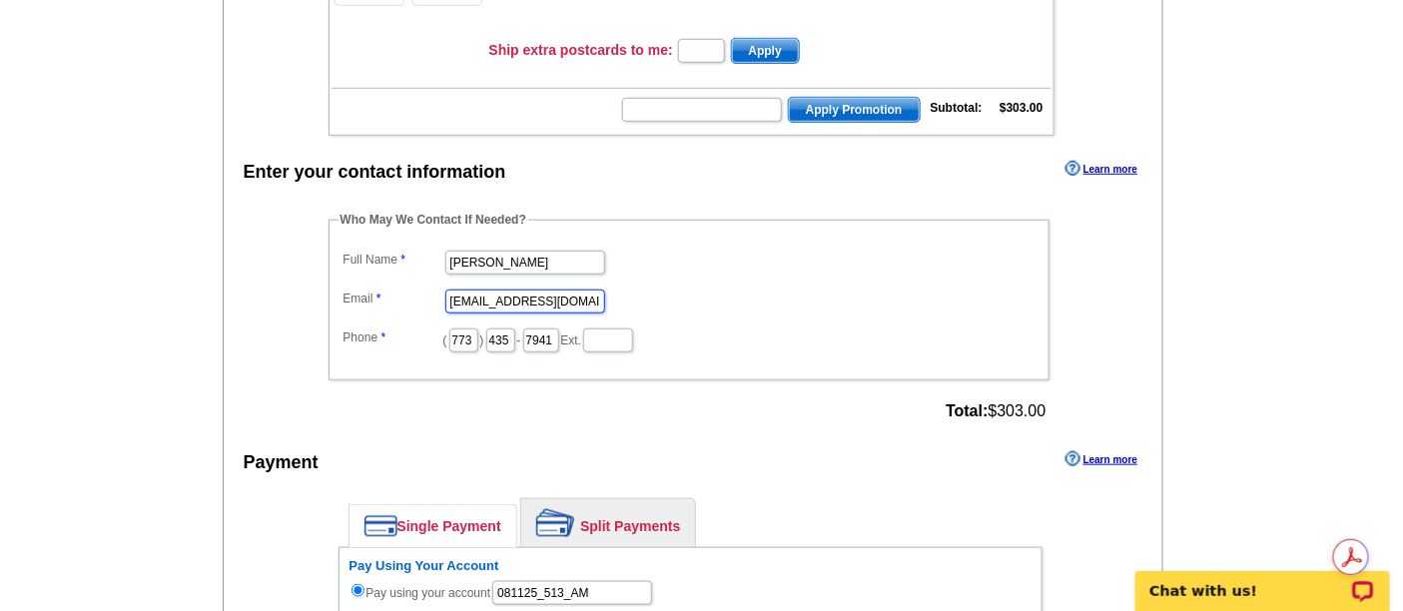
click at [526, 295] on input "marketing@guaranteedrate.com" at bounding box center [525, 302] width 160 height 24
click at [526, 295] on input "Email" at bounding box center [525, 302] width 160 height 24
type input "andrew.mayszak@rate.com"
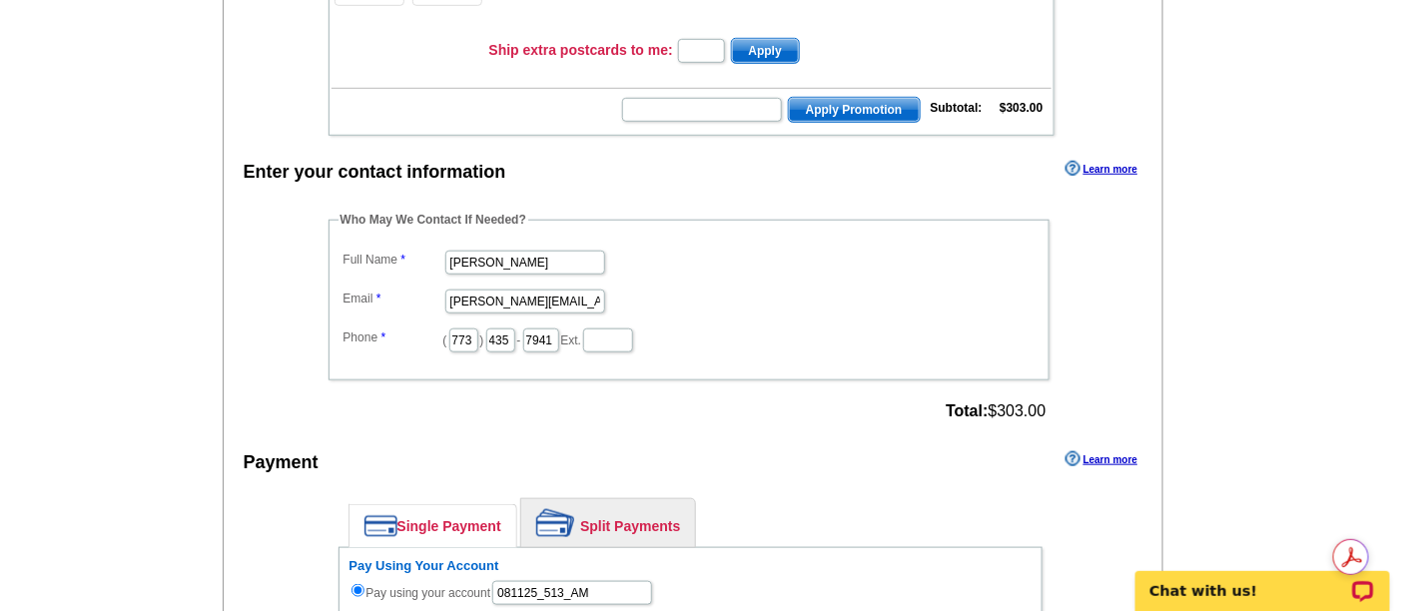
click at [419, 329] on label "Phone" at bounding box center [393, 338] width 100 height 18
click at [454, 329] on input "773" at bounding box center [463, 341] width 29 height 24
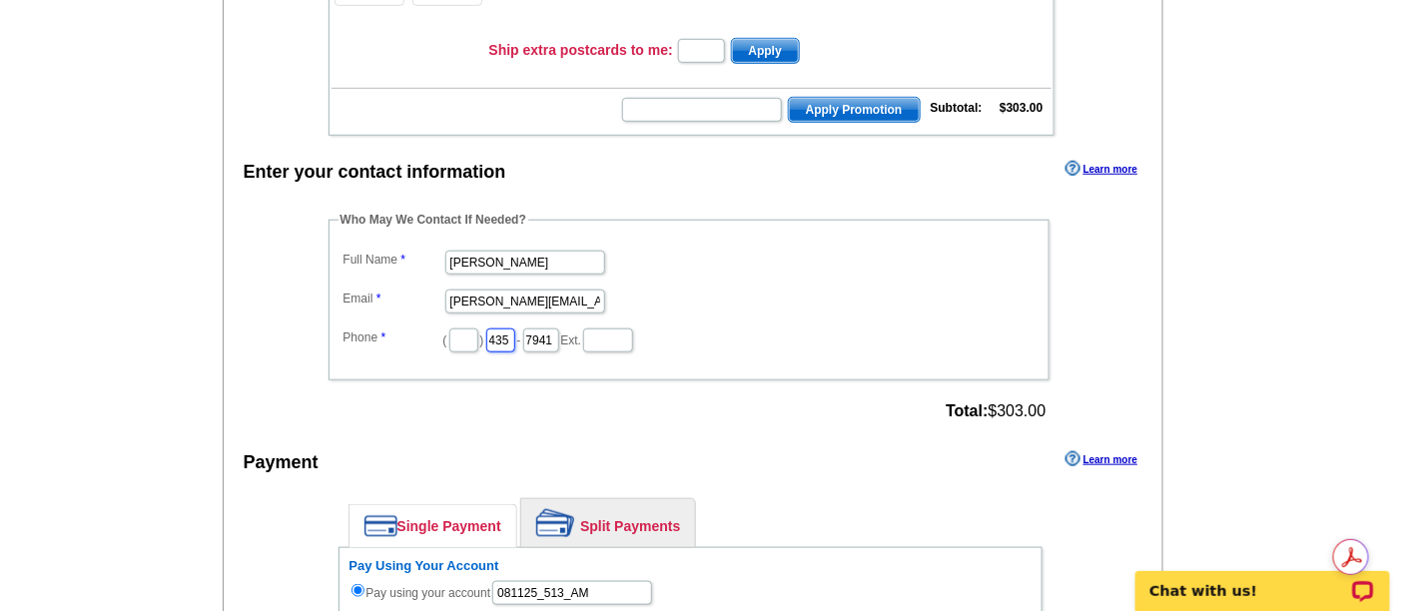
click at [514, 335] on input "435" at bounding box center [500, 341] width 29 height 24
click at [559, 332] on input "7941" at bounding box center [541, 341] width 36 height 24
click at [444, 329] on dd "( ) - Ext." at bounding box center [689, 339] width 701 height 31
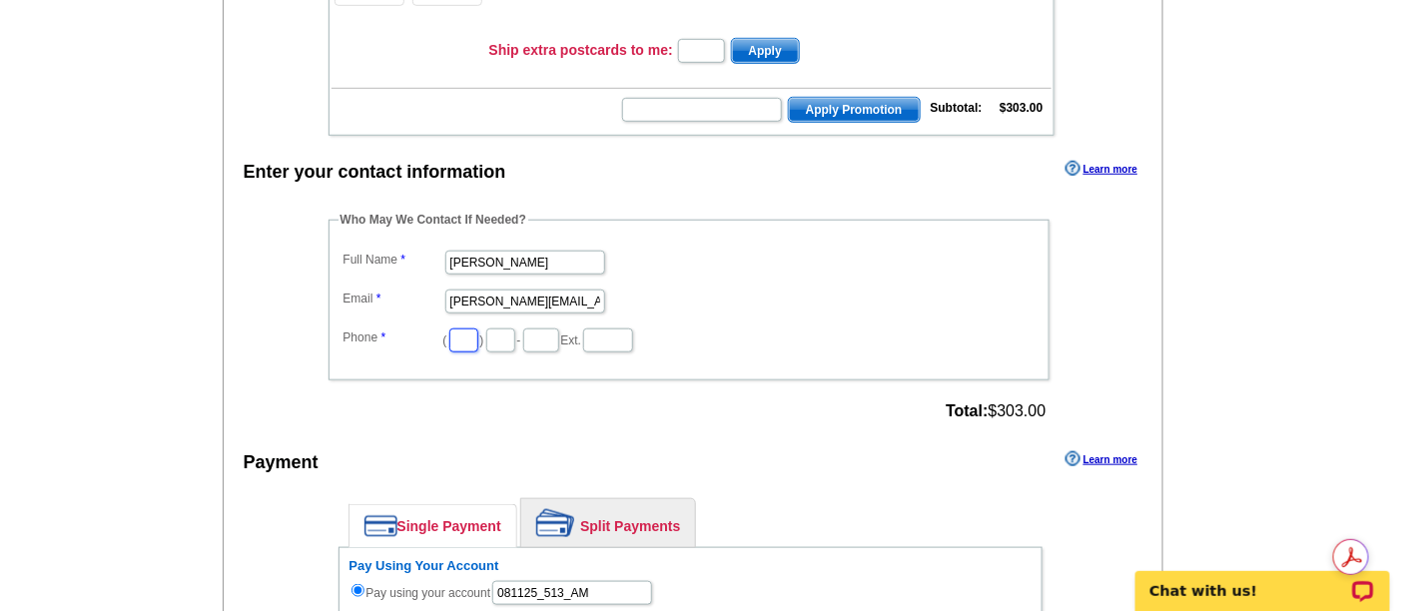
click at [457, 334] on input "text" at bounding box center [463, 341] width 29 height 24
type input "312"
click at [507, 345] on dd "( 312 ) - Ext." at bounding box center [689, 339] width 701 height 31
click at [512, 341] on input "text" at bounding box center [500, 341] width 29 height 24
type input "752"
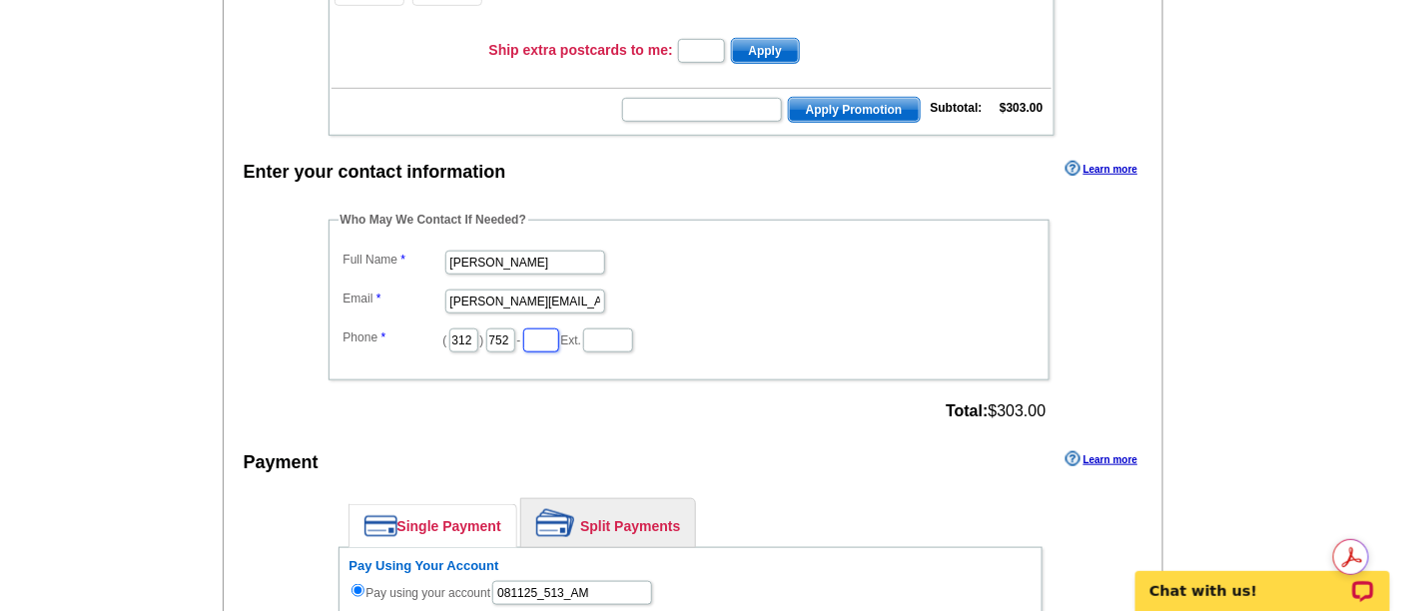
click at [559, 341] on input "text" at bounding box center [541, 341] width 36 height 24
type input "1049"
click at [214, 296] on main "Add Another Item Checkout Order Name: My Order 2025-08-08 Save Order Review you…" at bounding box center [701, 566] width 1403 height 1764
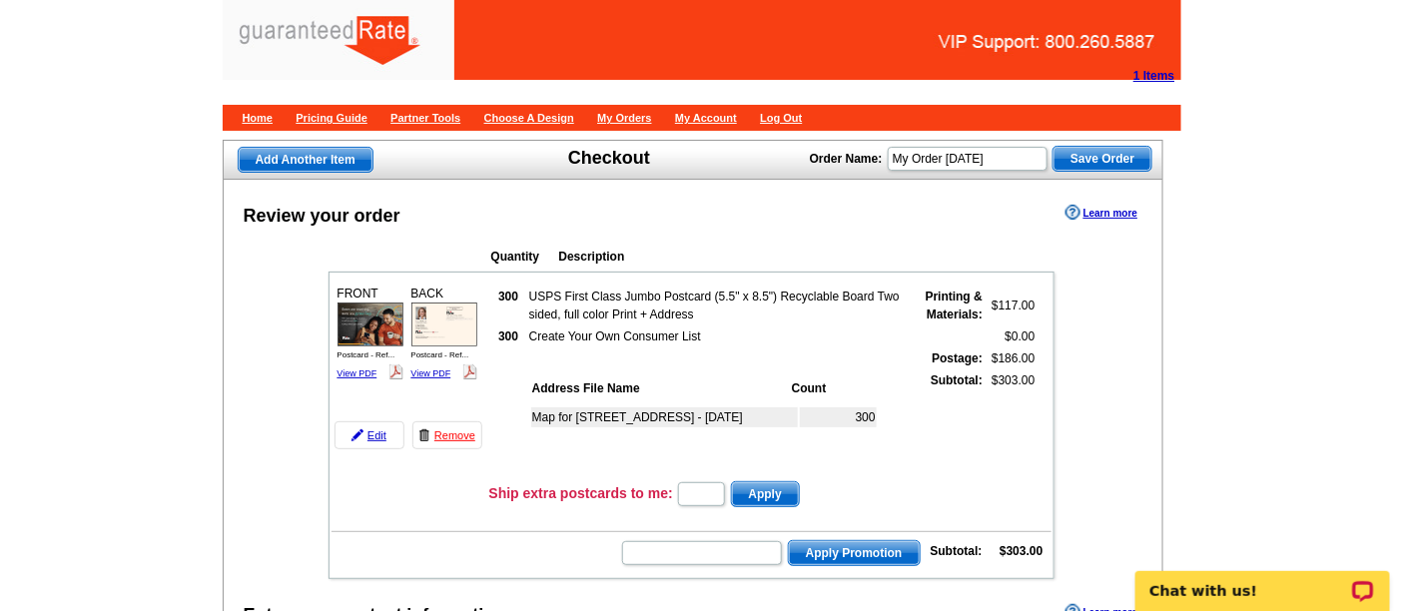
scroll to position [111, 0]
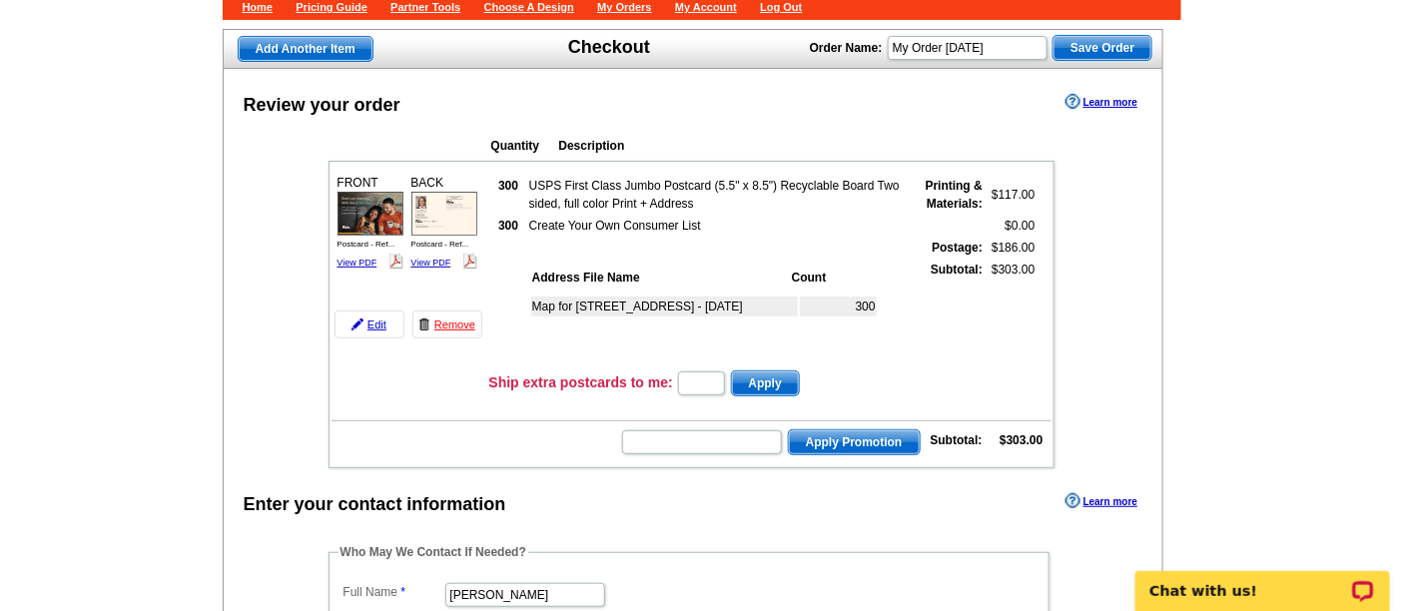
click at [289, 272] on div "Quantity Description FRONT 300 $117.00" at bounding box center [691, 297] width 804 height 342
click at [294, 322] on div "Quantity Description FRONT 300 $117.00" at bounding box center [691, 297] width 804 height 342
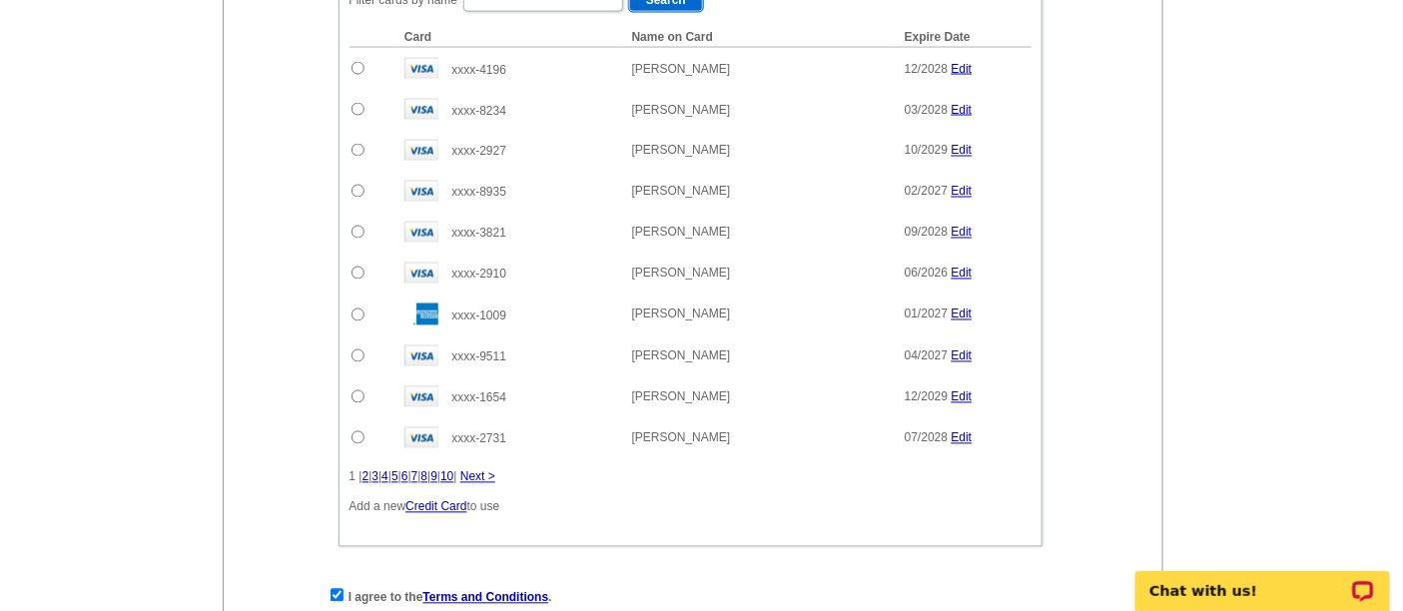
scroll to position [776, 0]
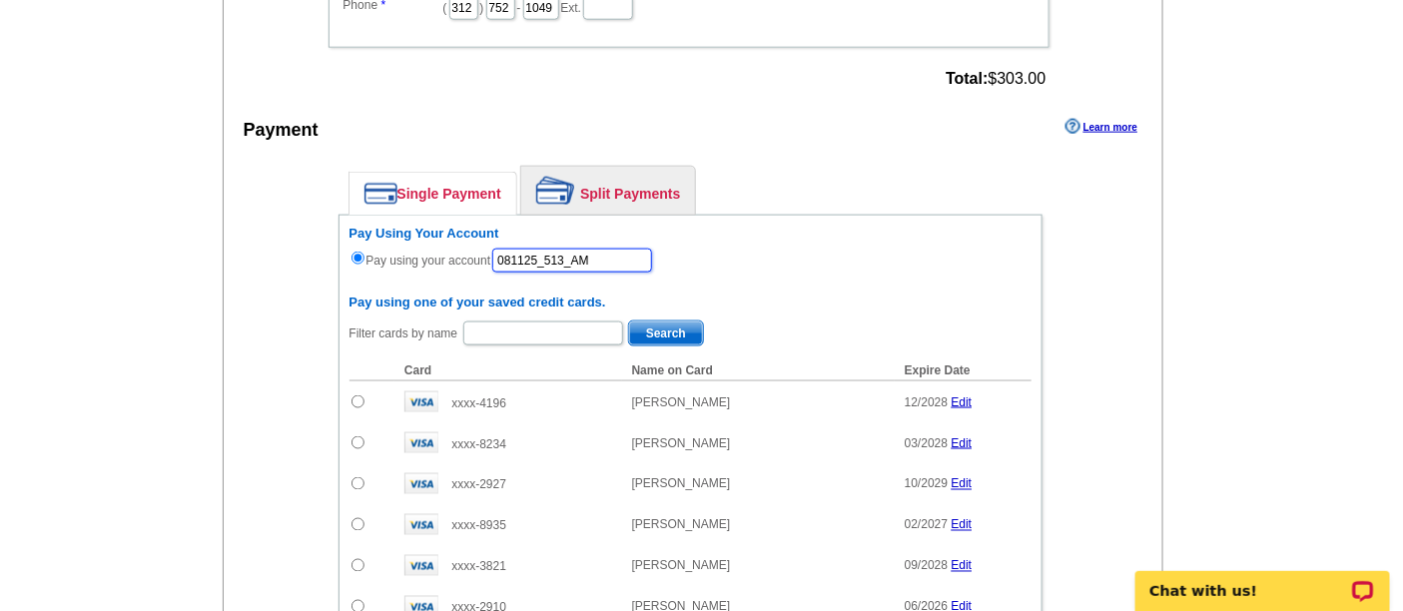
click at [601, 254] on input "081125_513_AM" at bounding box center [572, 261] width 160 height 24
click at [190, 286] on main "Add Another Item Checkout Order Name: My Order 2025-08-08 Save Order Review you…" at bounding box center [701, 234] width 1403 height 1764
click at [573, 249] on input "081125_513_AM" at bounding box center [572, 261] width 160 height 24
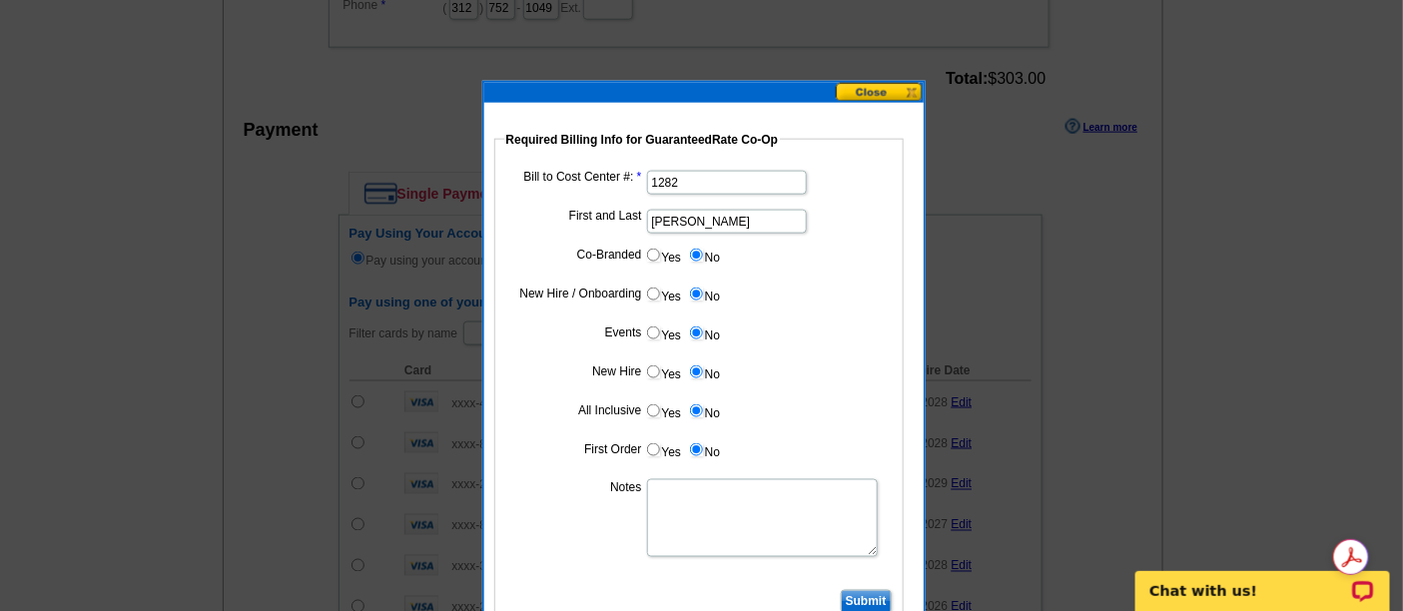
type input "081125_512_AM"
click at [864, 591] on input "Submit" at bounding box center [866, 602] width 51 height 24
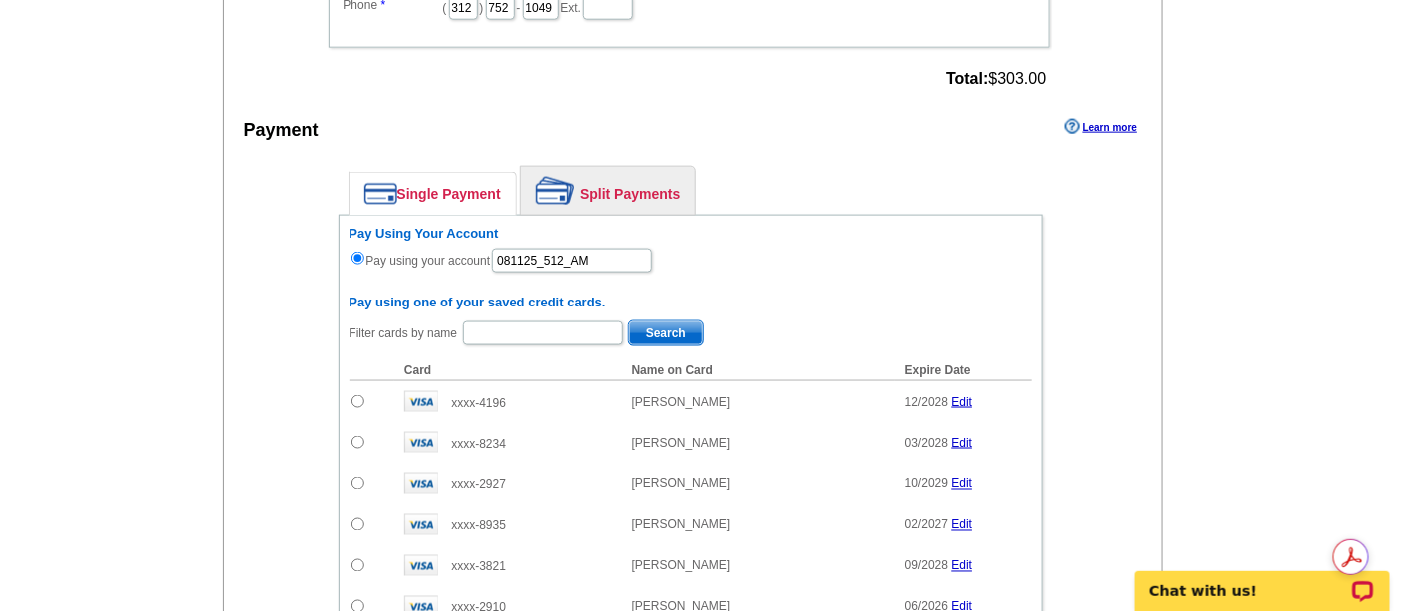
click at [177, 315] on main "Add Another Item Checkout Order Name: My Order 2025-08-08 Save Order Review you…" at bounding box center [701, 234] width 1403 height 1764
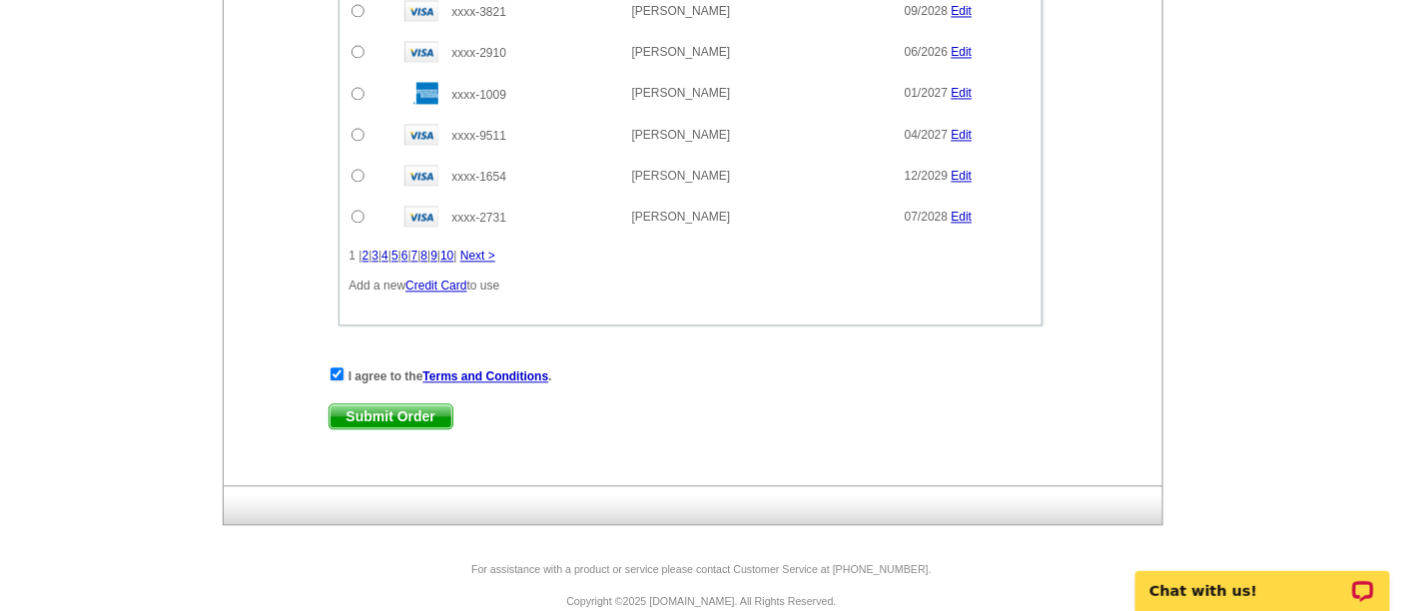
scroll to position [1350, 0]
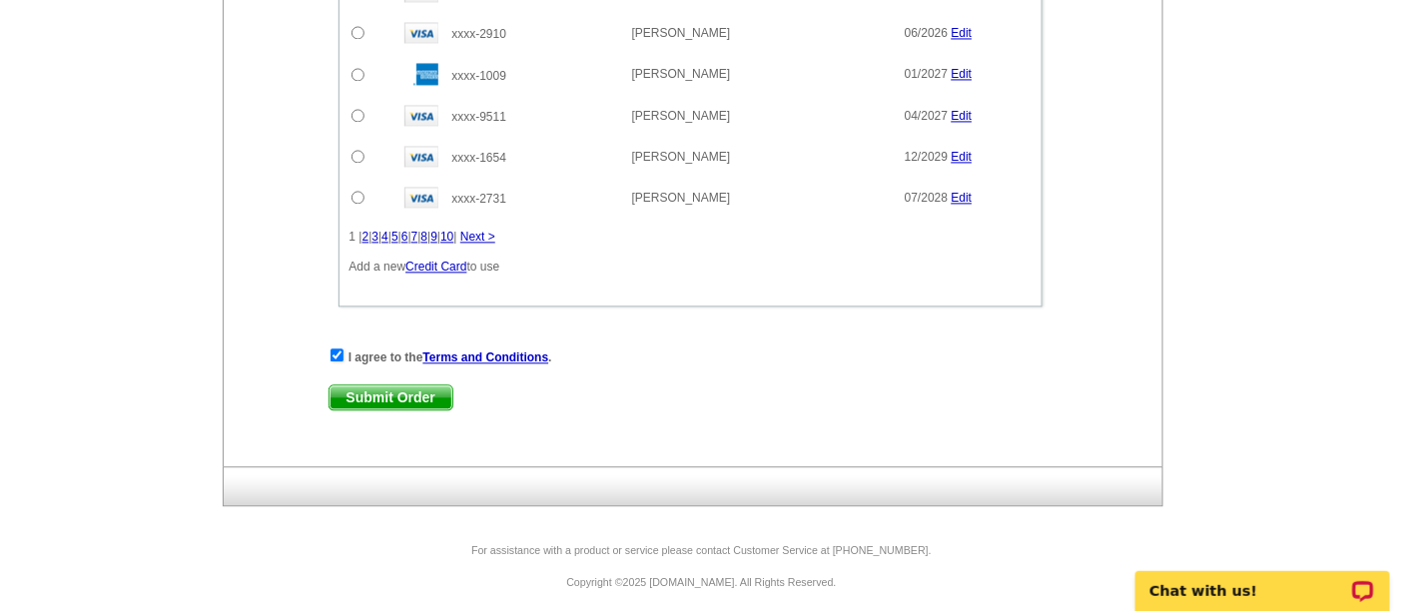
click at [397, 386] on span "Submit Order" at bounding box center [391, 397] width 123 height 24
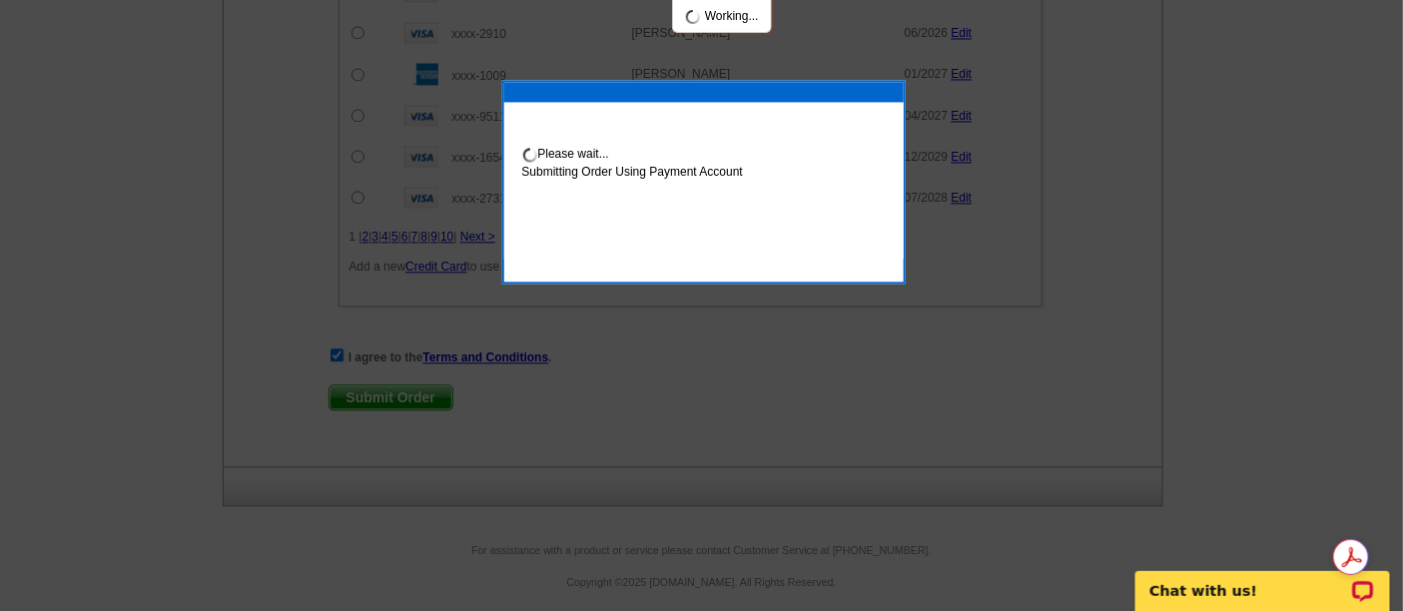
scroll to position [1451, 0]
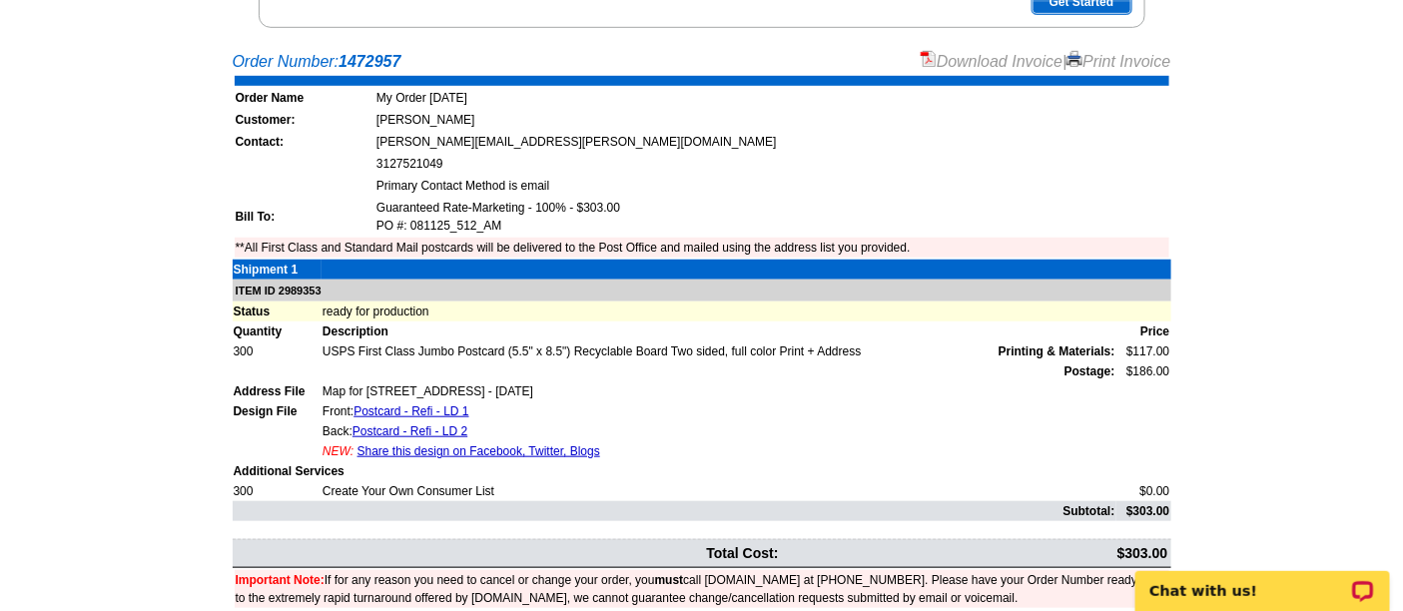
scroll to position [500, 0]
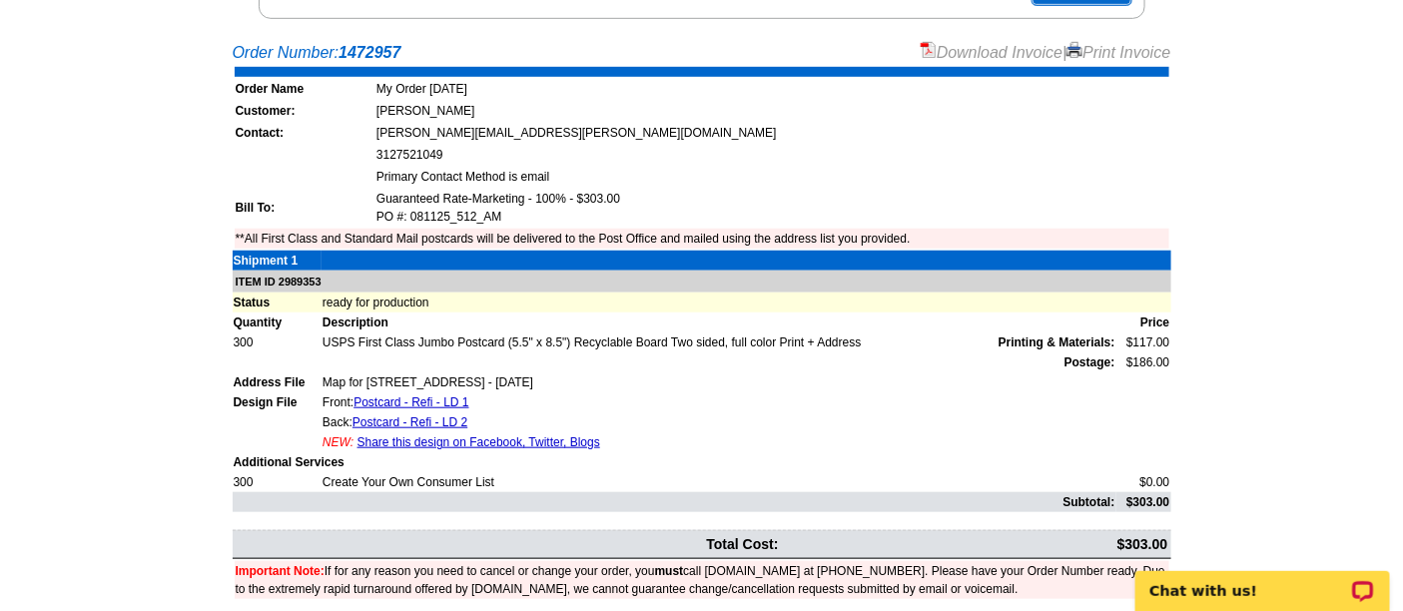
click at [1316, 310] on main "Order Number: 1472957 Download Invoice | Print Invoice Order Name My Order [DAT…" at bounding box center [701, 339] width 1403 height 617
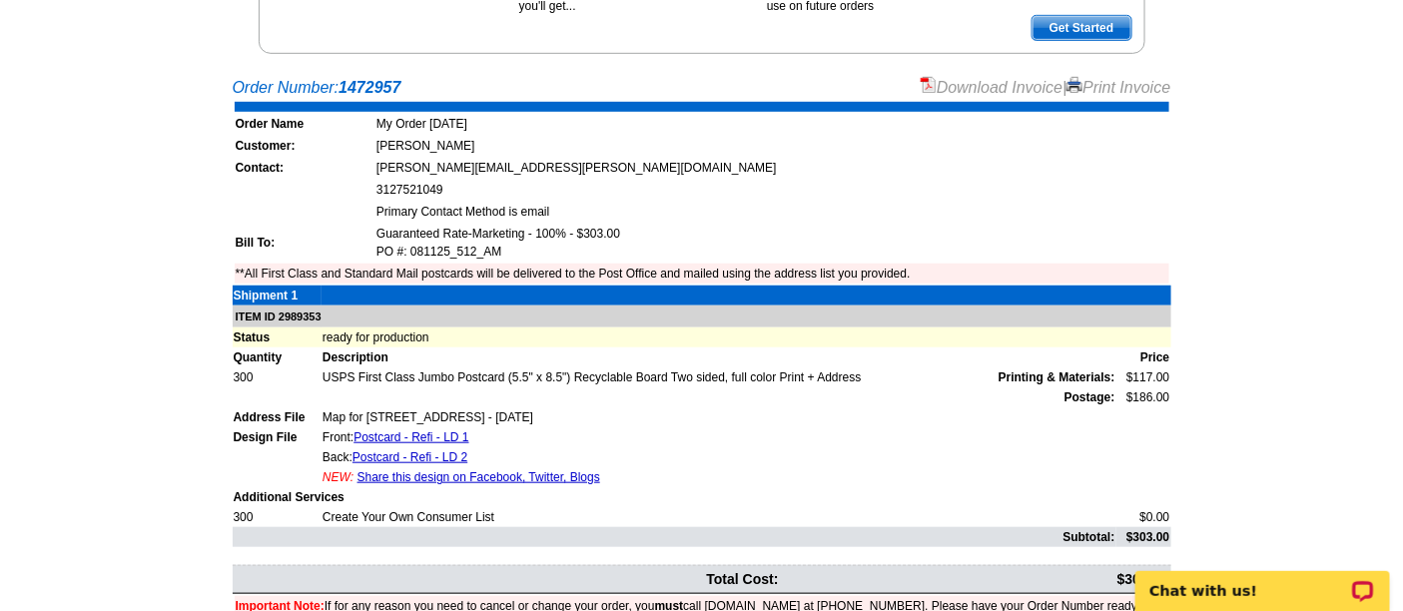
scroll to position [167, 0]
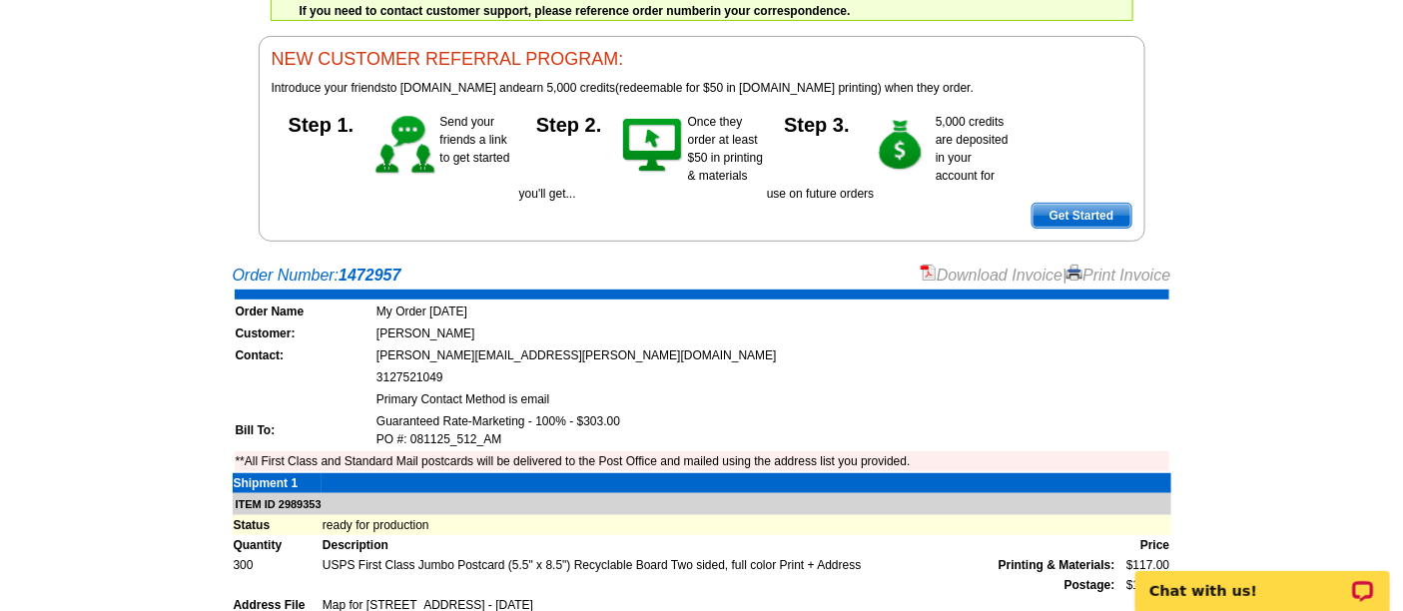
click at [970, 267] on link "Download Invoice" at bounding box center [992, 275] width 142 height 17
